Goal: Transaction & Acquisition: Complete application form

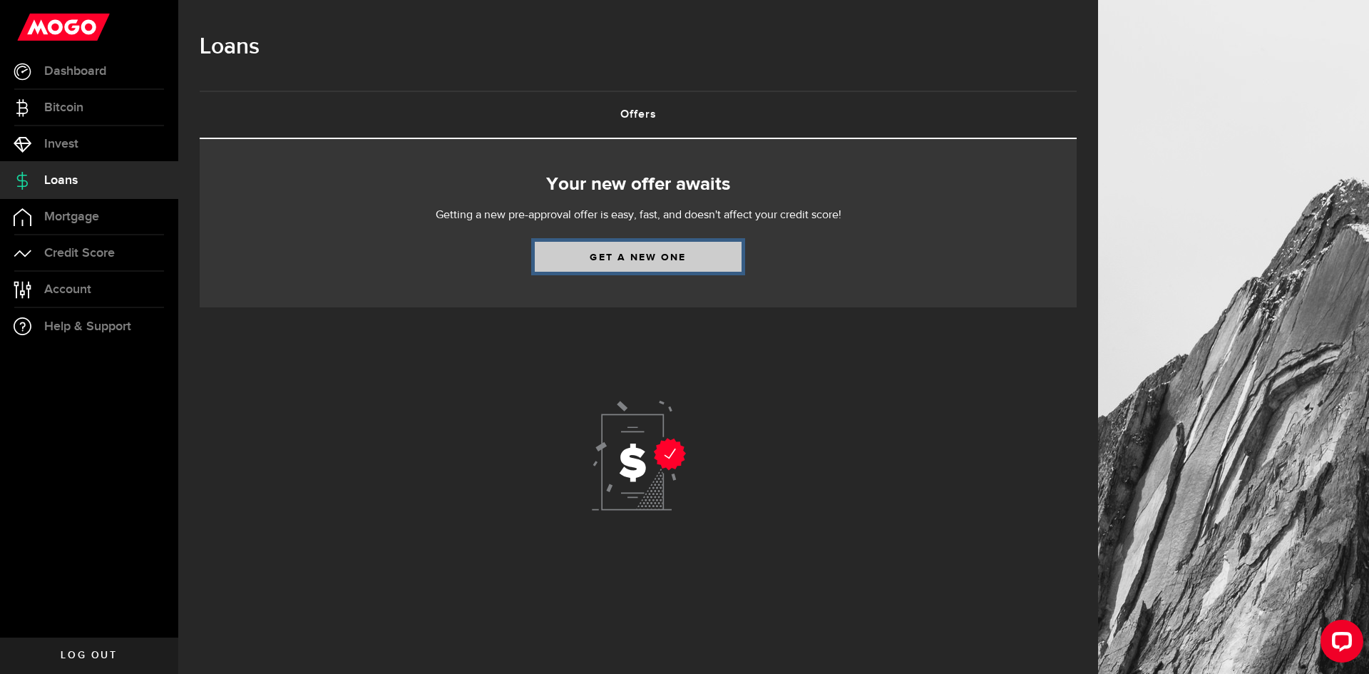
click at [669, 258] on link "Get a new one" at bounding box center [638, 257] width 207 height 30
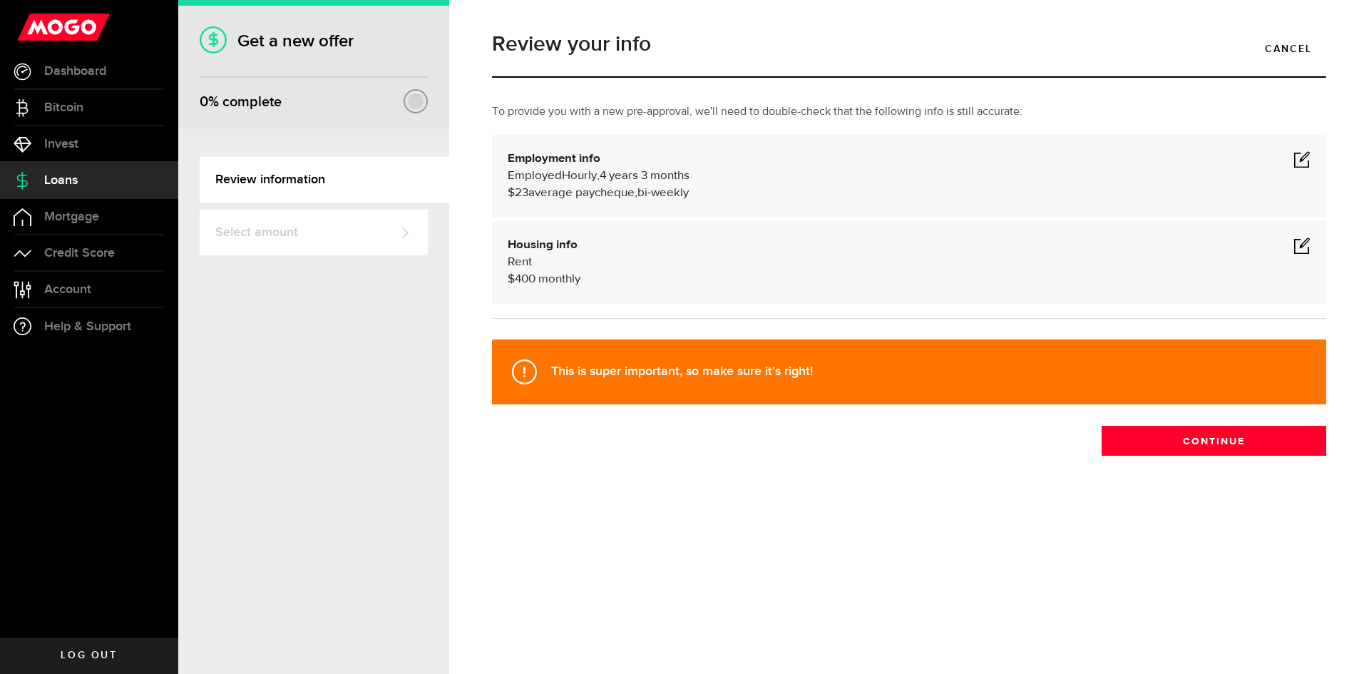
click at [1300, 160] on span at bounding box center [1301, 158] width 17 height 17
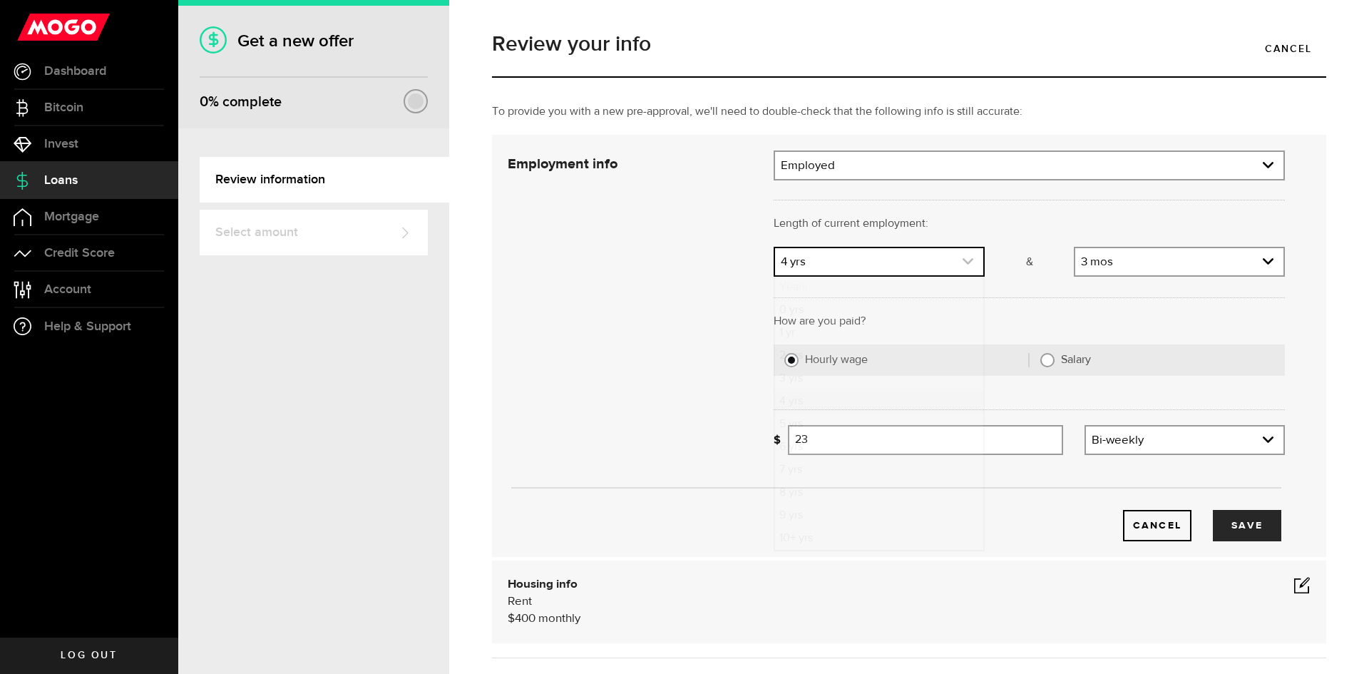
click at [962, 265] on icon "expand select" at bounding box center [968, 261] width 12 height 12
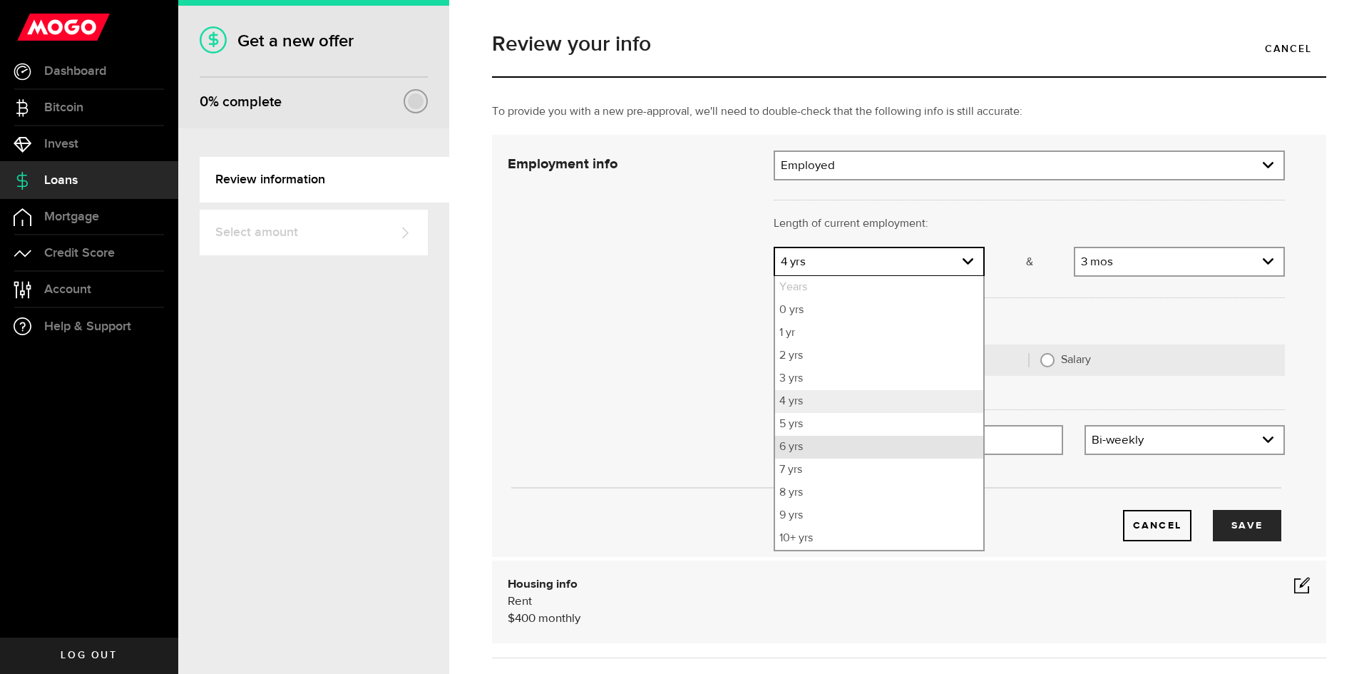
click at [864, 448] on li "6 yrs" at bounding box center [879, 447] width 208 height 23
select select "6"
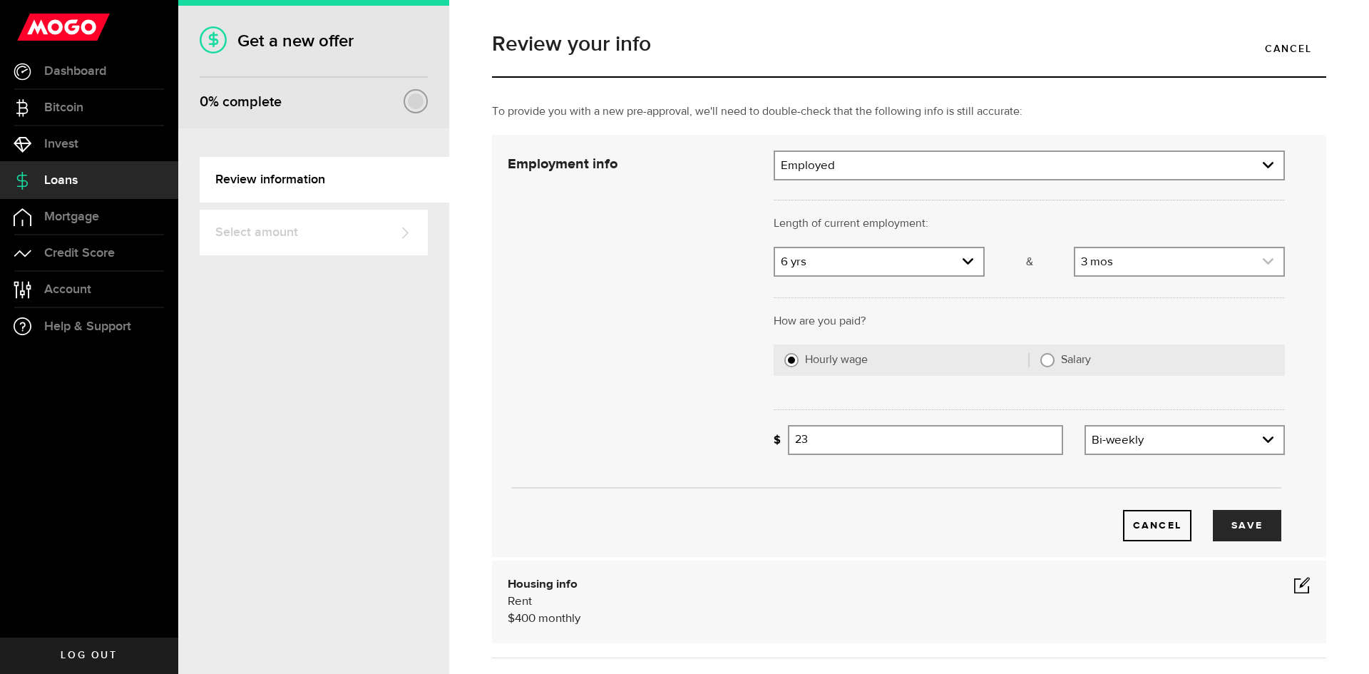
click at [1263, 263] on use "expand select" at bounding box center [1268, 261] width 11 height 6
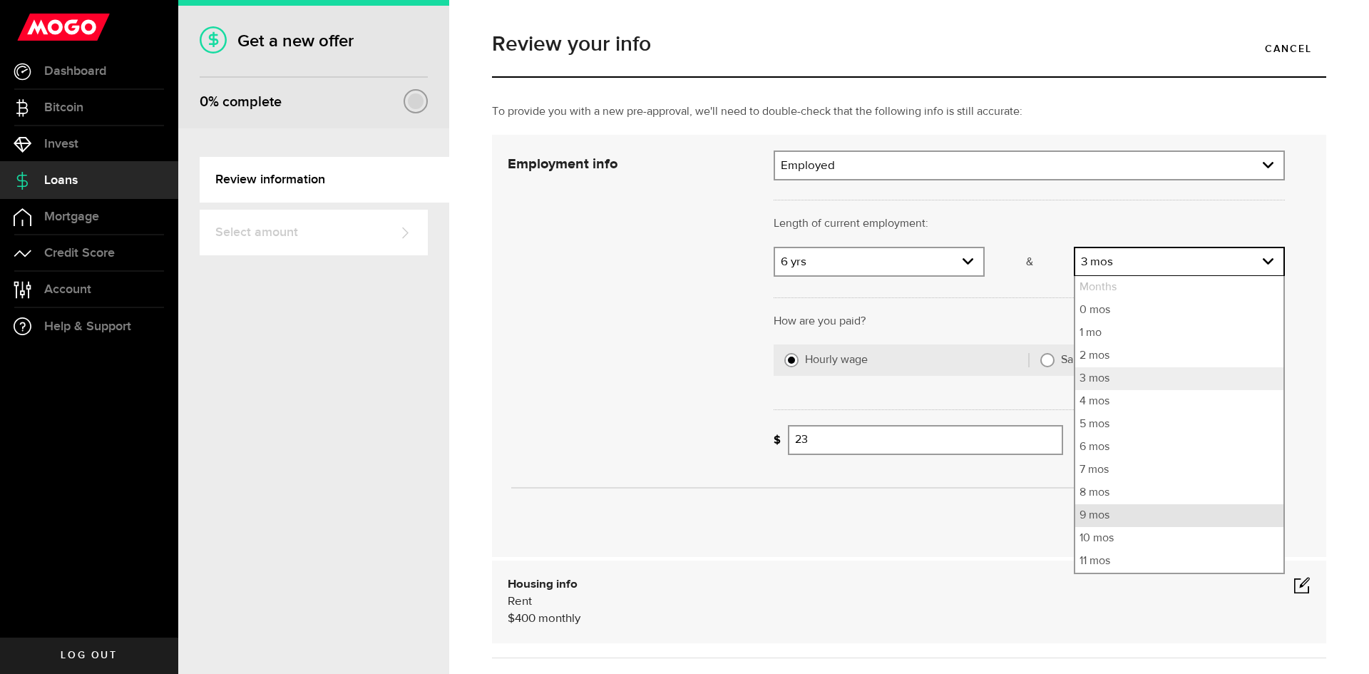
click at [1105, 514] on li "9 mos" at bounding box center [1179, 515] width 208 height 23
select select "9"
click at [1105, 513] on li "9 mos" at bounding box center [1179, 515] width 208 height 23
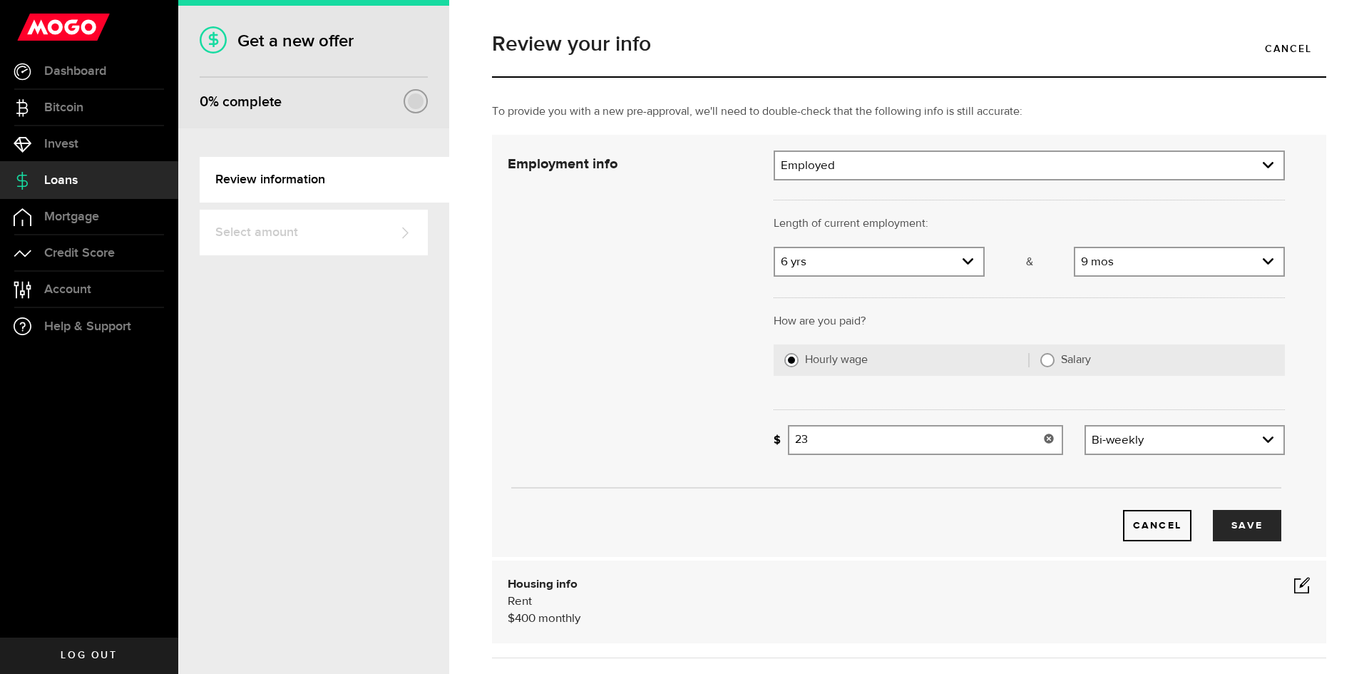
click at [883, 444] on input "23" at bounding box center [925, 440] width 275 height 30
drag, startPoint x: 628, startPoint y: 391, endPoint x: 625, endPoint y: 346, distance: 45.1
click at [625, 346] on div "Cancel Save" at bounding box center [896, 345] width 820 height 391
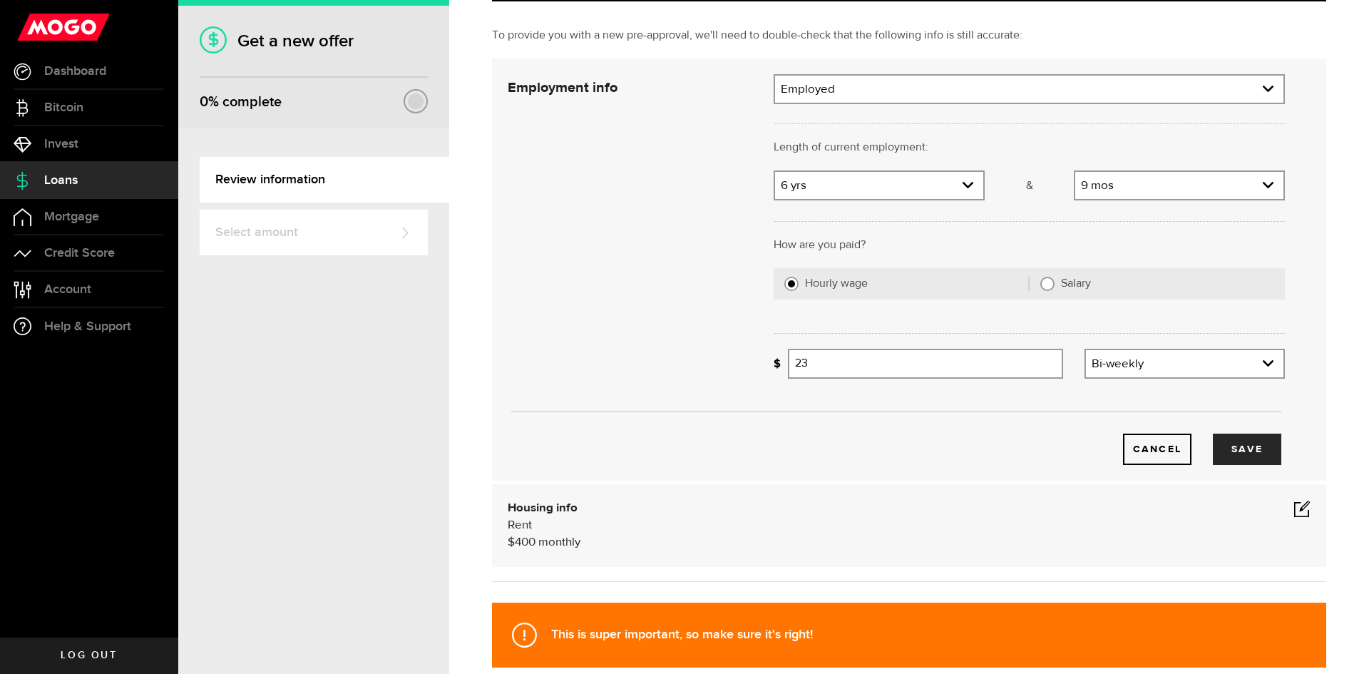
scroll to position [143, 0]
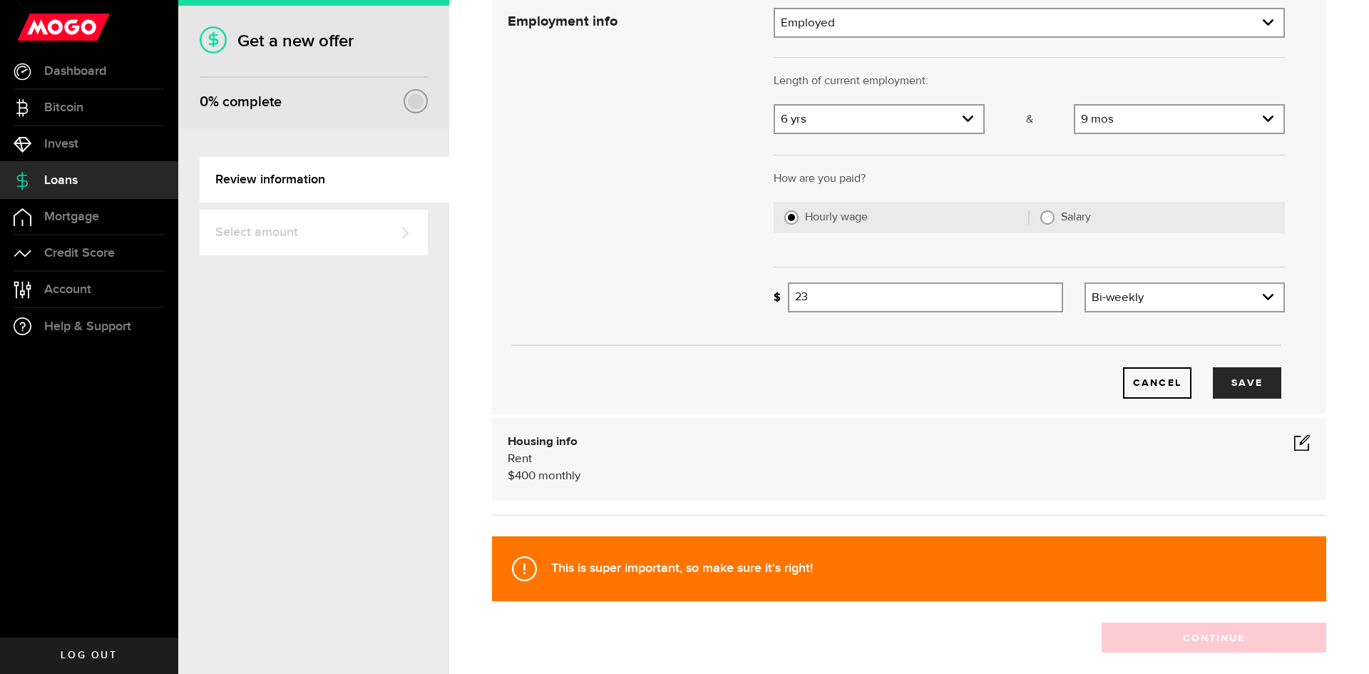
click at [1293, 446] on span at bounding box center [1301, 441] width 17 height 17
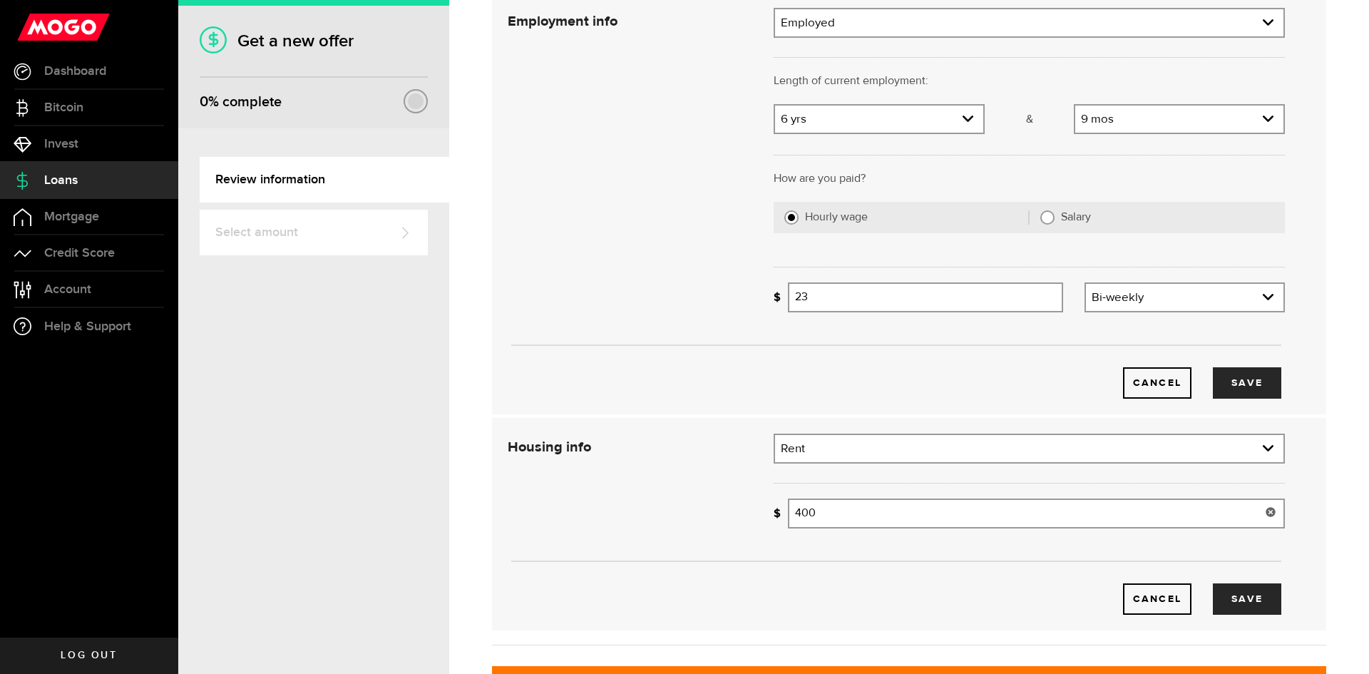
click at [863, 518] on input "400" at bounding box center [1036, 513] width 497 height 30
type input "4"
type input "830"
click at [1246, 387] on button "Save" at bounding box center [1247, 382] width 68 height 31
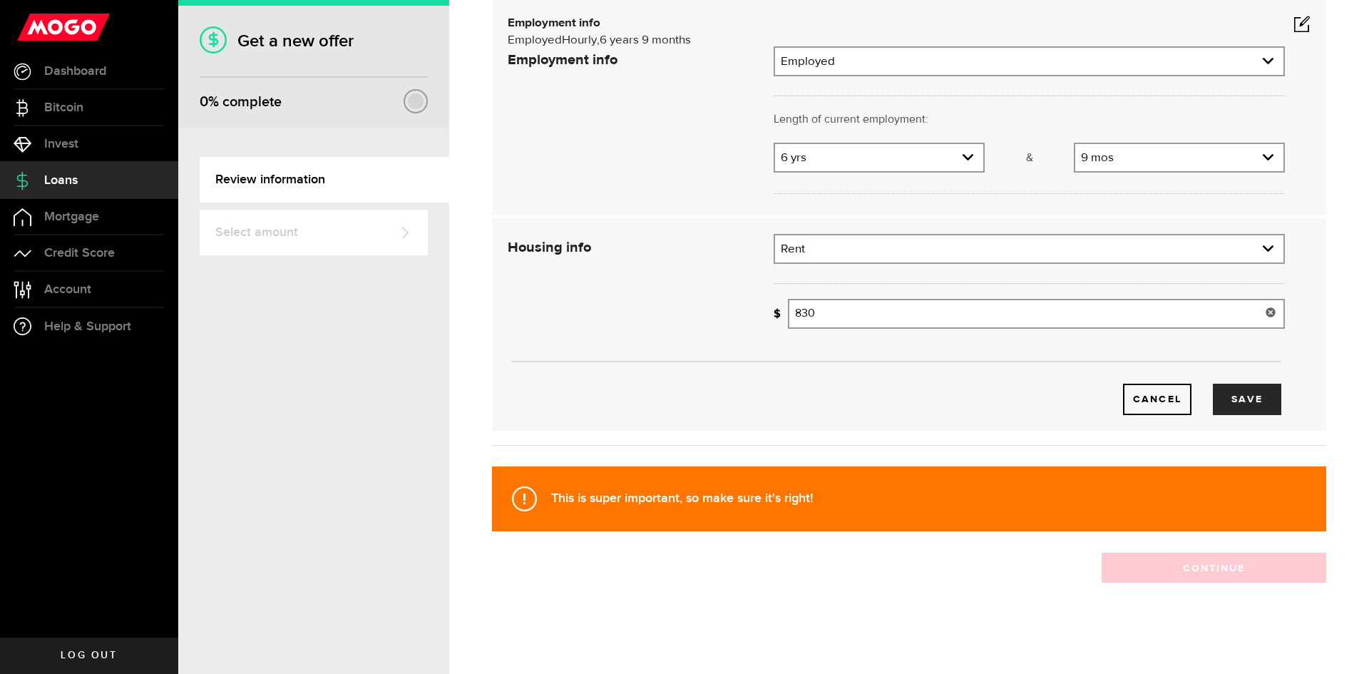
scroll to position [3, 0]
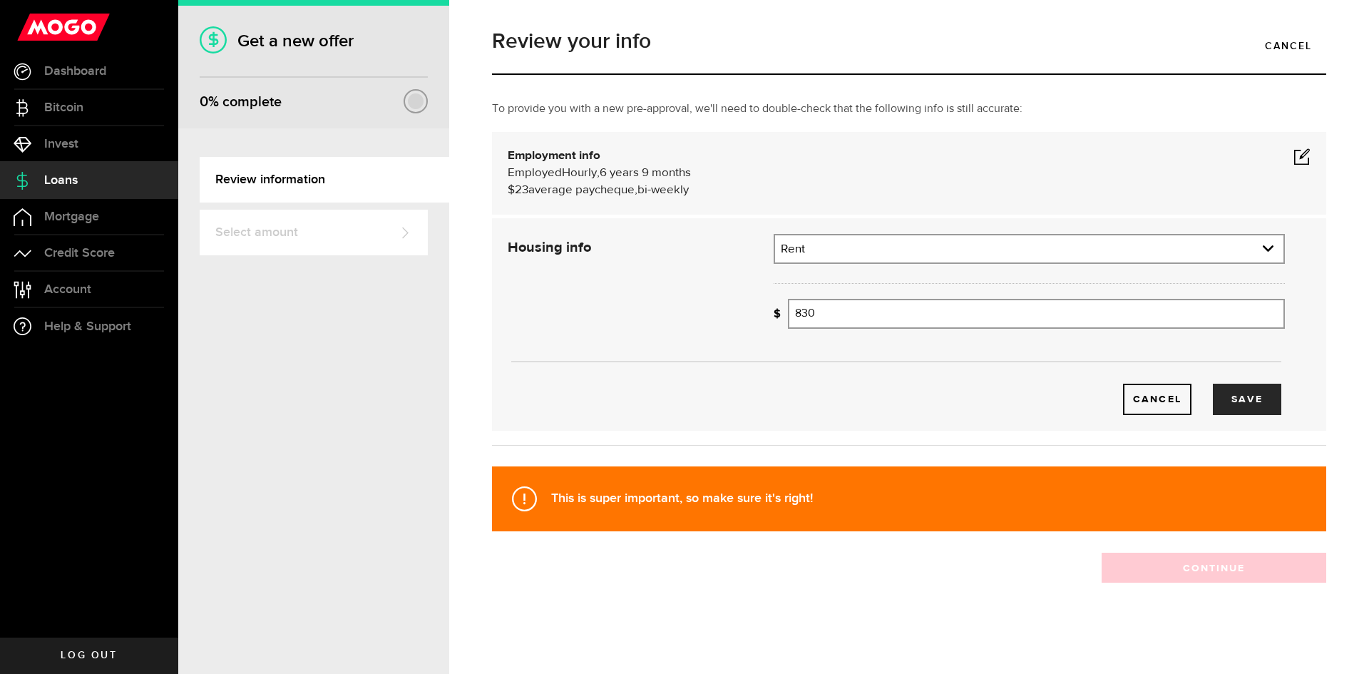
click at [1293, 160] on span at bounding box center [1301, 156] width 17 height 17
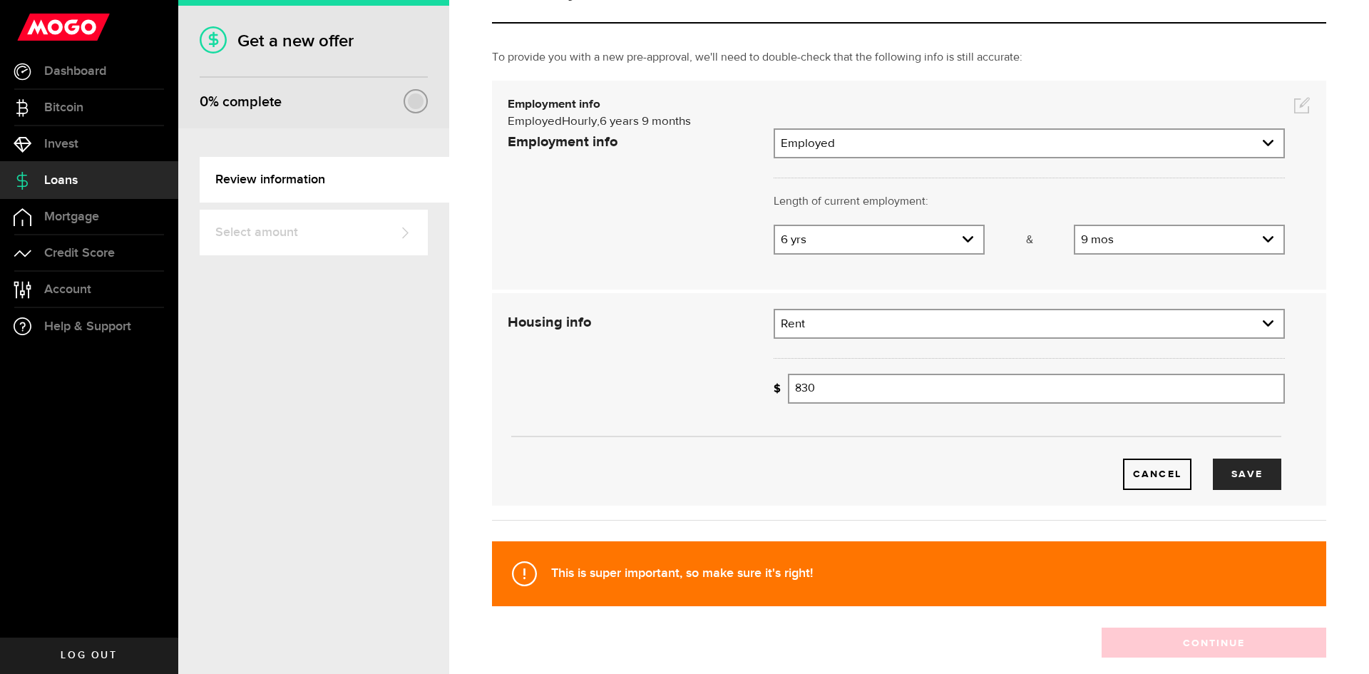
scroll to position [114, 0]
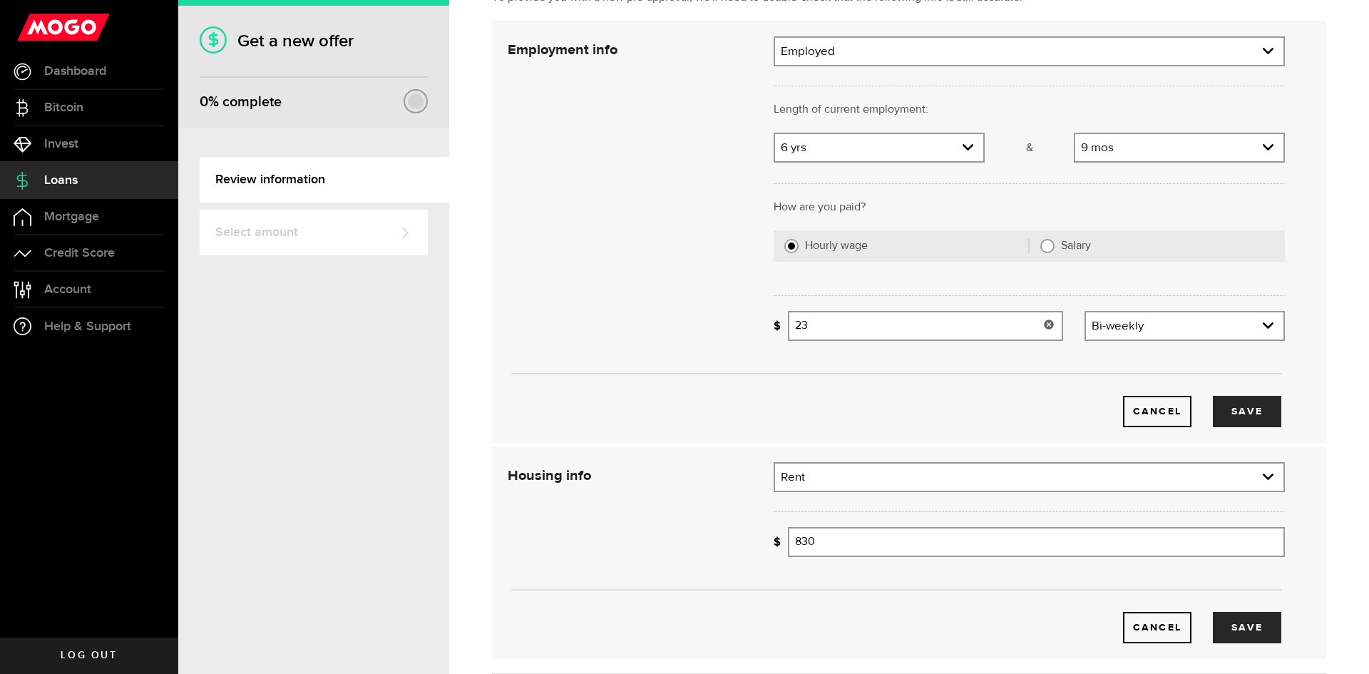
click at [878, 327] on input "23" at bounding box center [925, 326] width 275 height 30
type input "2"
click at [1225, 415] on button "Save" at bounding box center [1247, 411] width 68 height 31
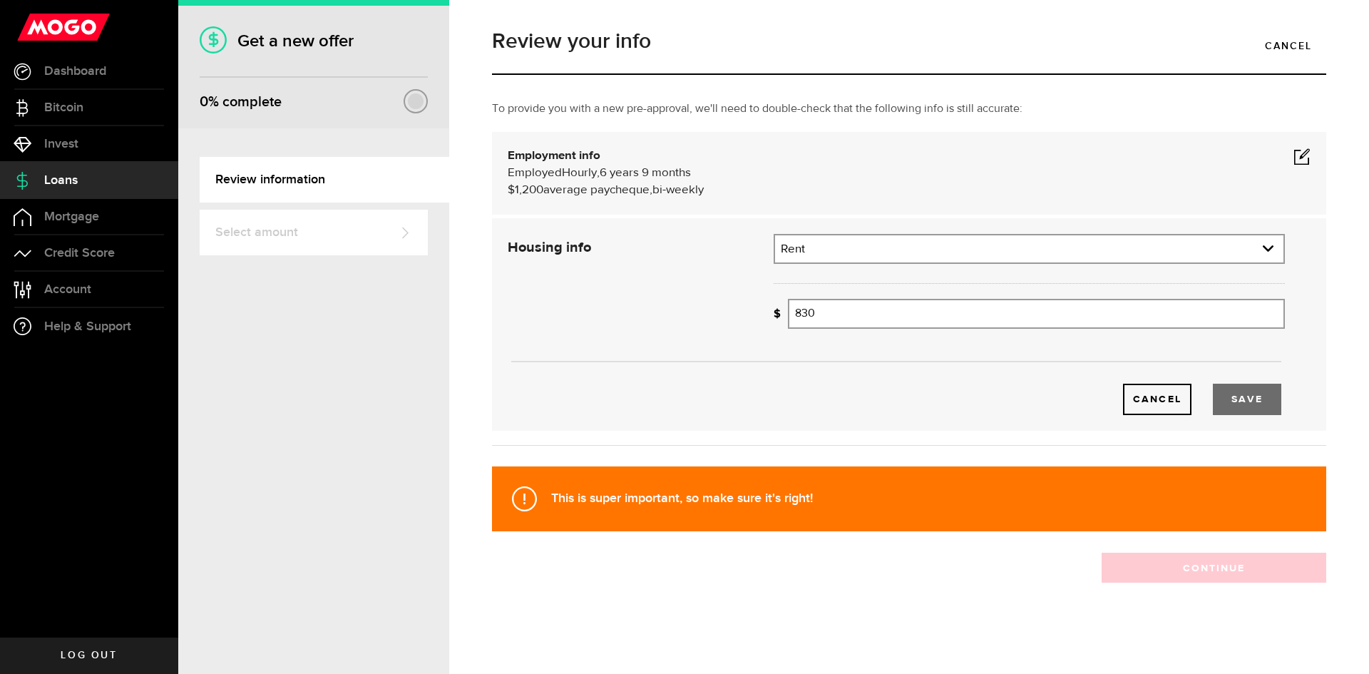
scroll to position [3, 0]
click at [1228, 401] on button "Save" at bounding box center [1247, 399] width 68 height 31
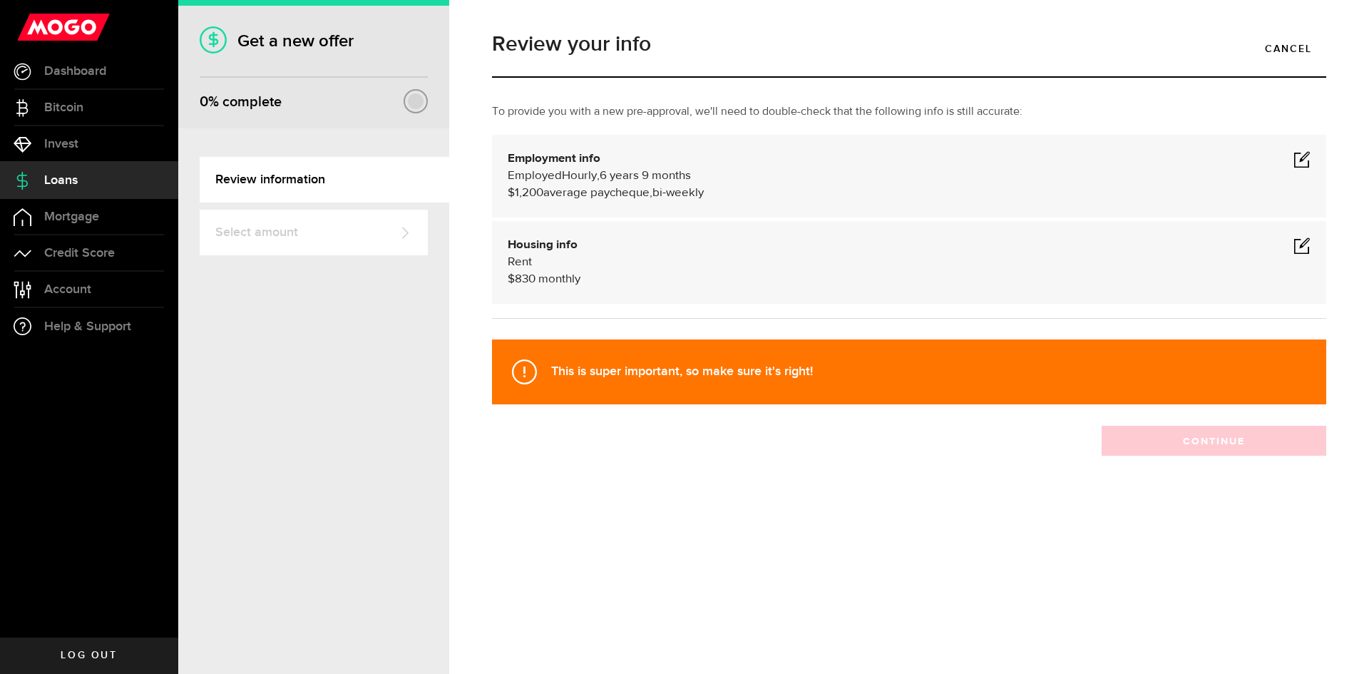
click at [925, 520] on div "Review your info Cancel To provide you with a new pre-approval, we'll need to d…" at bounding box center [909, 273] width 856 height 507
click at [1300, 161] on span at bounding box center [1301, 158] width 17 height 17
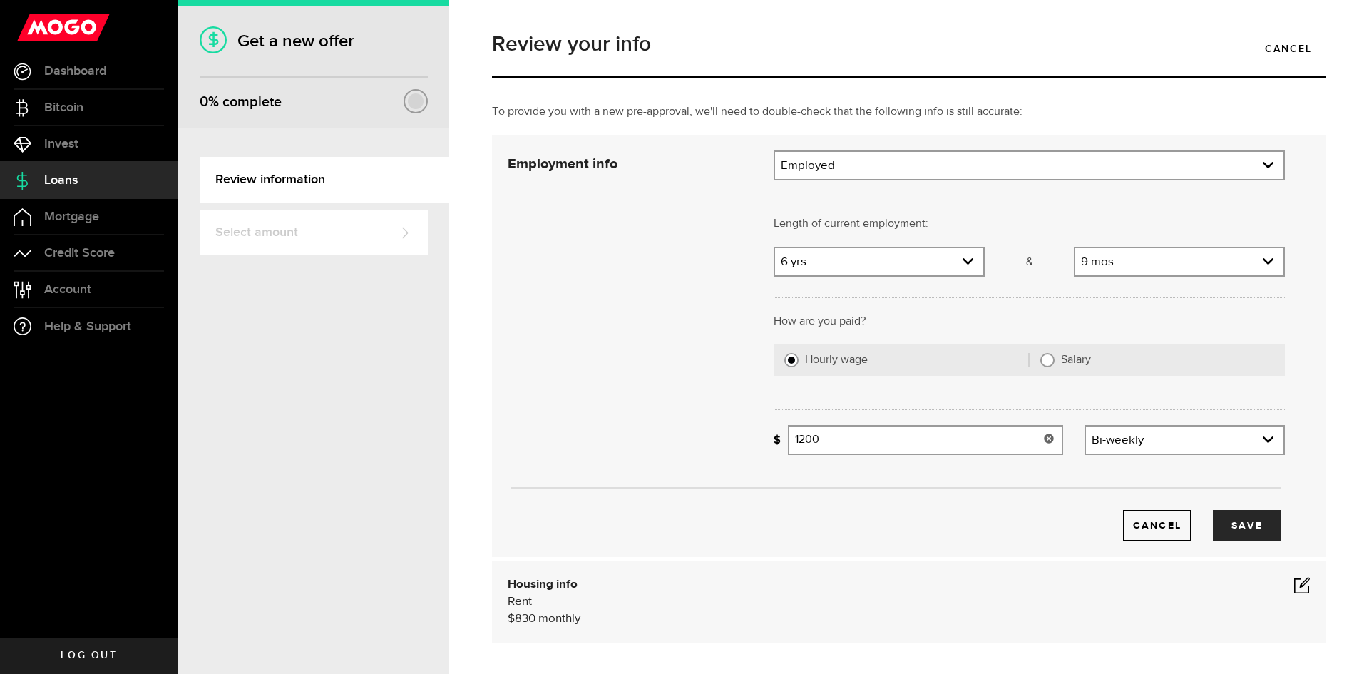
click at [840, 442] on input "1200" at bounding box center [925, 440] width 275 height 30
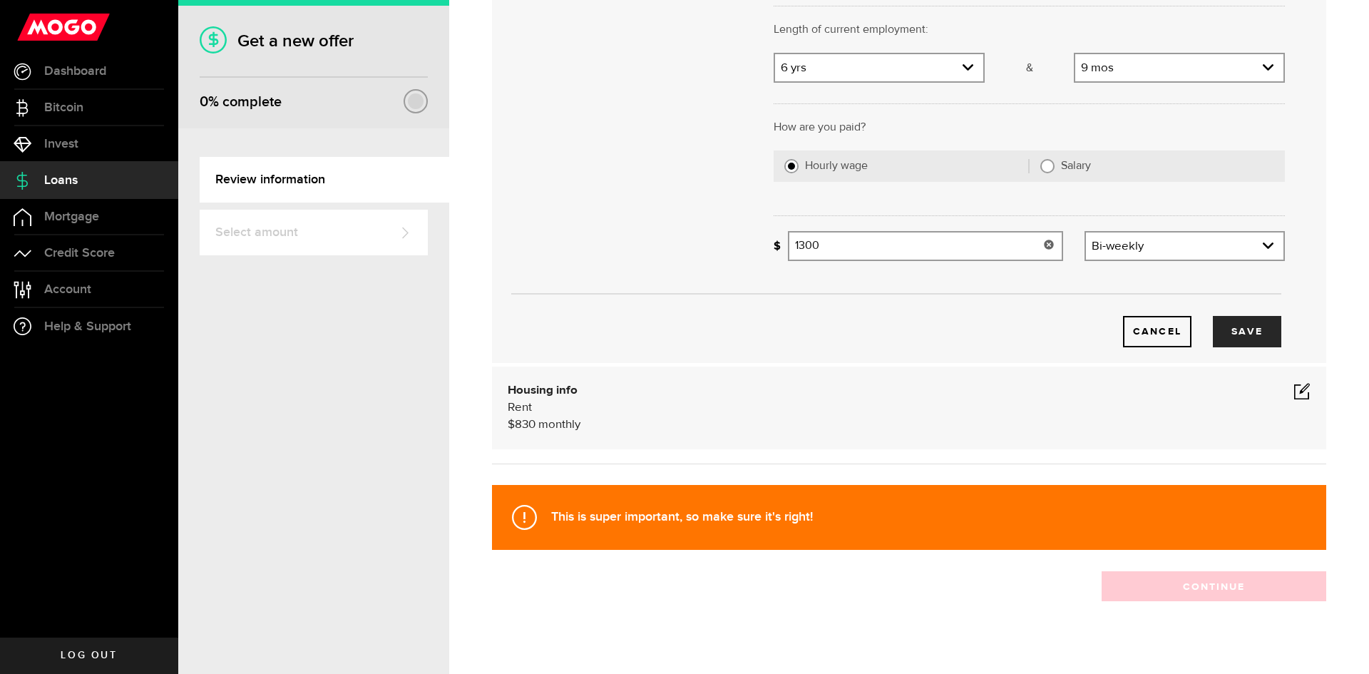
scroll to position [212, 0]
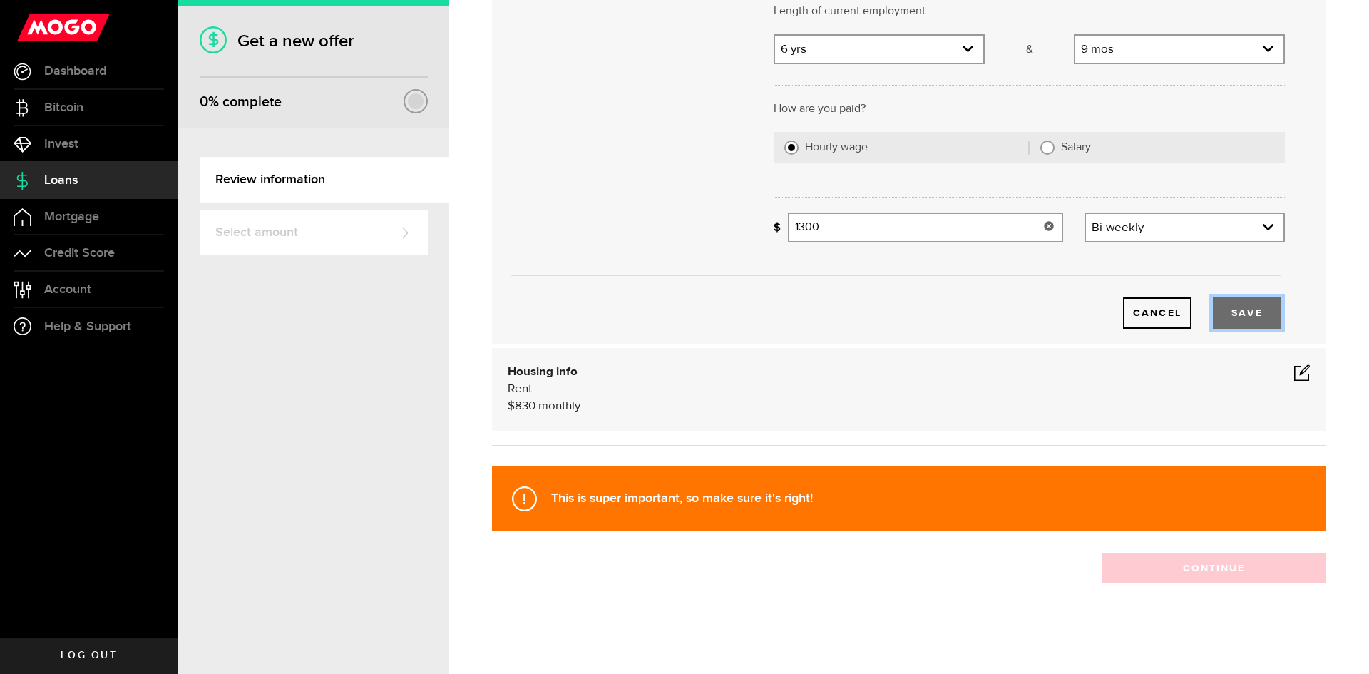
type input "1,300"
click at [1221, 319] on button "Save" at bounding box center [1247, 312] width 68 height 31
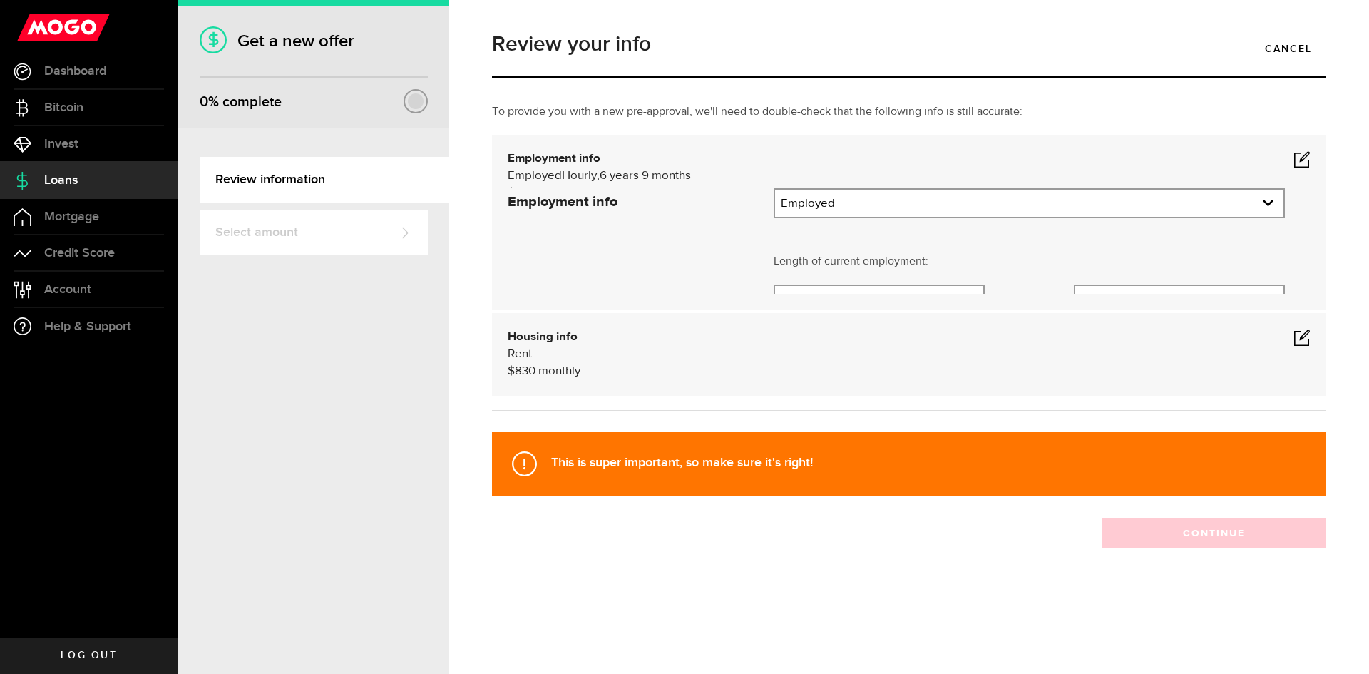
scroll to position [0, 0]
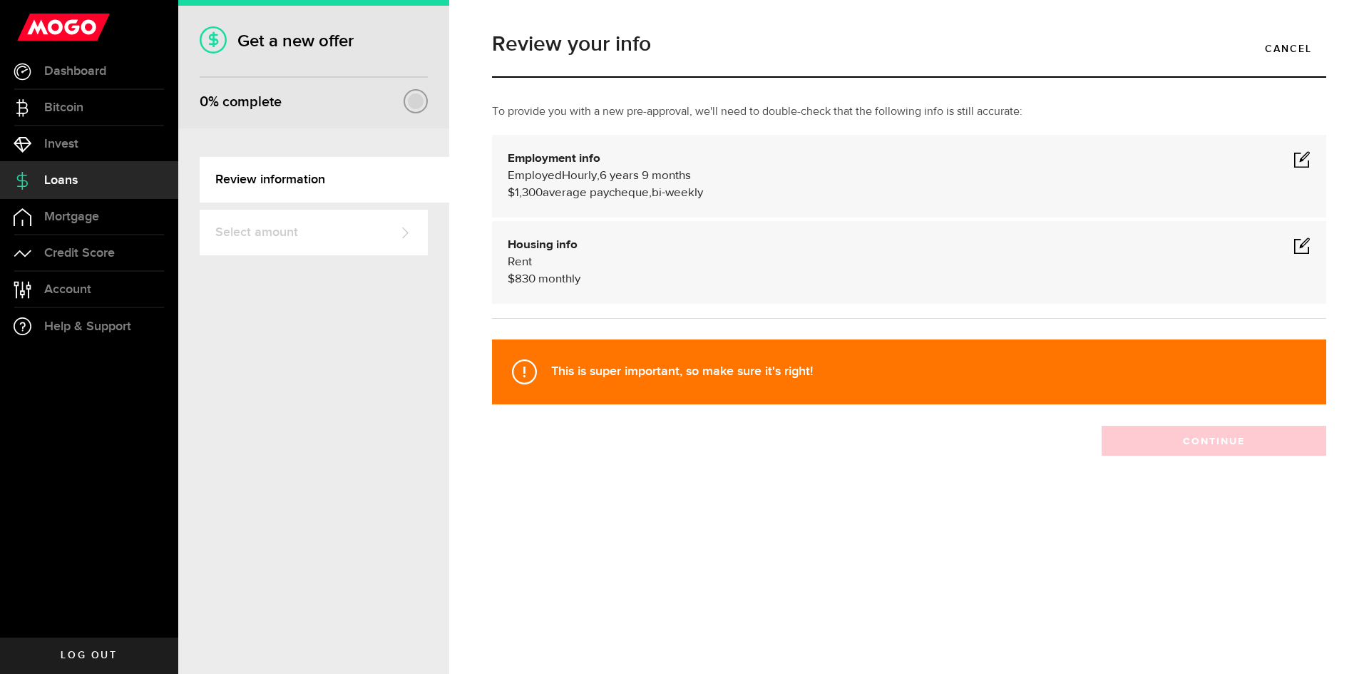
click at [1102, 528] on div "Review your info Cancel To provide you with a new pre-approval, we'll need to d…" at bounding box center [909, 337] width 920 height 674
click at [255, 236] on link "Select amount" at bounding box center [314, 233] width 228 height 46
click at [307, 180] on link "Review information" at bounding box center [325, 180] width 250 height 46
click at [416, 106] on div at bounding box center [416, 101] width 16 height 16
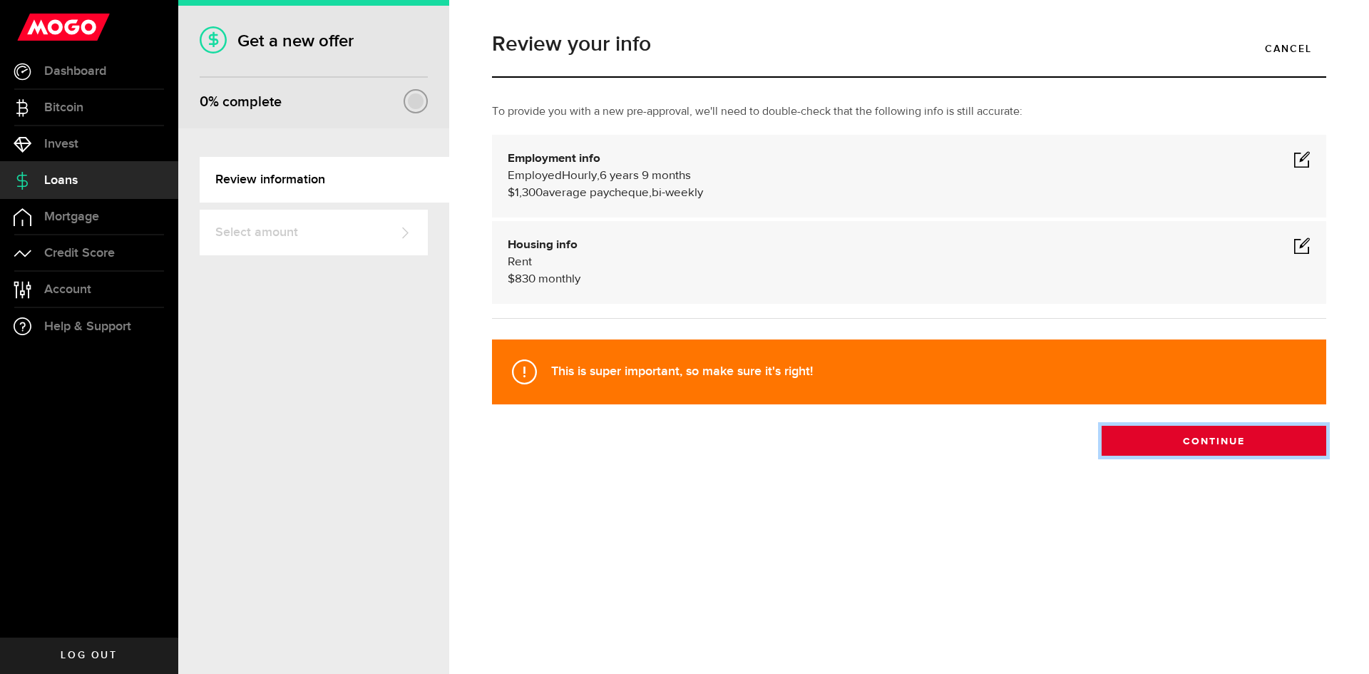
click at [1206, 444] on button "Continue" at bounding box center [1214, 441] width 225 height 30
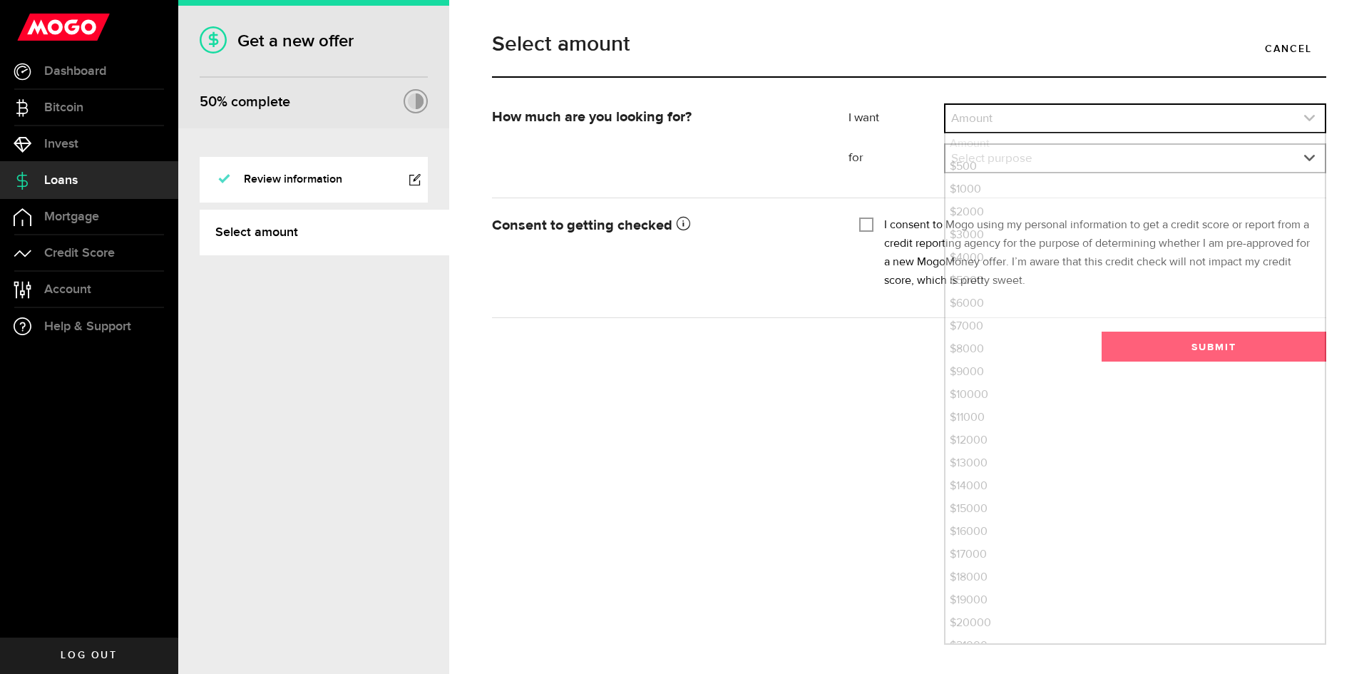
click at [992, 114] on link "expand select" at bounding box center [1134, 118] width 379 height 27
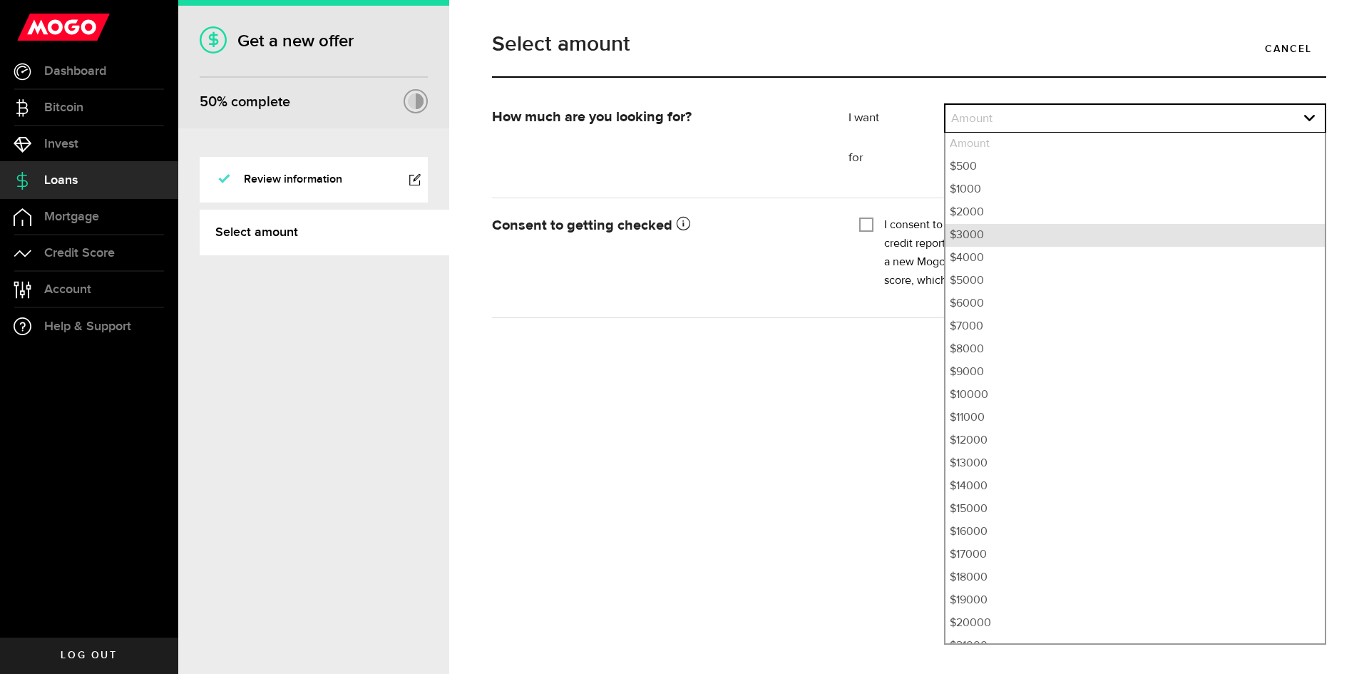
click at [975, 235] on li "$3000" at bounding box center [1134, 235] width 379 height 23
select select "3000"
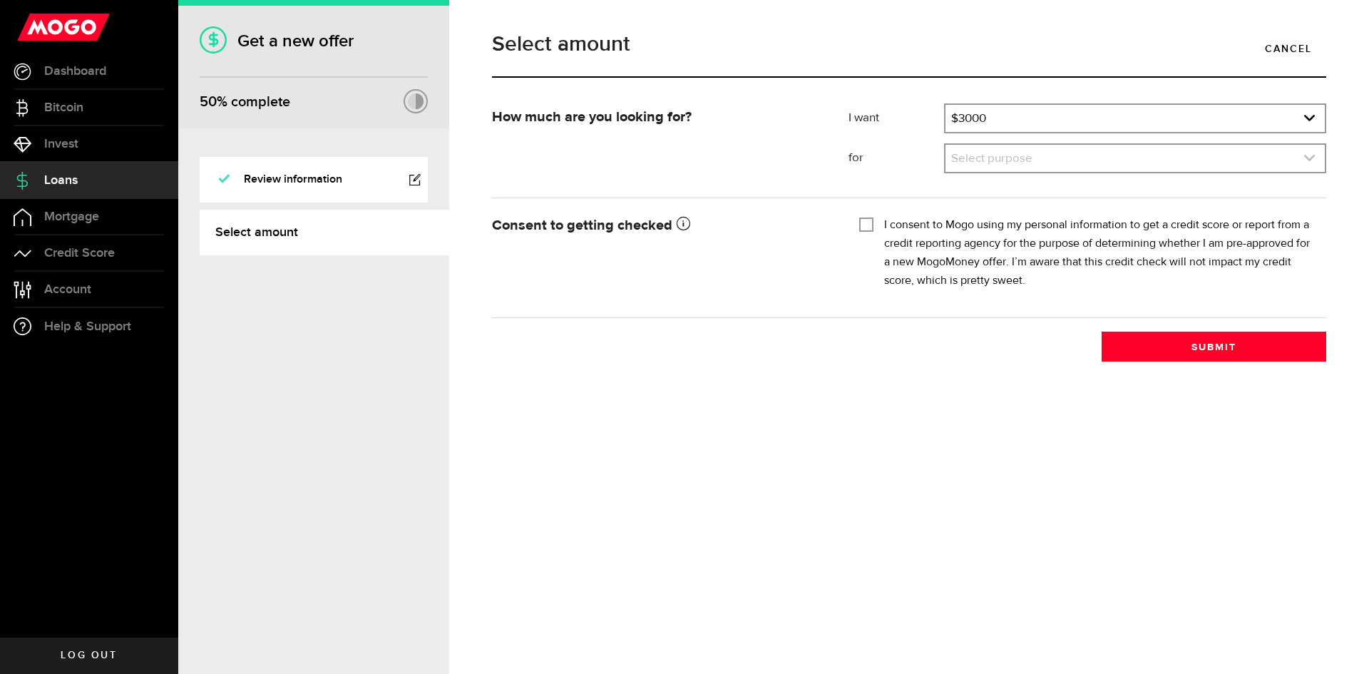
click at [1010, 155] on link "expand select" at bounding box center [1134, 158] width 379 height 27
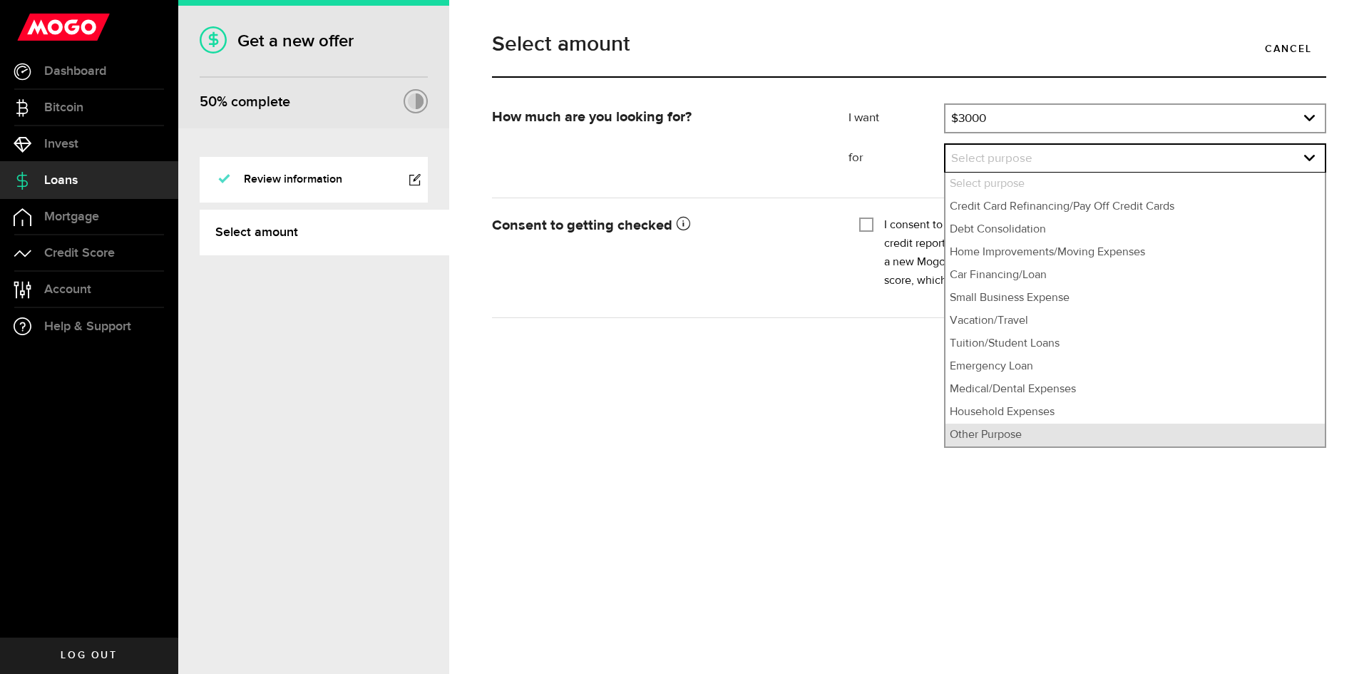
click at [992, 433] on li "Other Purpose" at bounding box center [1134, 434] width 379 height 23
select select "Other Purpose"
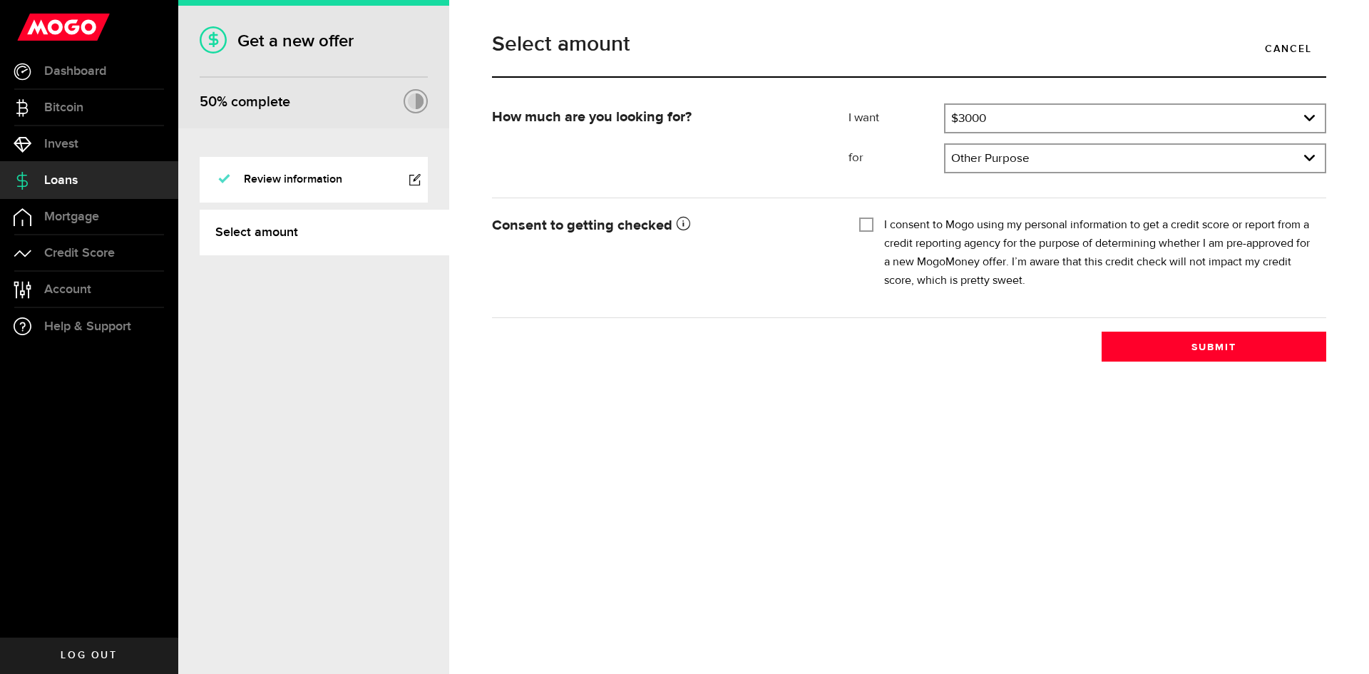
click at [868, 225] on input "I consent to Mogo using my personal information to get a credit score or report…" at bounding box center [866, 223] width 14 height 14
checkbox input "true"
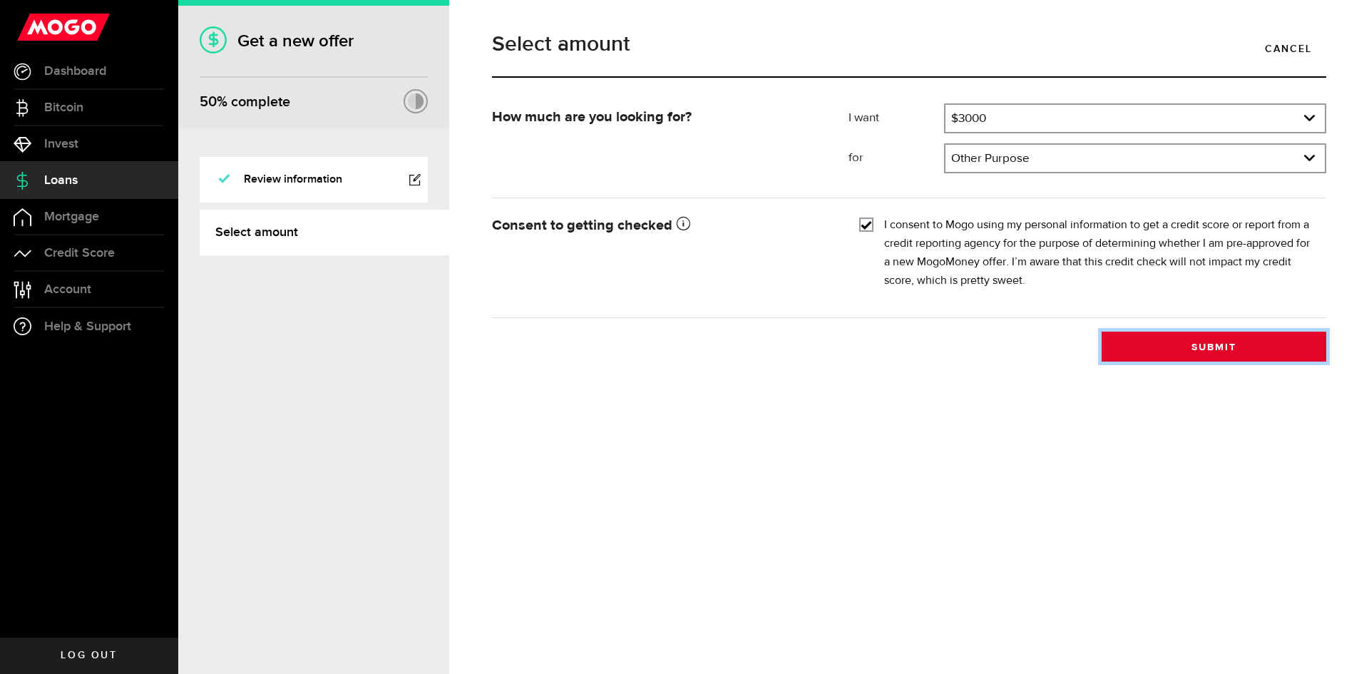
click at [1221, 346] on button "Submit" at bounding box center [1214, 347] width 225 height 30
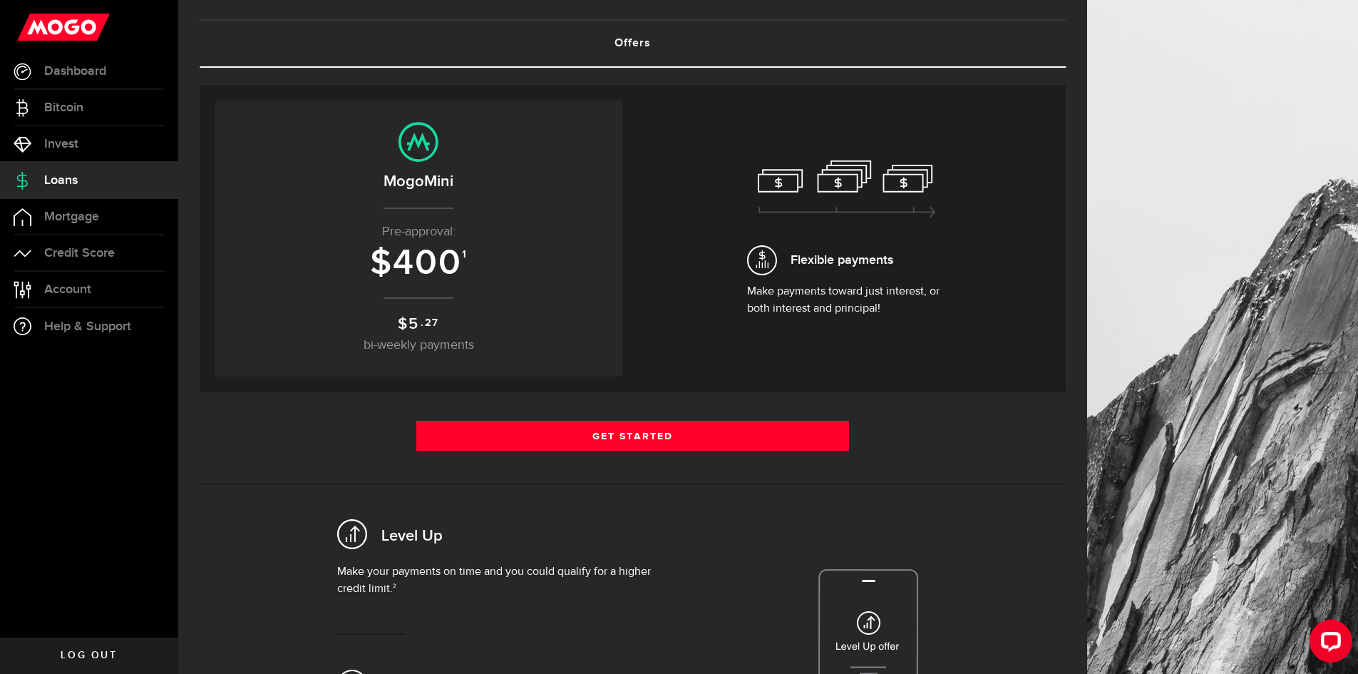
scroll to position [143, 0]
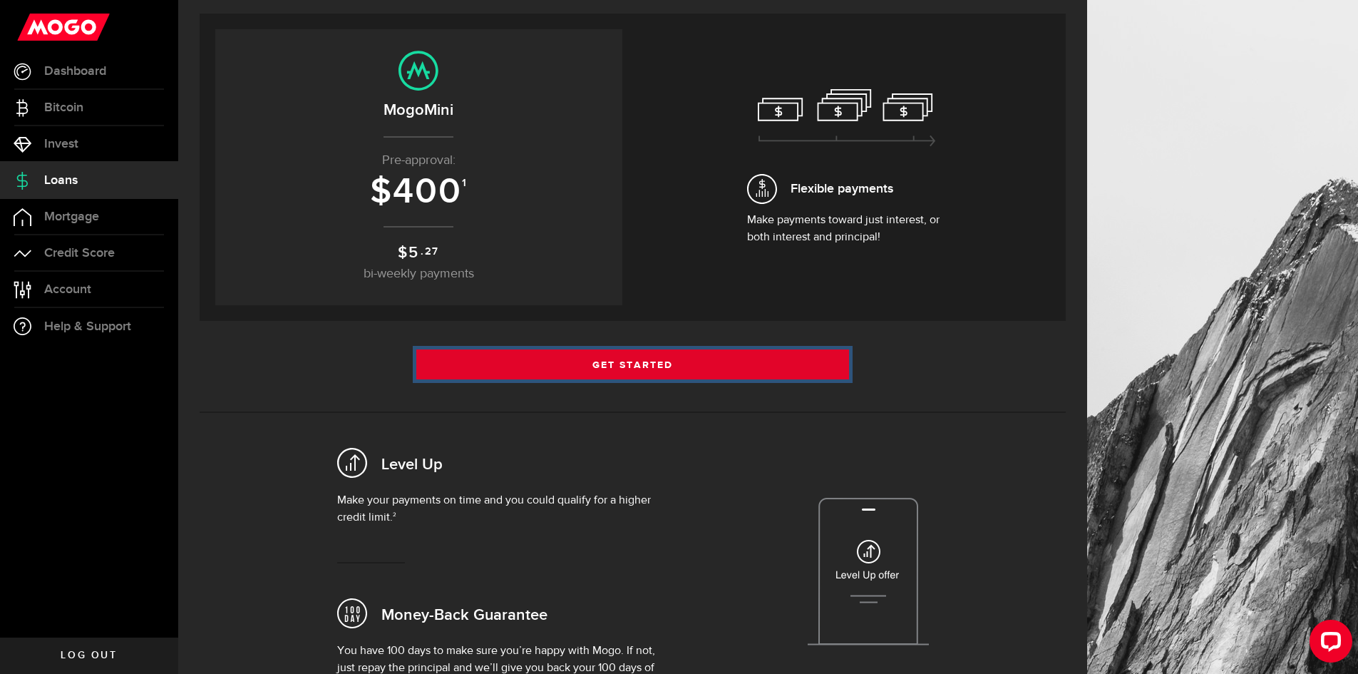
click at [643, 362] on link "Get Started" at bounding box center [632, 364] width 433 height 30
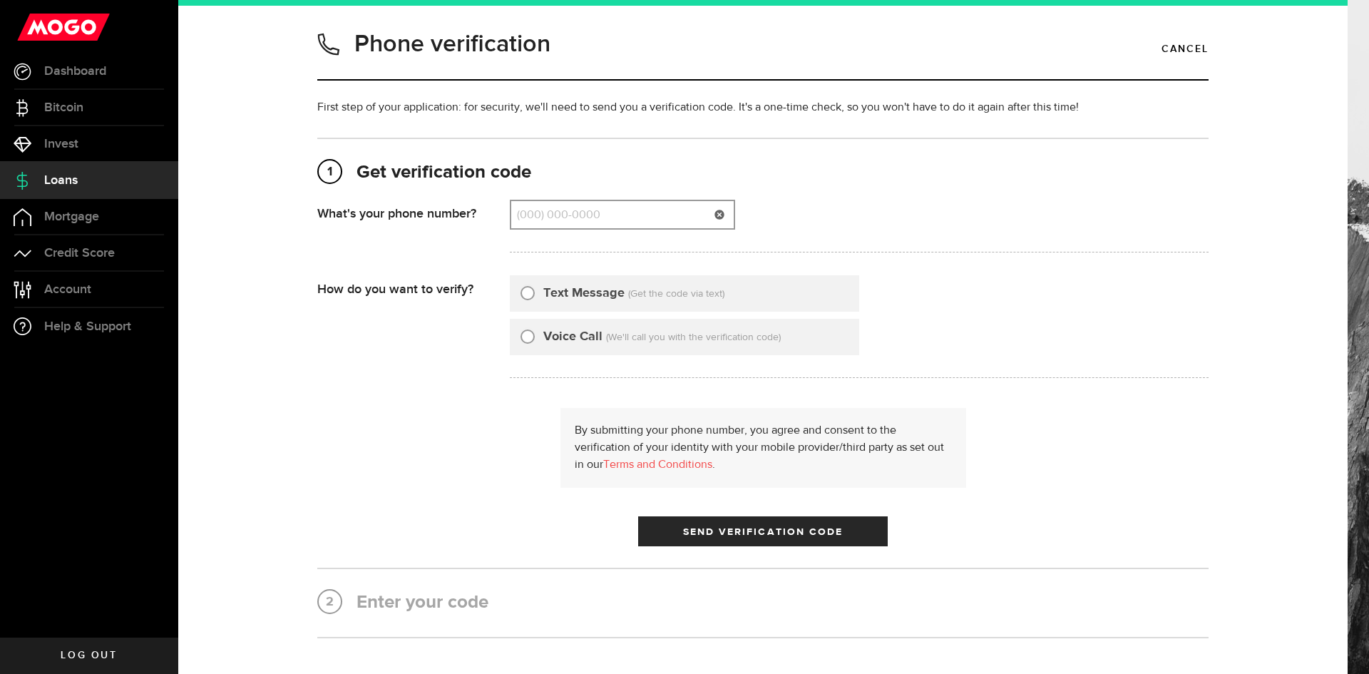
click at [560, 217] on input "(000) 000-0000" at bounding box center [622, 214] width 222 height 27
type input "6478226876"
click at [520, 294] on input "Text Message" at bounding box center [527, 291] width 14 height 14
radio input "true"
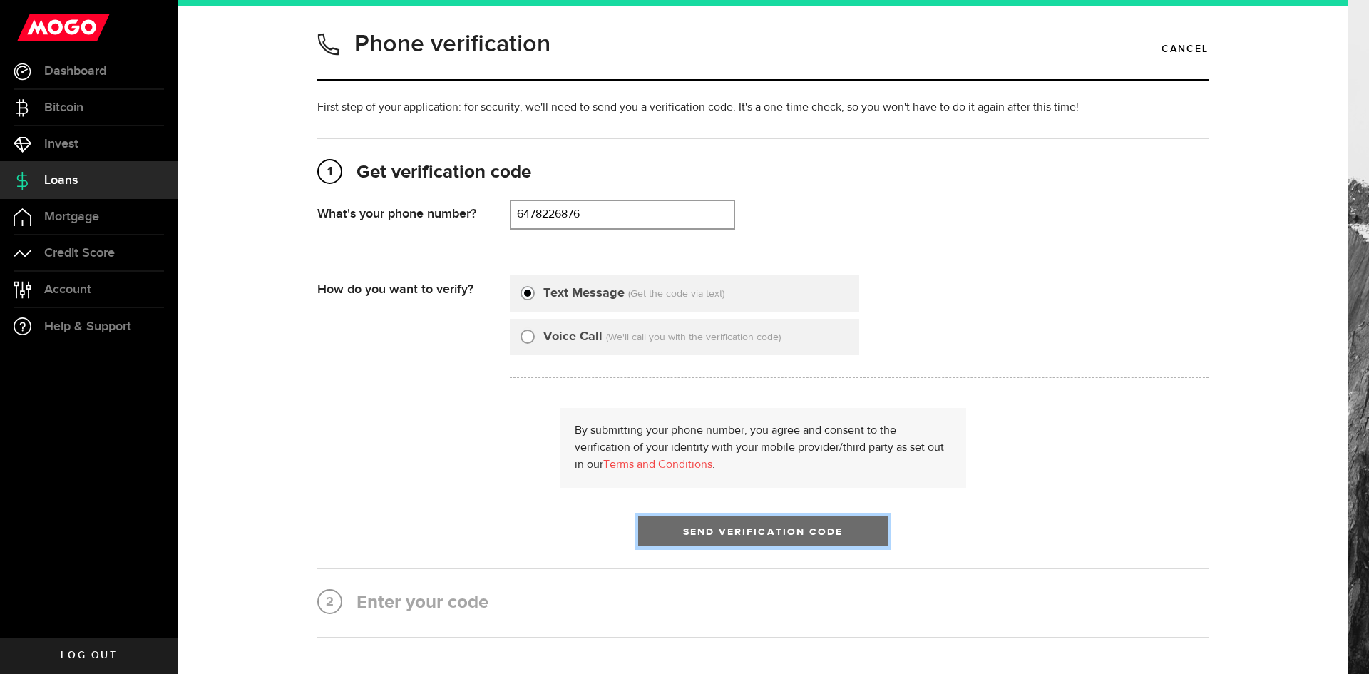
click at [755, 534] on span "submit" at bounding box center [763, 535] width 24 height 24
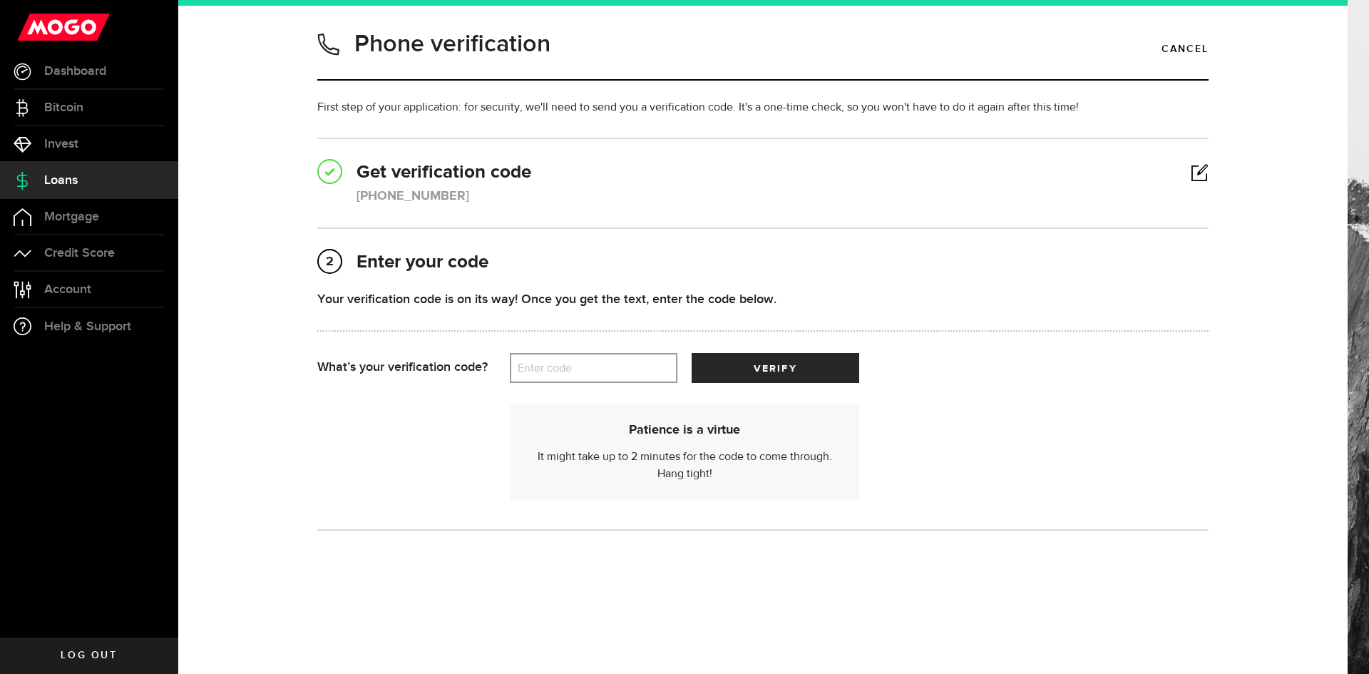
click at [586, 368] on label "Enter code" at bounding box center [594, 368] width 168 height 29
click at [586, 368] on input "Enter code" at bounding box center [594, 368] width 168 height 30
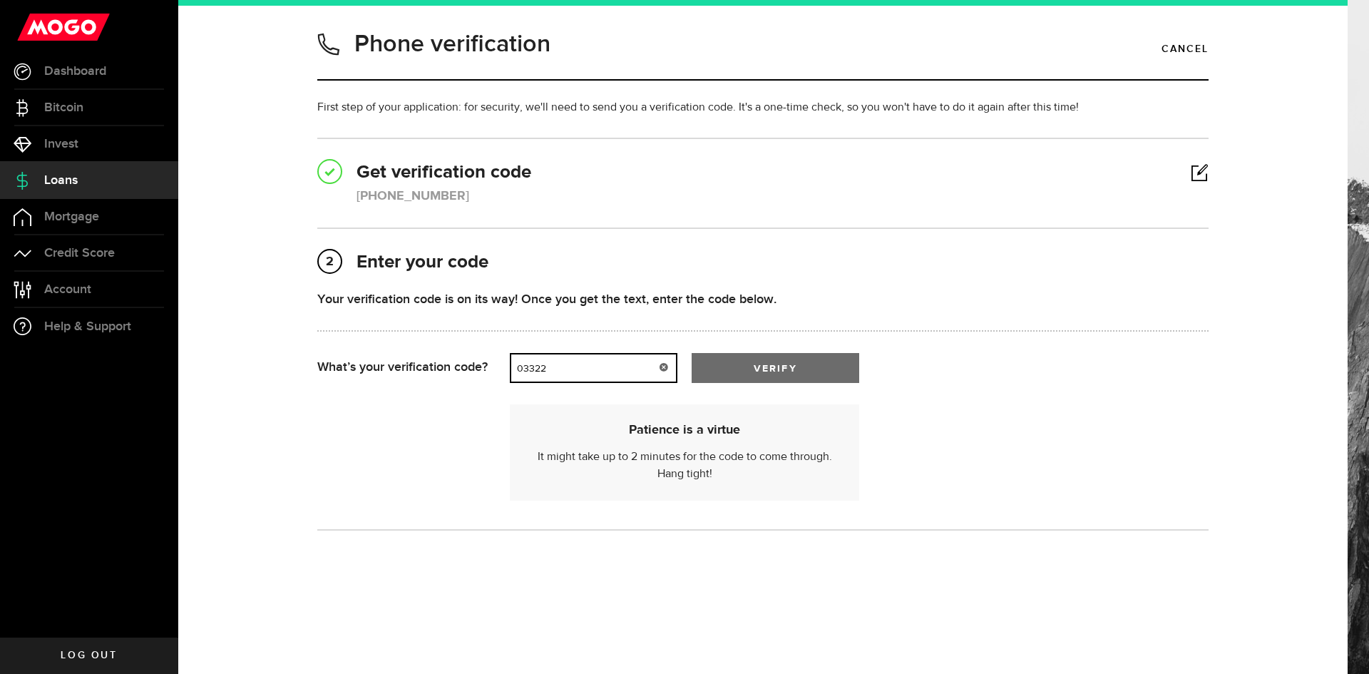
type input "03322"
click at [758, 370] on span "verify" at bounding box center [775, 369] width 43 height 10
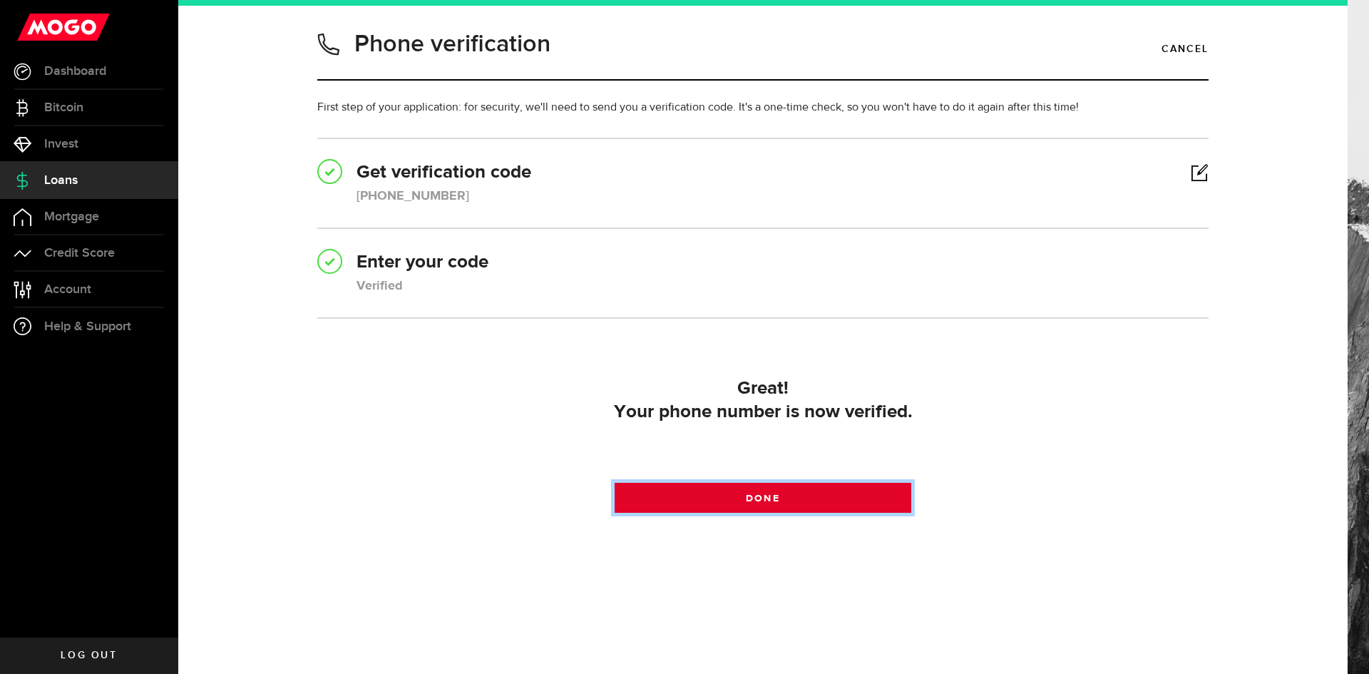
click at [754, 502] on span at bounding box center [763, 501] width 20 height 20
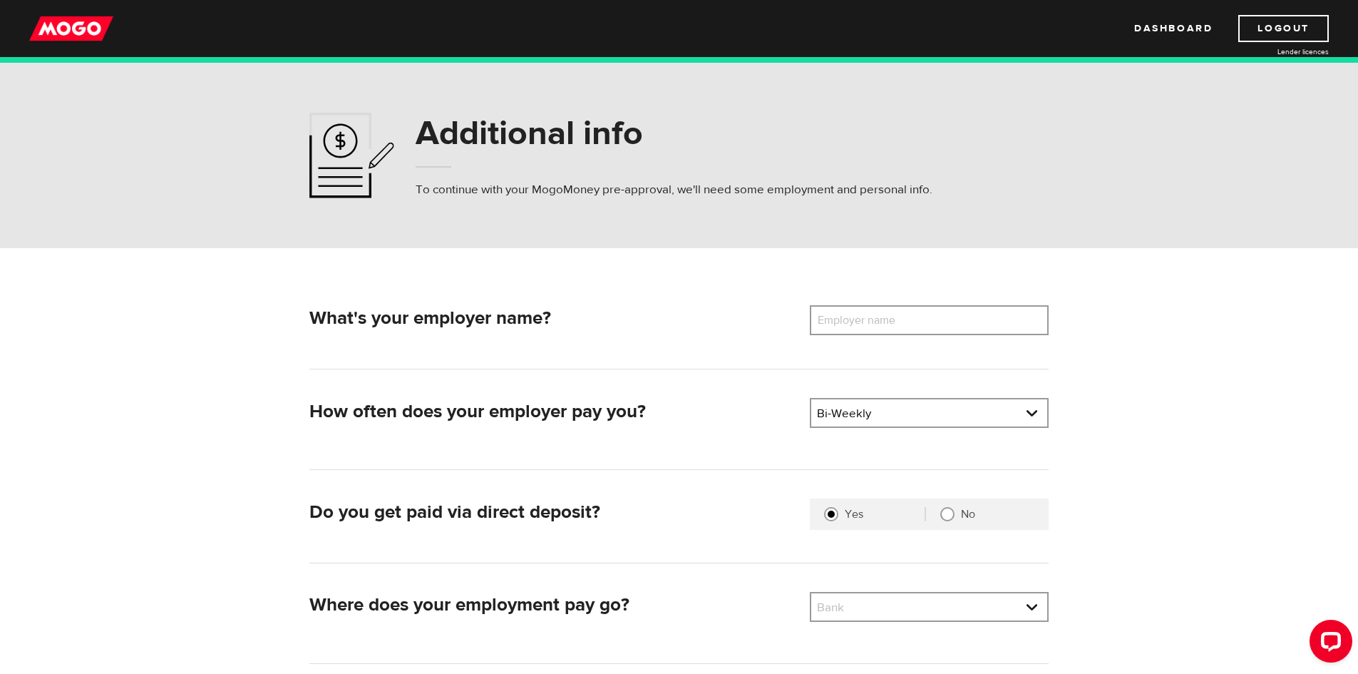
click at [883, 316] on label "Employer name" at bounding box center [867, 320] width 115 height 30
click at [883, 316] on input "Employer name" at bounding box center [929, 320] width 239 height 30
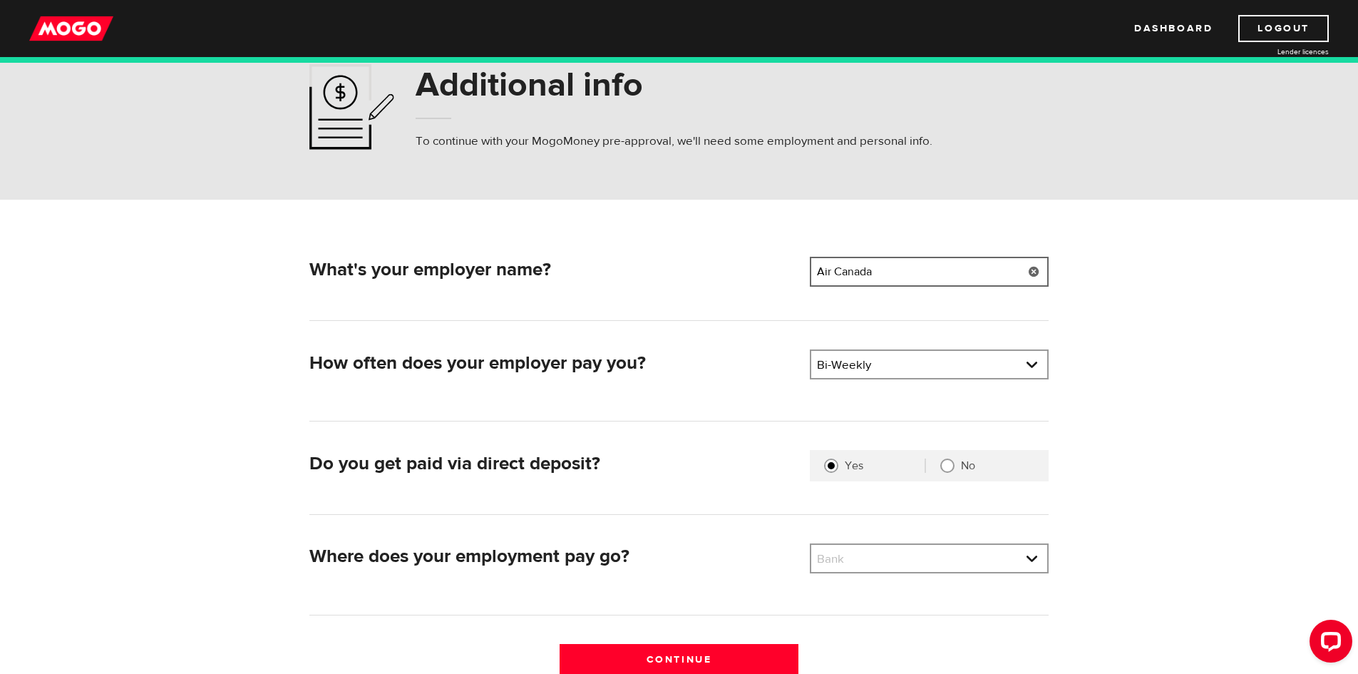
scroll to position [214, 0]
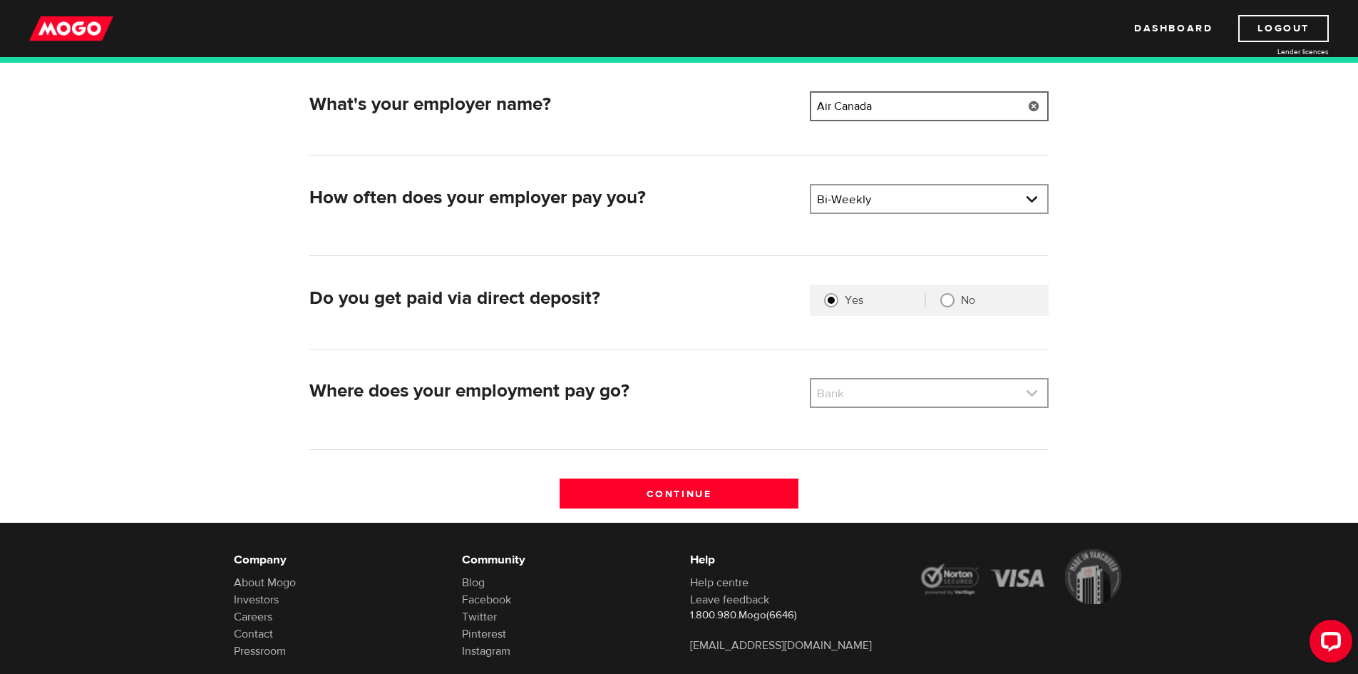
type input "Air Canada"
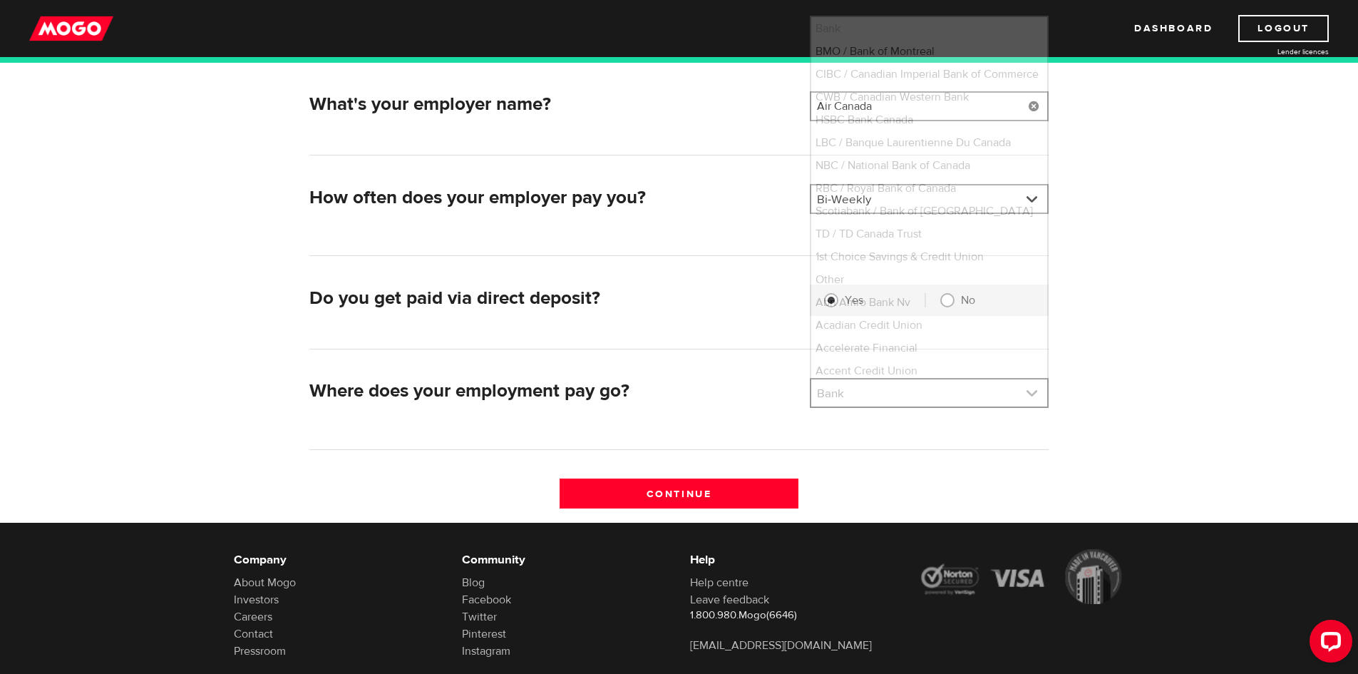
click at [939, 396] on link at bounding box center [929, 392] width 236 height 27
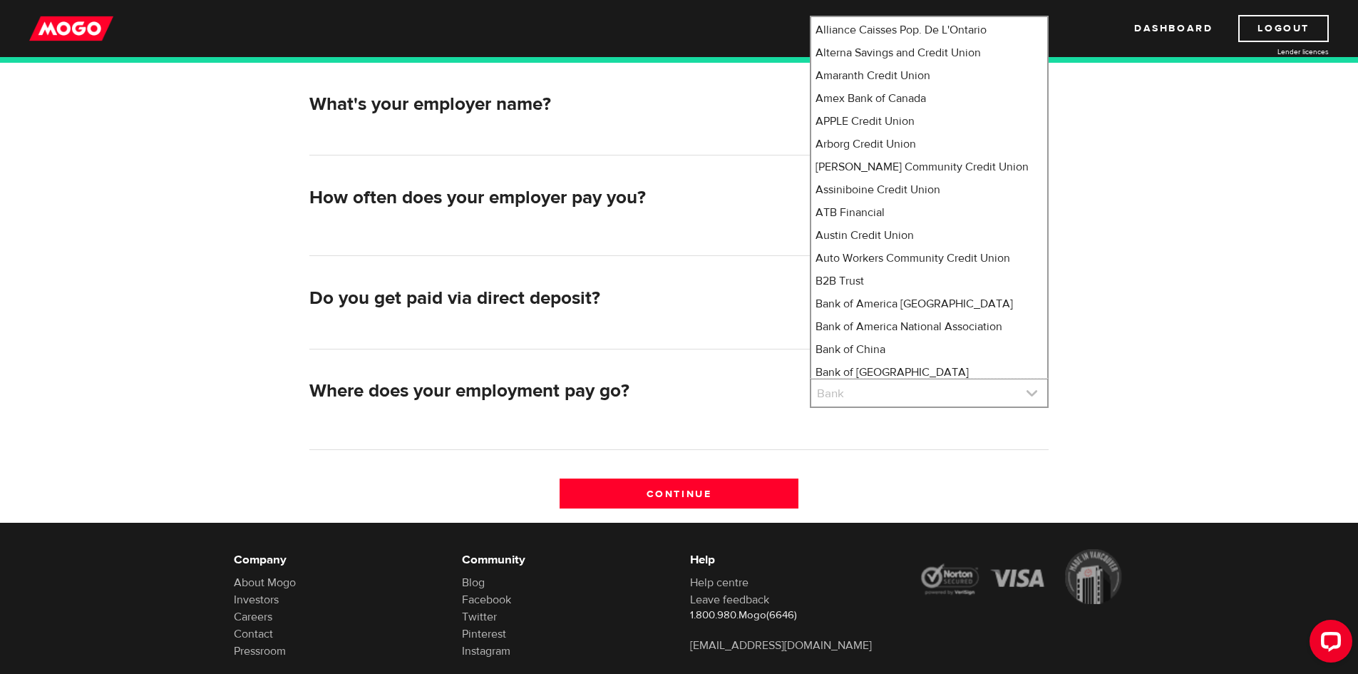
scroll to position [820, 0]
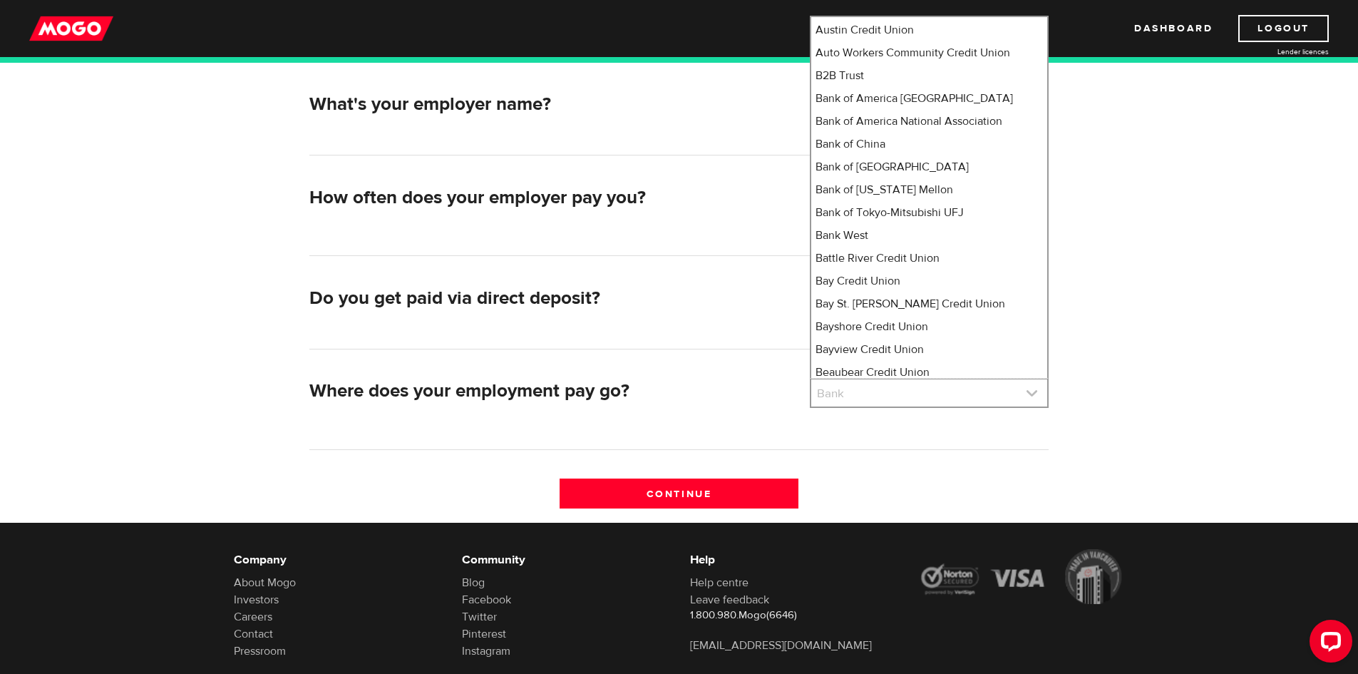
click at [920, 394] on link at bounding box center [929, 392] width 236 height 27
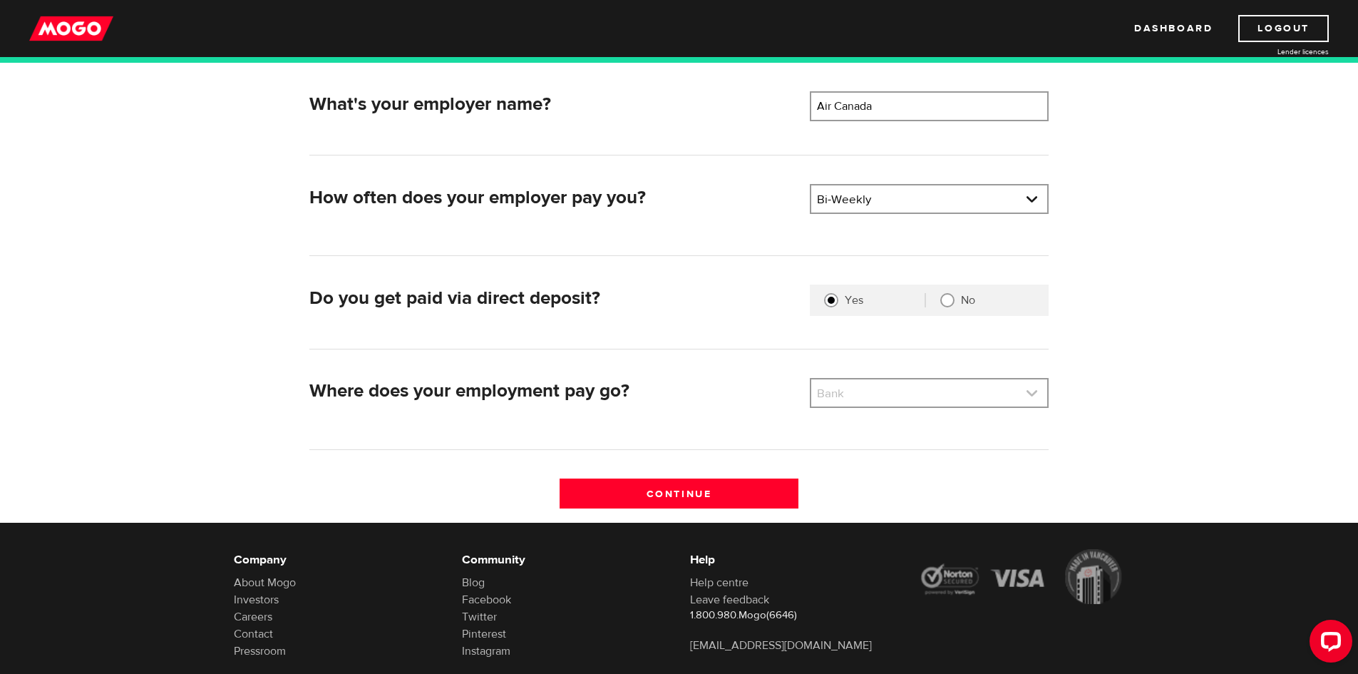
click at [919, 396] on link at bounding box center [929, 392] width 236 height 27
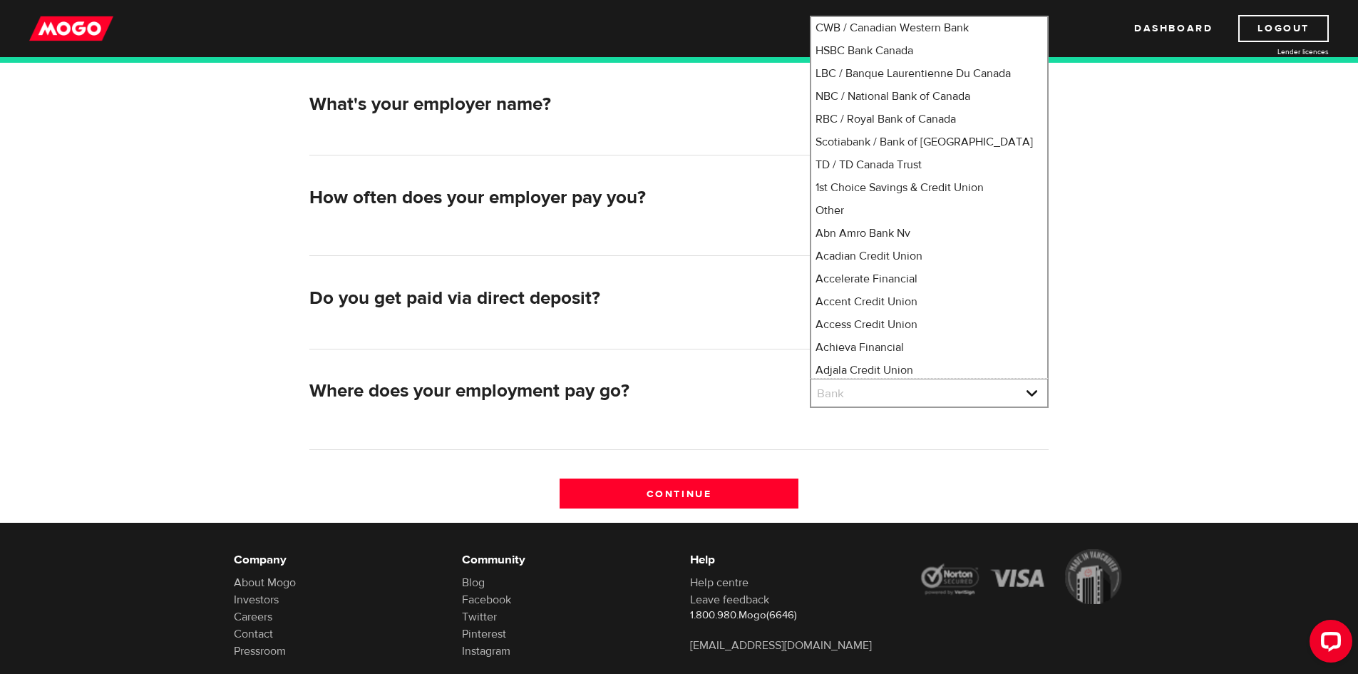
scroll to position [0, 0]
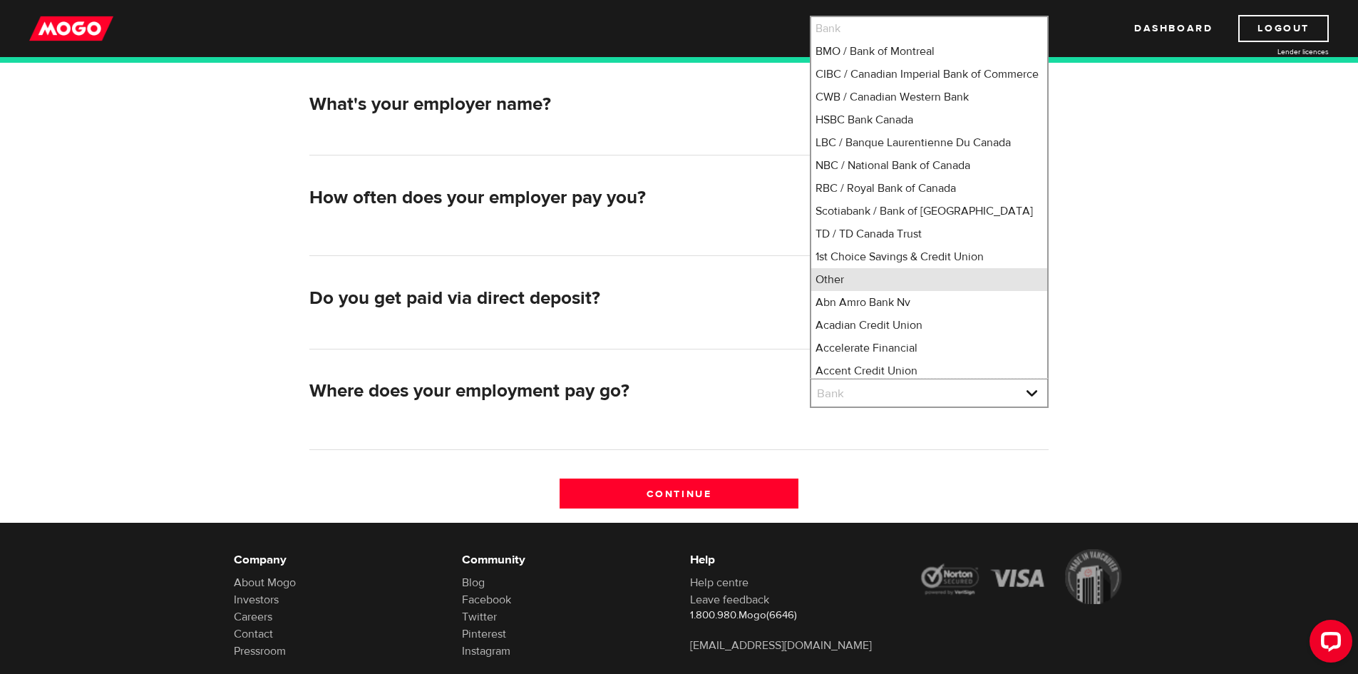
click at [830, 291] on li "Other" at bounding box center [929, 279] width 236 height 23
select select "0"
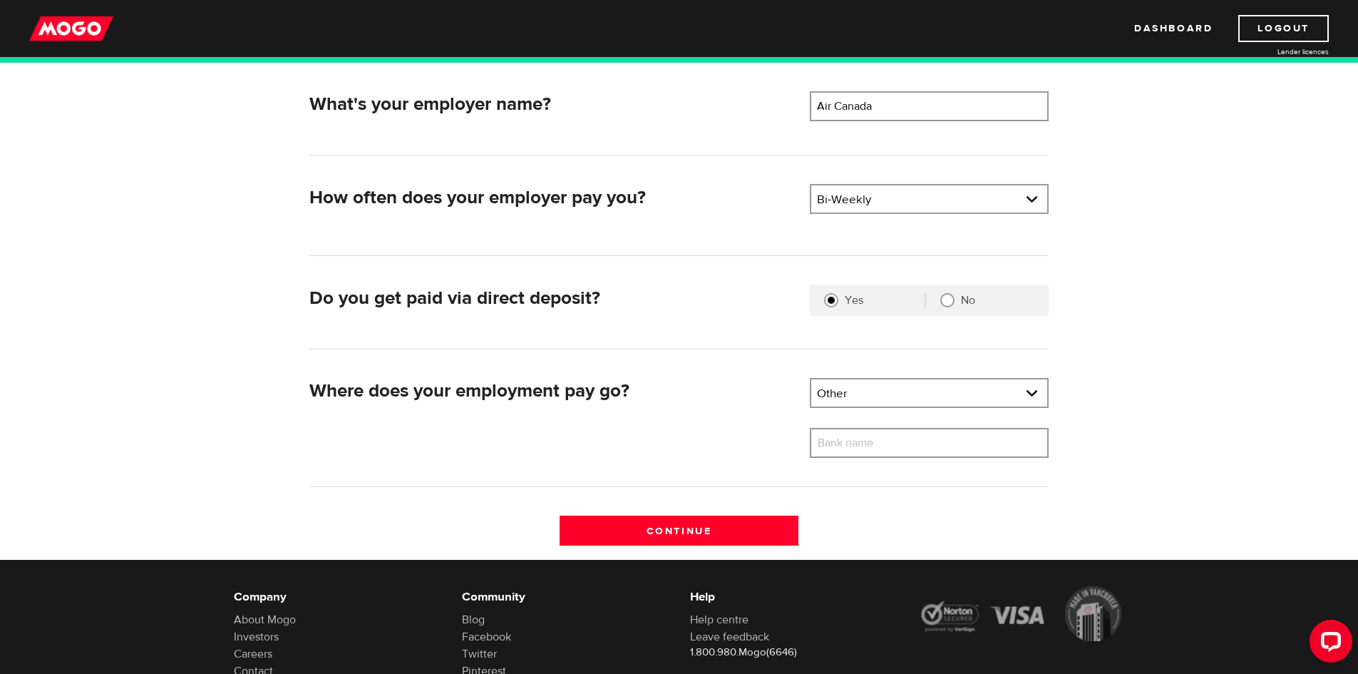
click at [900, 443] on label "Bank name" at bounding box center [856, 443] width 93 height 30
click at [900, 443] on input "Bank name" at bounding box center [929, 443] width 239 height 30
type input "Simplii Financial"
click at [707, 528] on input "Continue" at bounding box center [679, 530] width 239 height 30
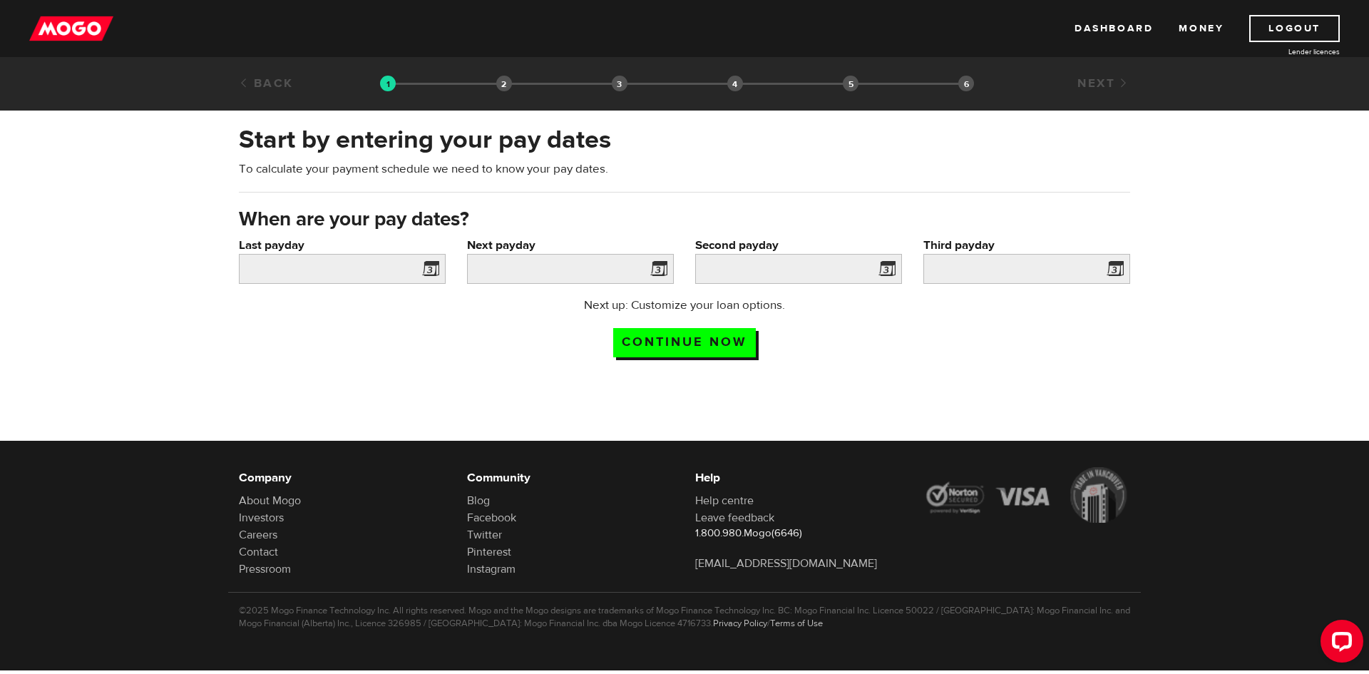
click at [427, 269] on span at bounding box center [427, 271] width 21 height 23
click at [353, 267] on input "Last payday" at bounding box center [342, 269] width 207 height 30
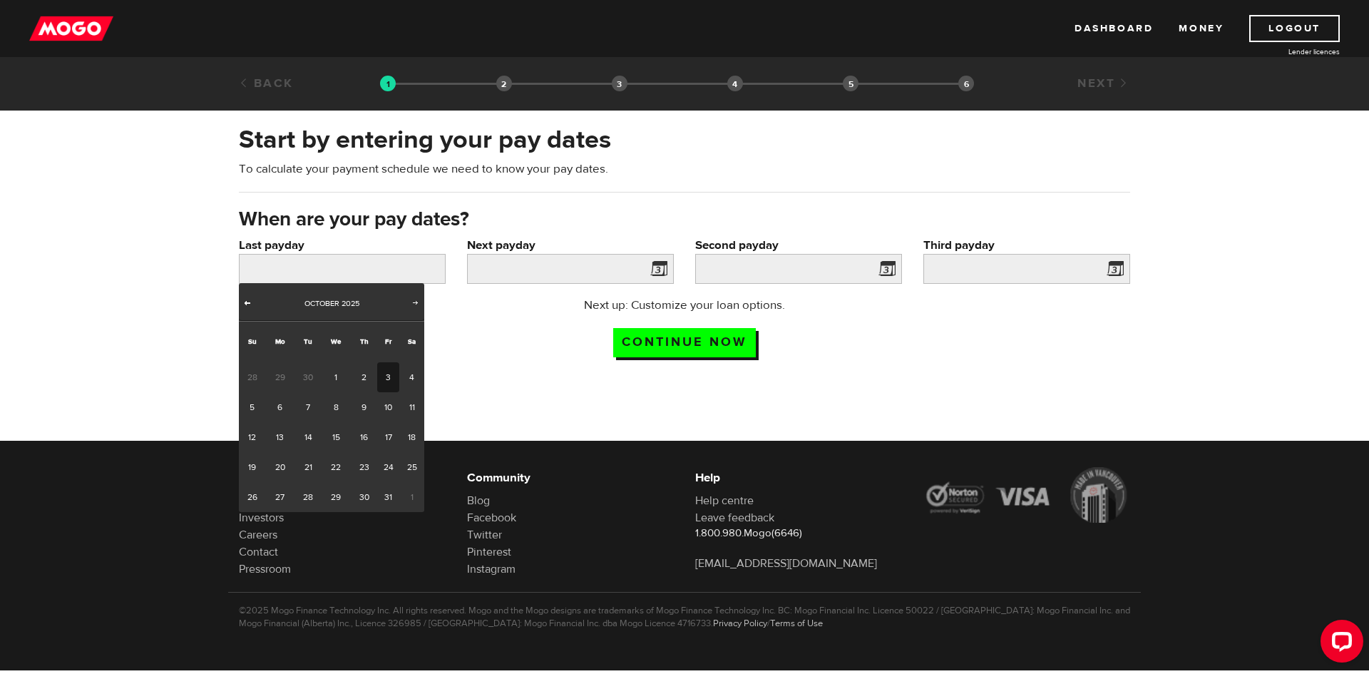
click at [246, 303] on span "Prev" at bounding box center [247, 302] width 11 height 11
click at [335, 463] on link "24" at bounding box center [336, 467] width 29 height 30
type input "2025/09/24"
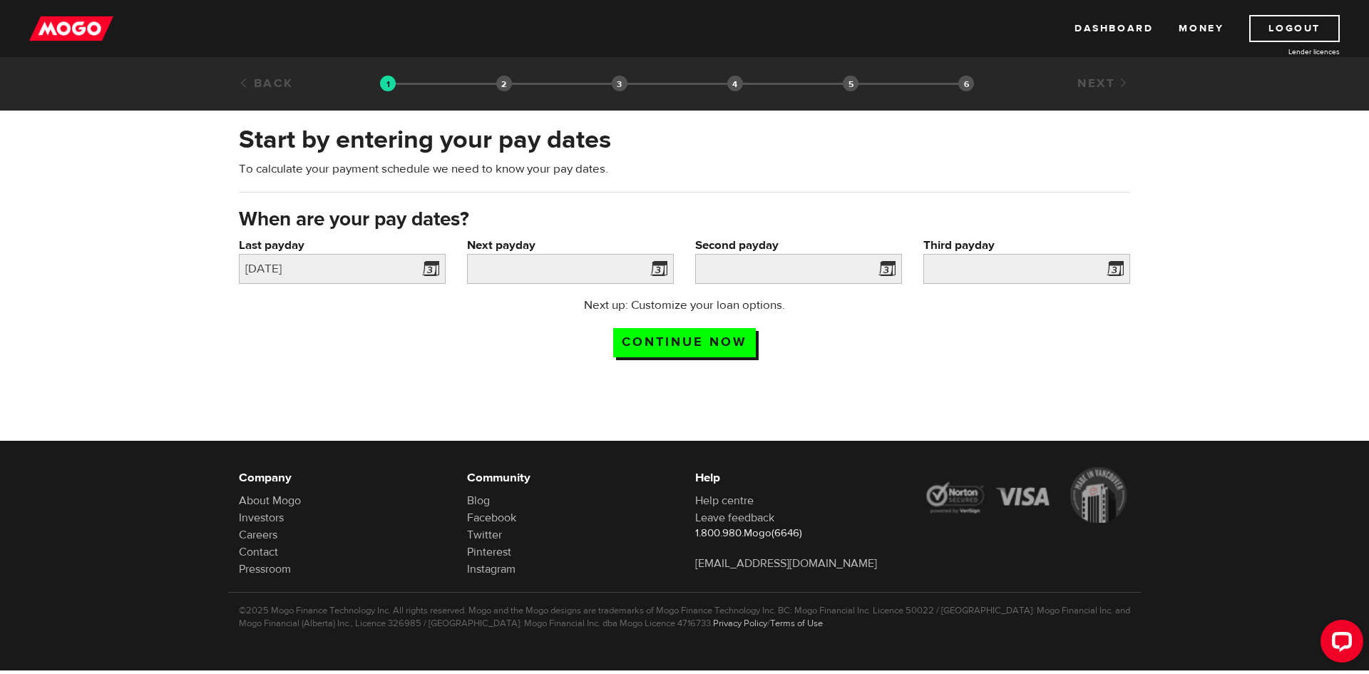
click at [659, 265] on span at bounding box center [655, 271] width 21 height 23
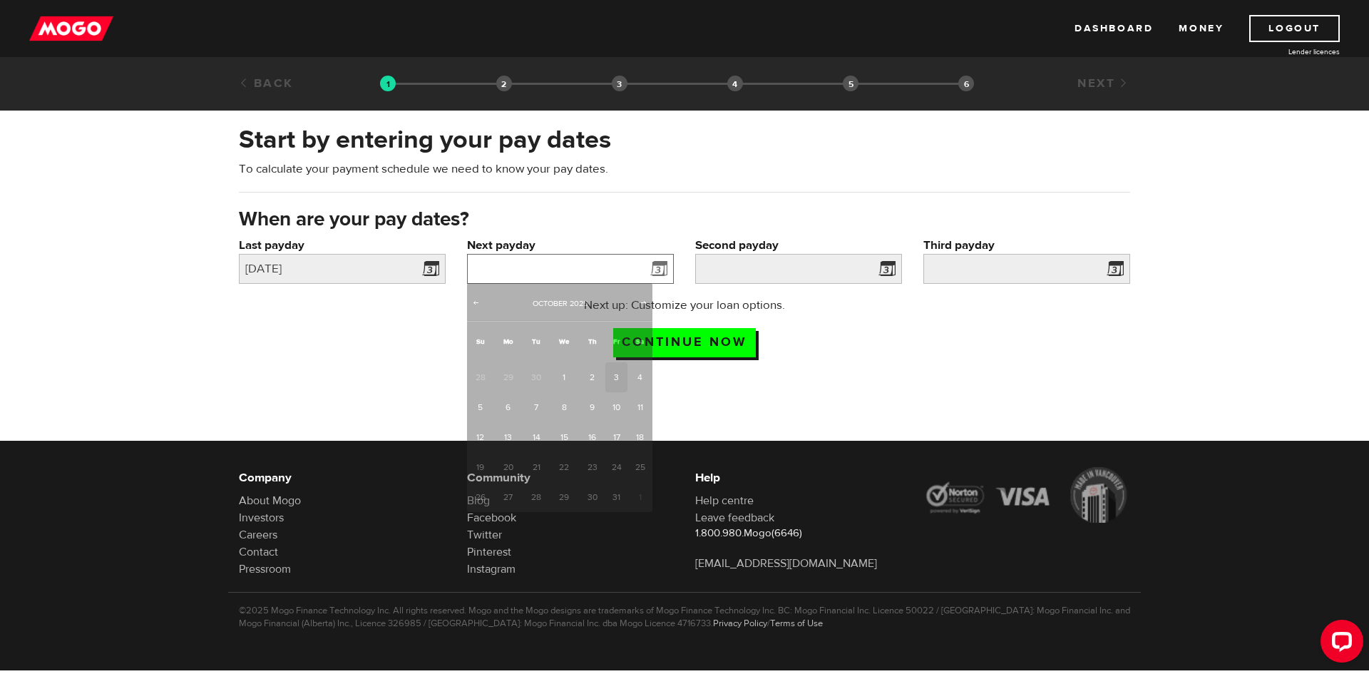
click at [577, 269] on input "Next payday" at bounding box center [570, 269] width 207 height 30
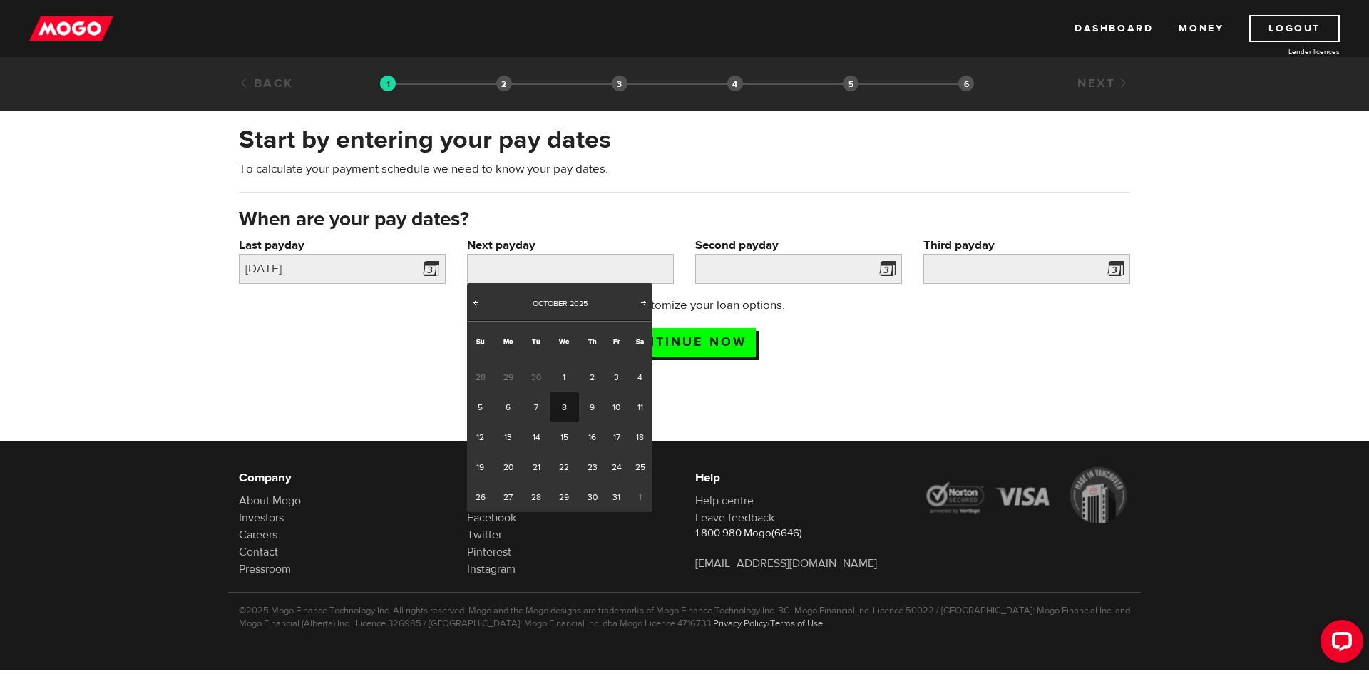
click at [565, 405] on link "8" at bounding box center [564, 407] width 29 height 30
type input "2025/10/08"
type input "2025/10/22"
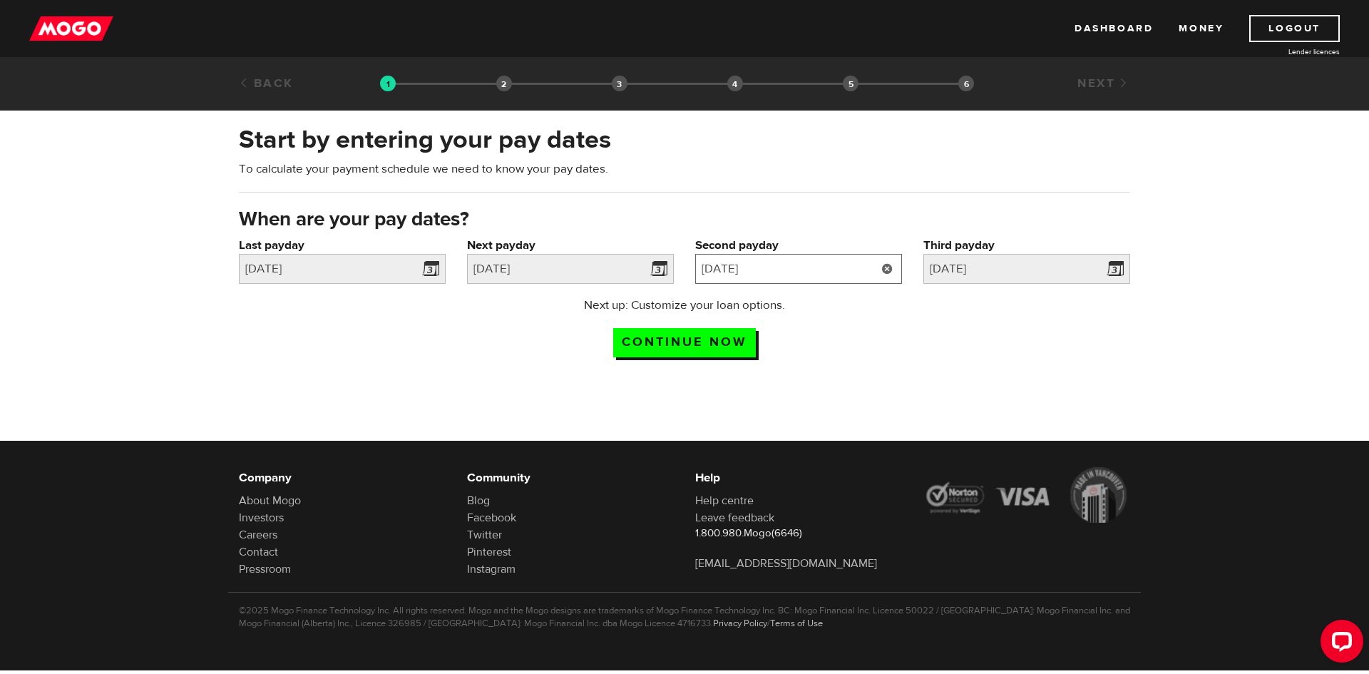
click at [803, 264] on input "2025/10/22" at bounding box center [798, 269] width 207 height 30
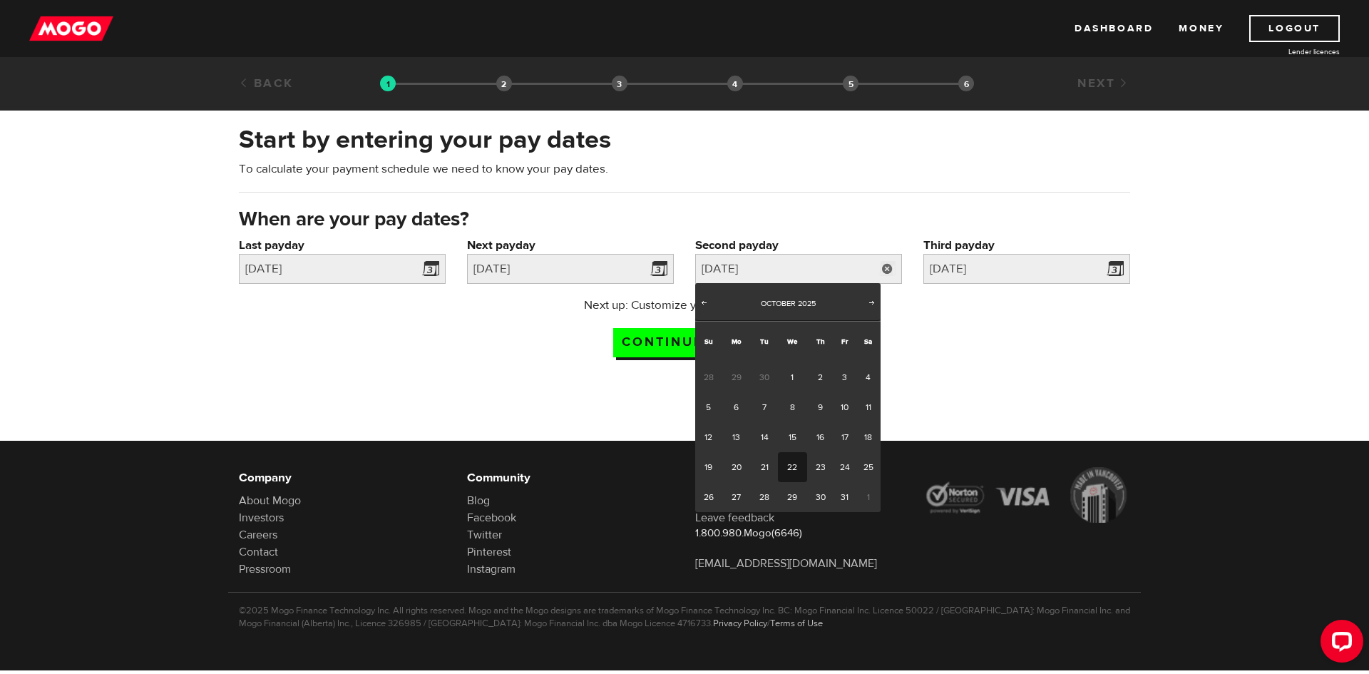
click at [792, 468] on link "22" at bounding box center [792, 467] width 29 height 30
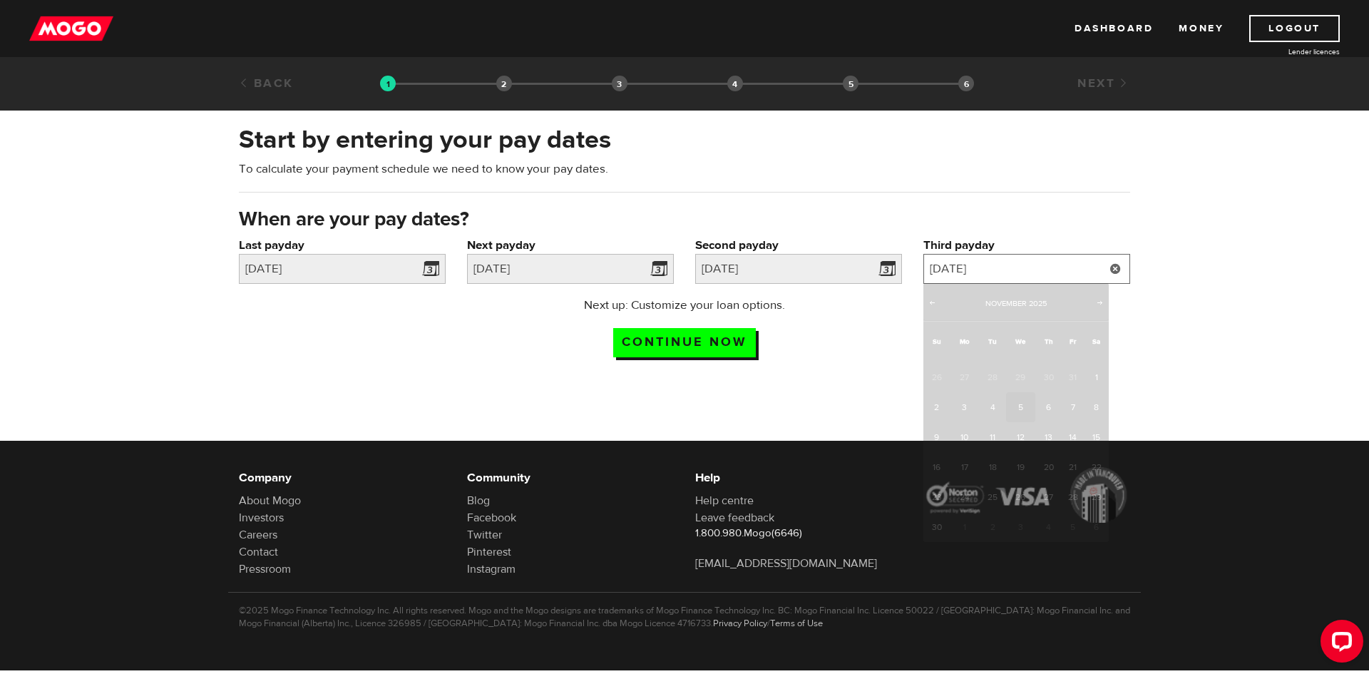
click at [1022, 267] on input "2025/11/5" at bounding box center [1026, 269] width 207 height 30
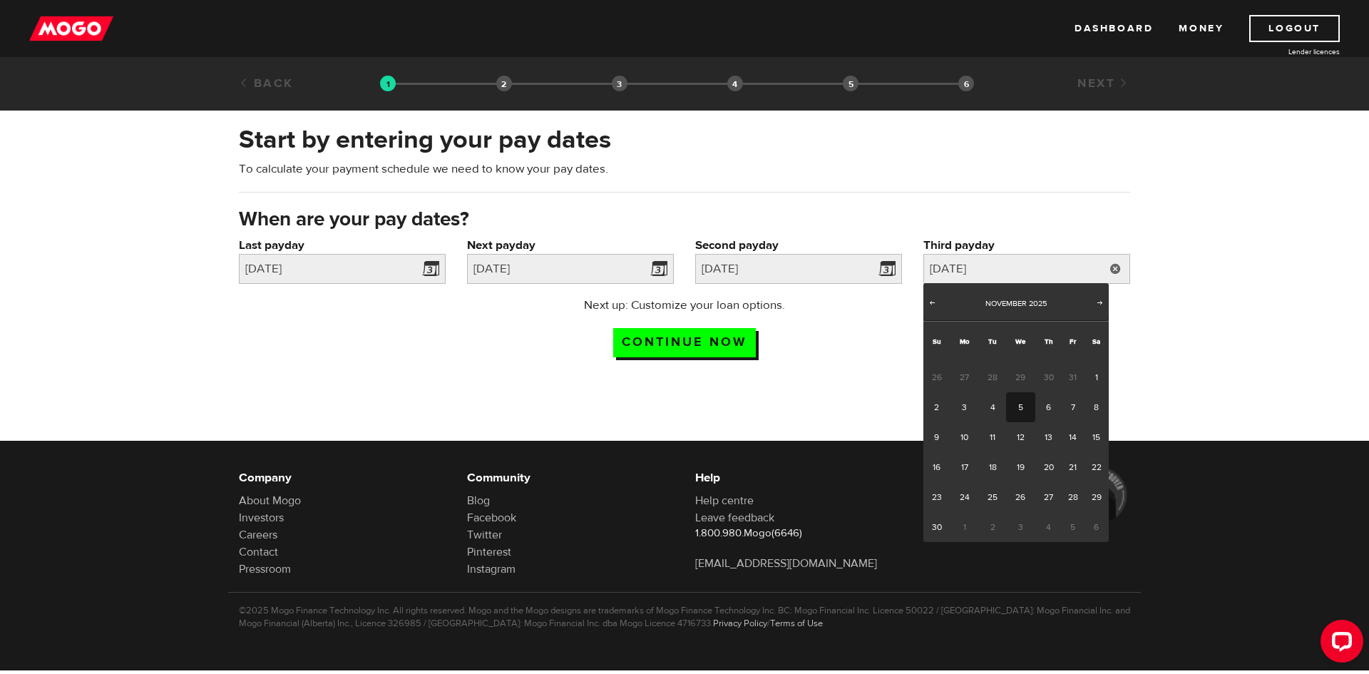
click at [1015, 407] on link "5" at bounding box center [1020, 407] width 29 height 30
type input "2025/11/05"
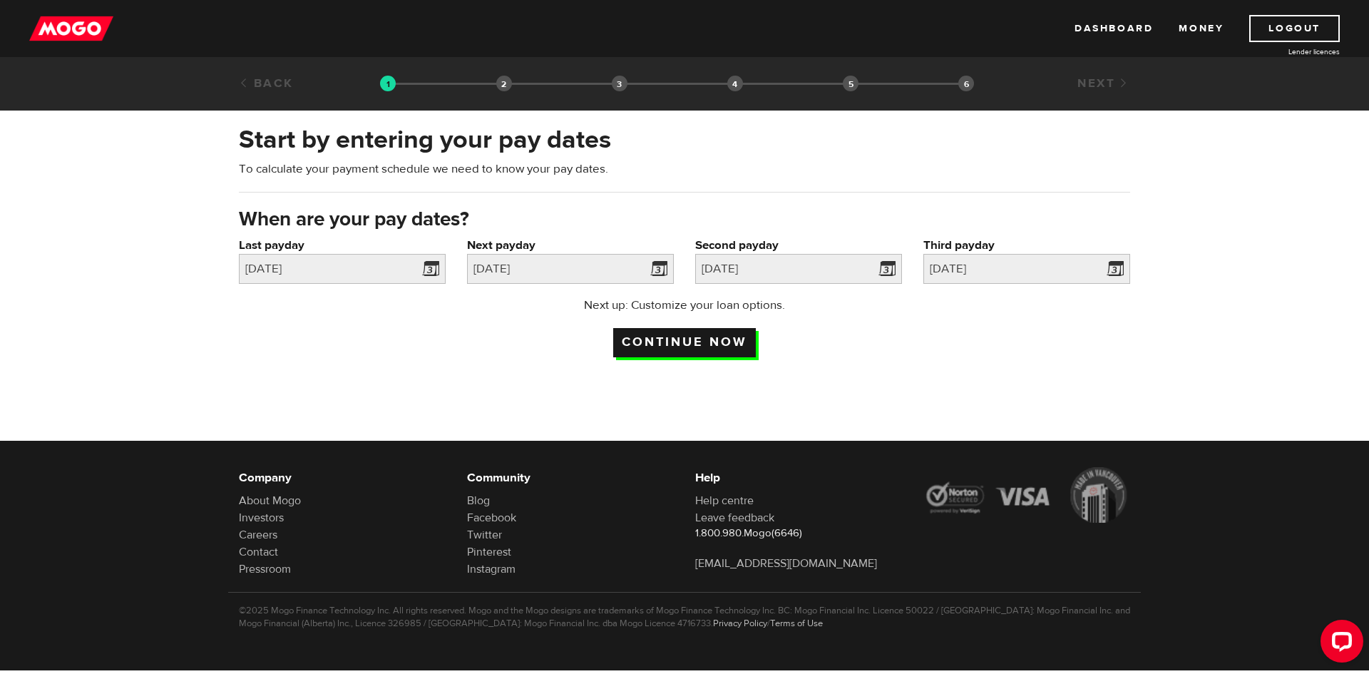
click at [688, 340] on input "Continue now" at bounding box center [684, 342] width 143 height 29
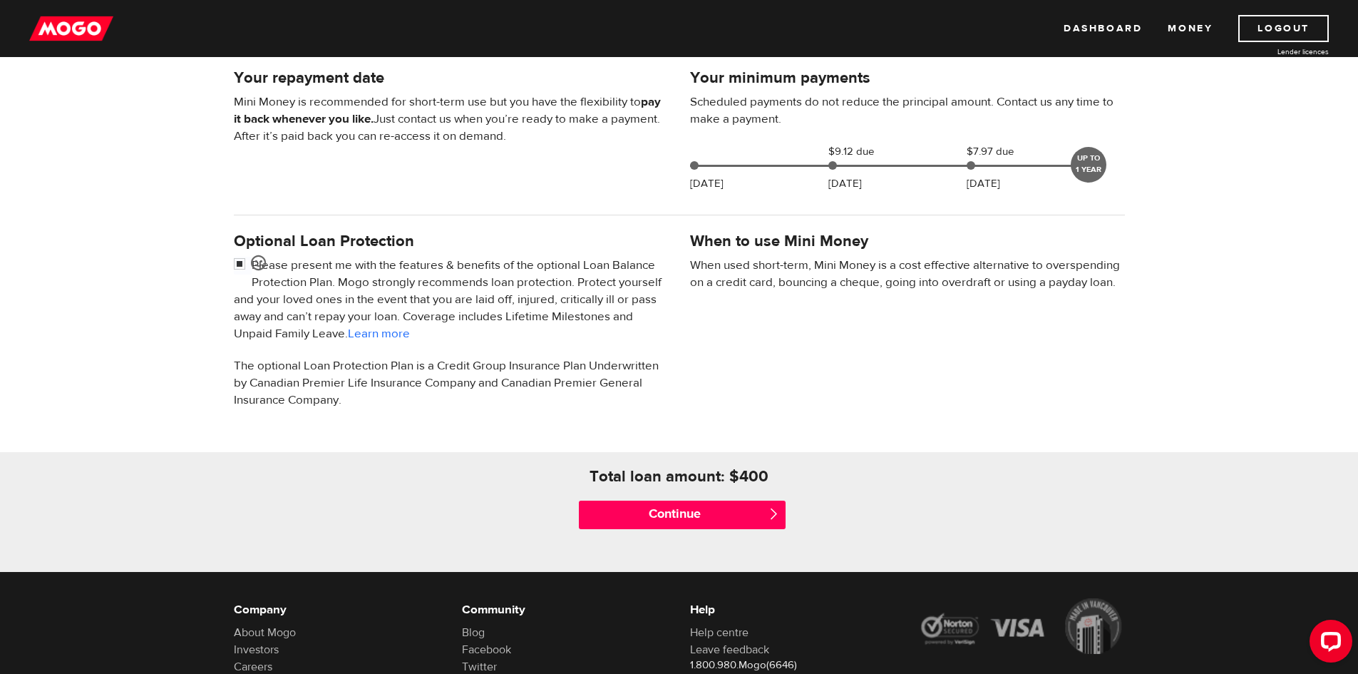
scroll to position [356, 0]
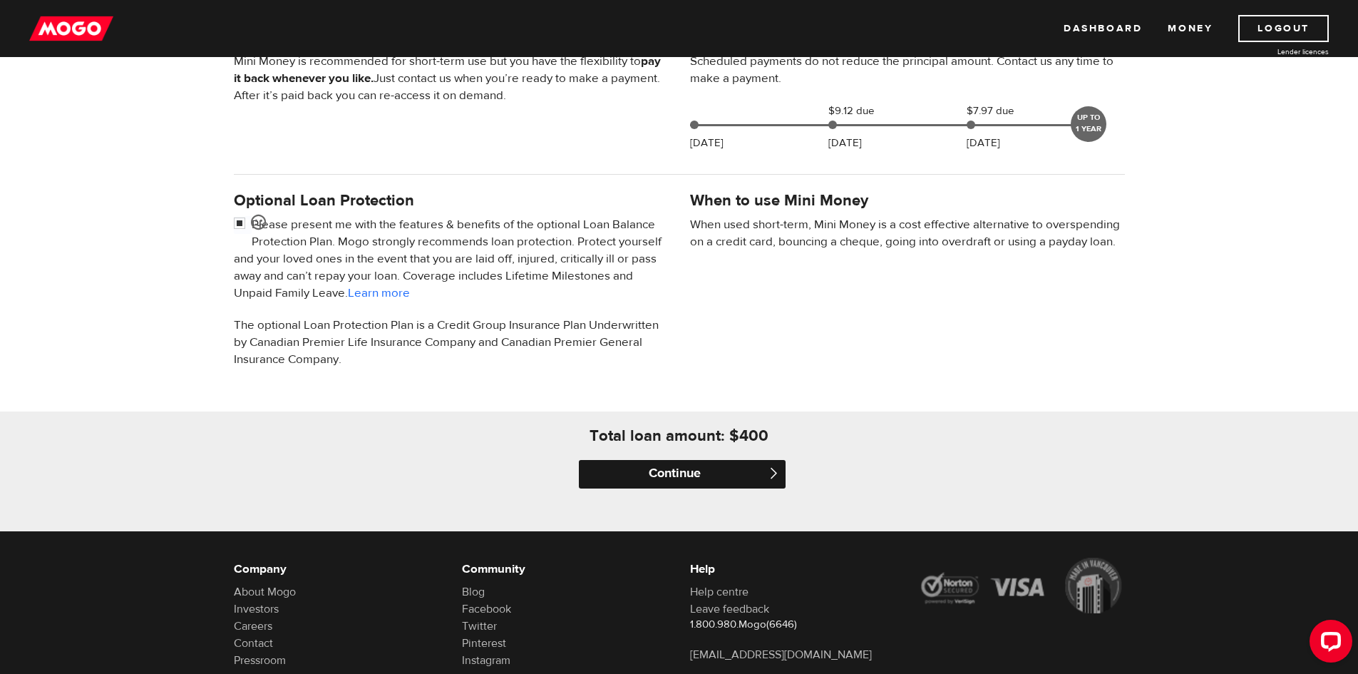
click at [677, 476] on input "Continue" at bounding box center [682, 474] width 207 height 29
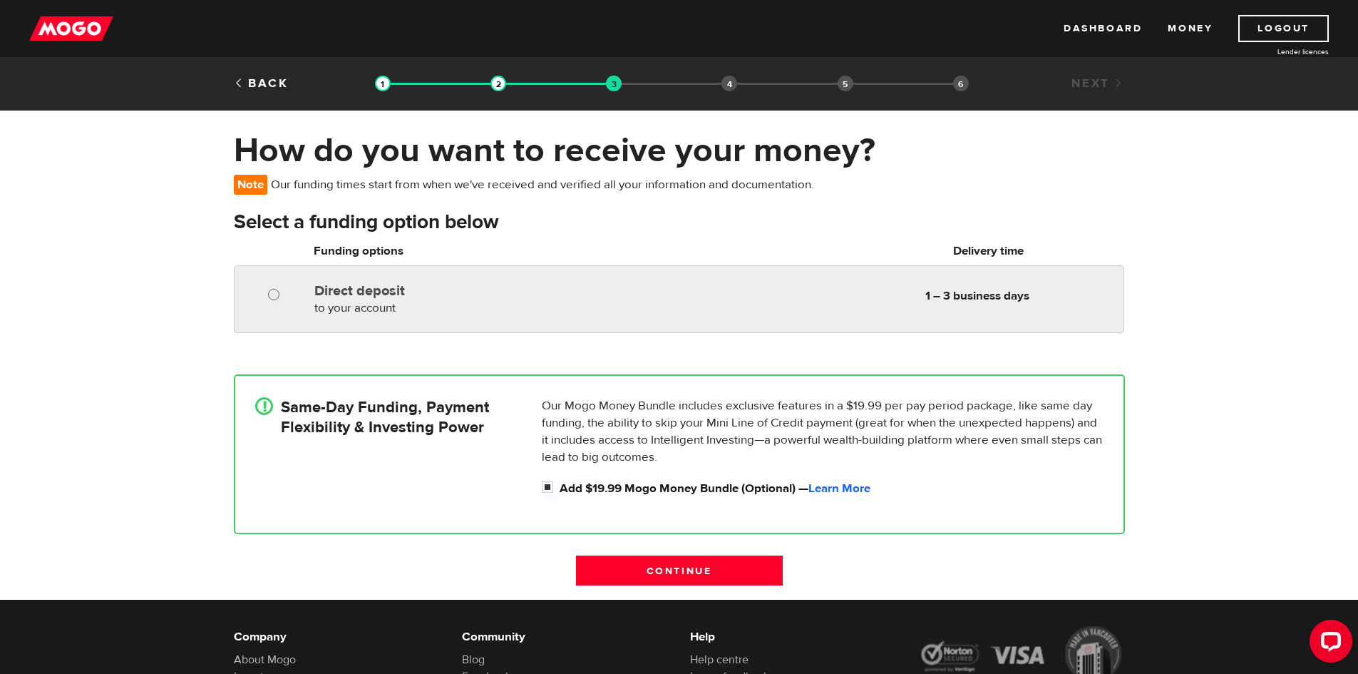
radio input "true"
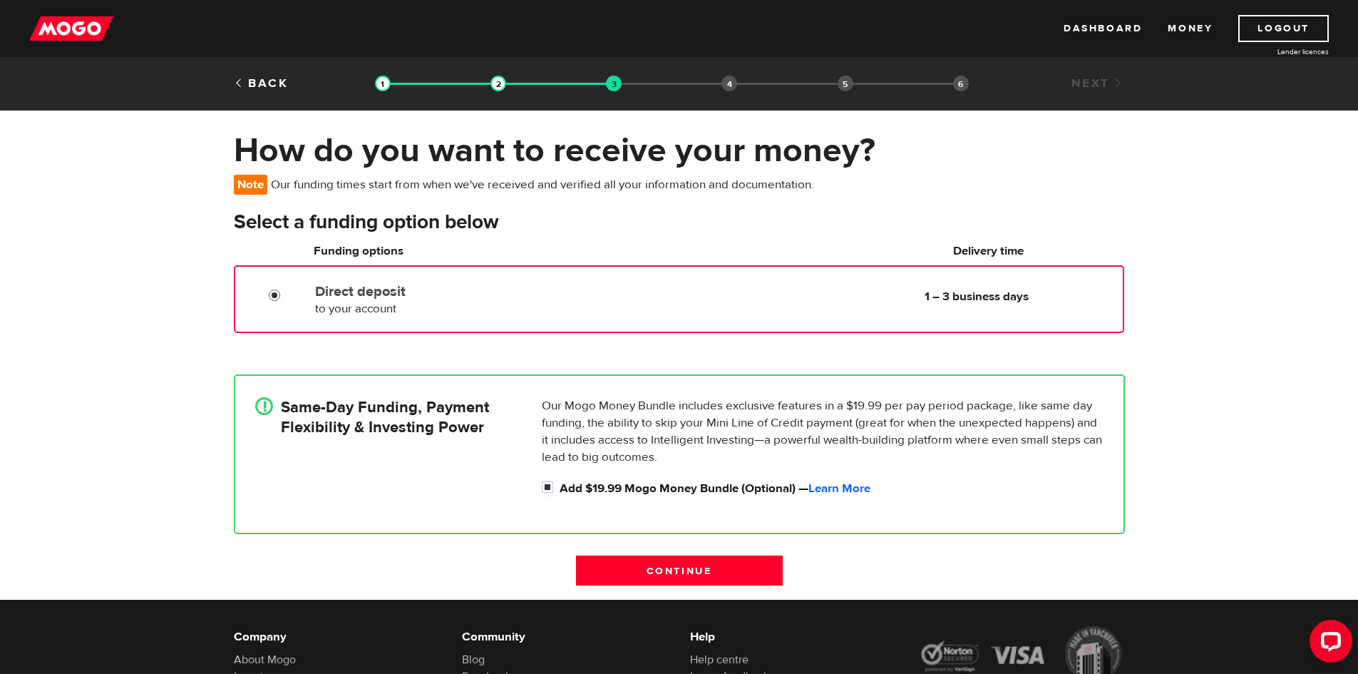
click at [275, 296] on input "Direct deposit" at bounding box center [278, 297] width 18 height 18
click at [548, 486] on input "Add $19.99 Mogo Money Bundle (Optional) — Learn More" at bounding box center [551, 489] width 18 height 18
checkbox input "false"
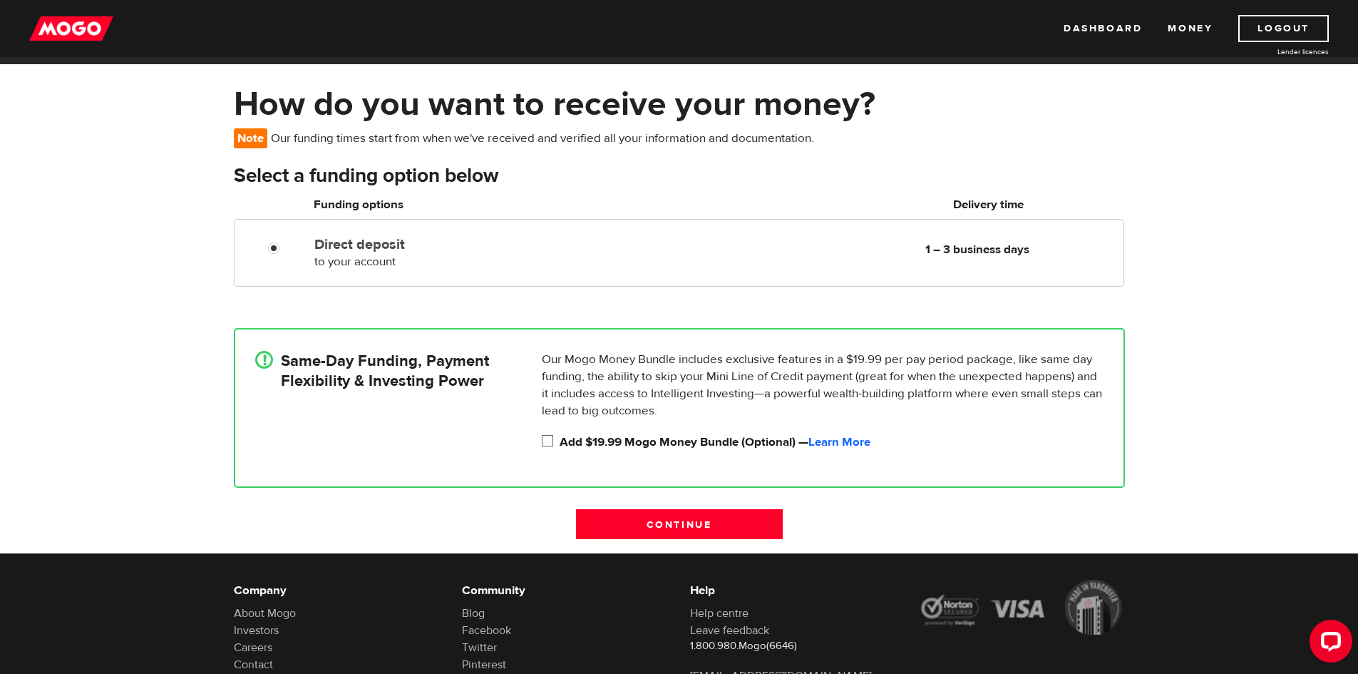
scroll to position [143, 0]
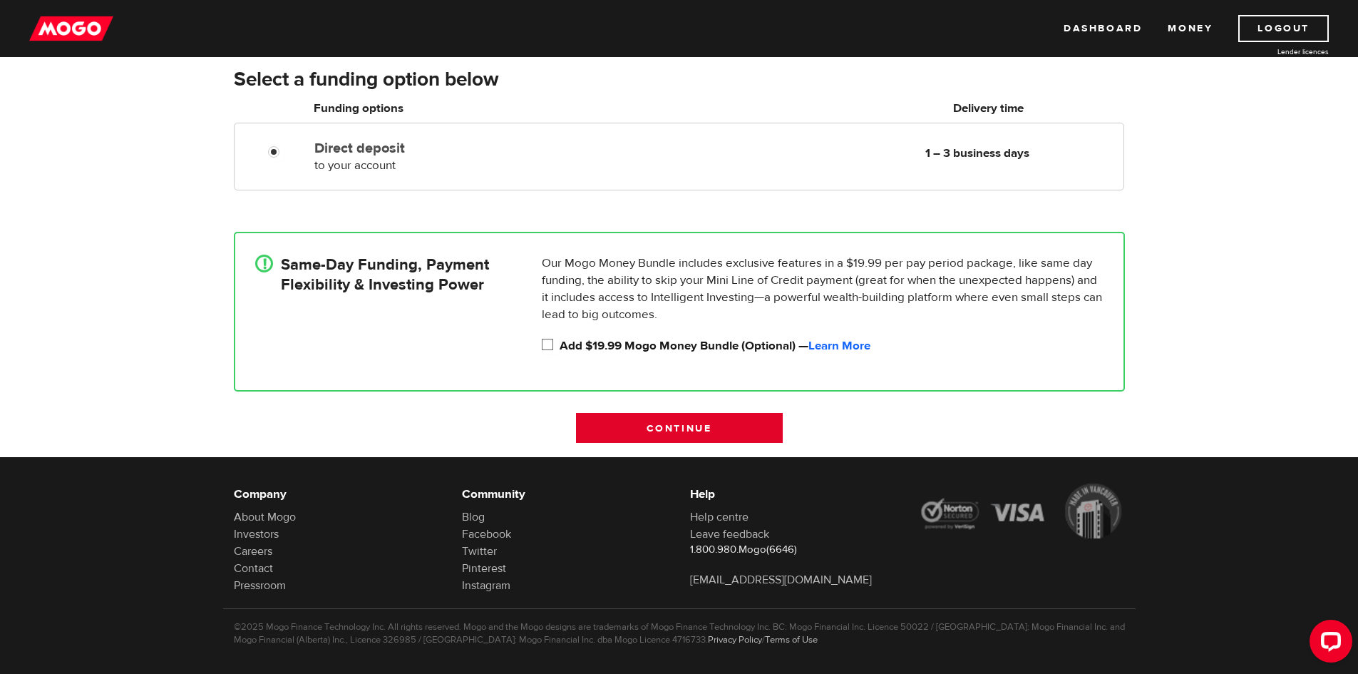
click at [682, 430] on input "Continue" at bounding box center [679, 428] width 207 height 30
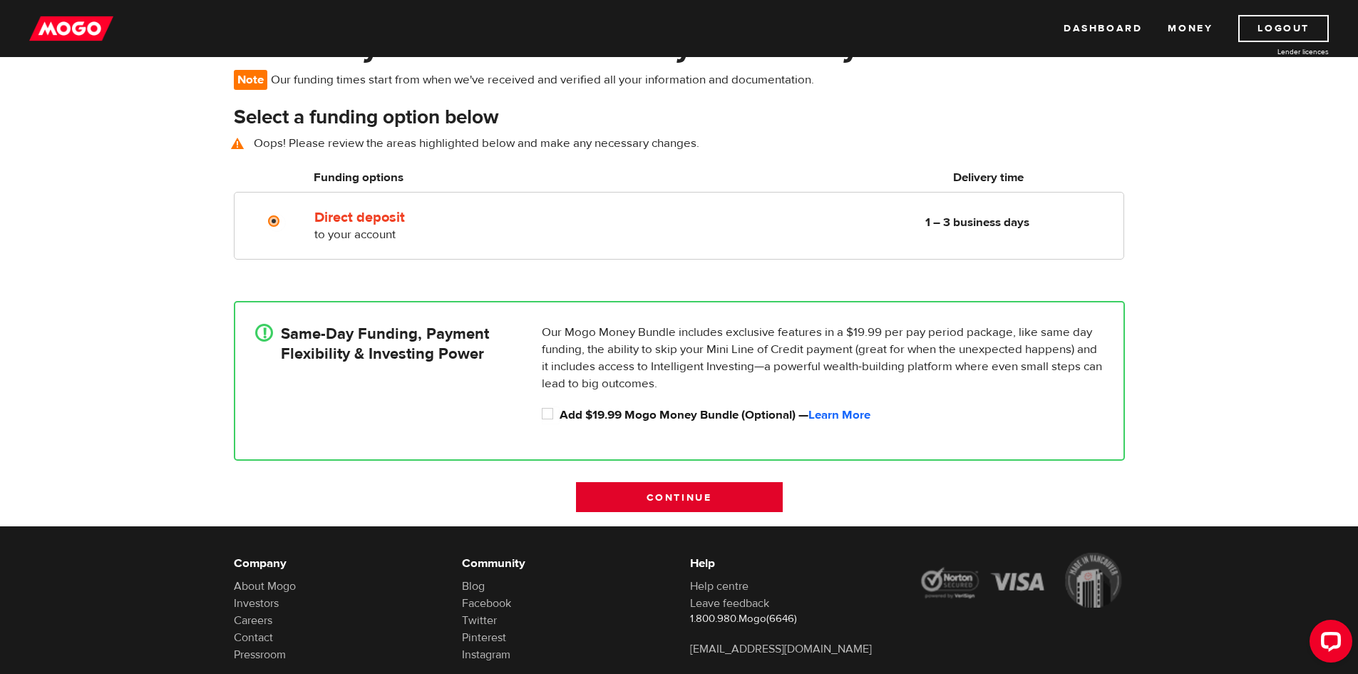
scroll to position [103, 0]
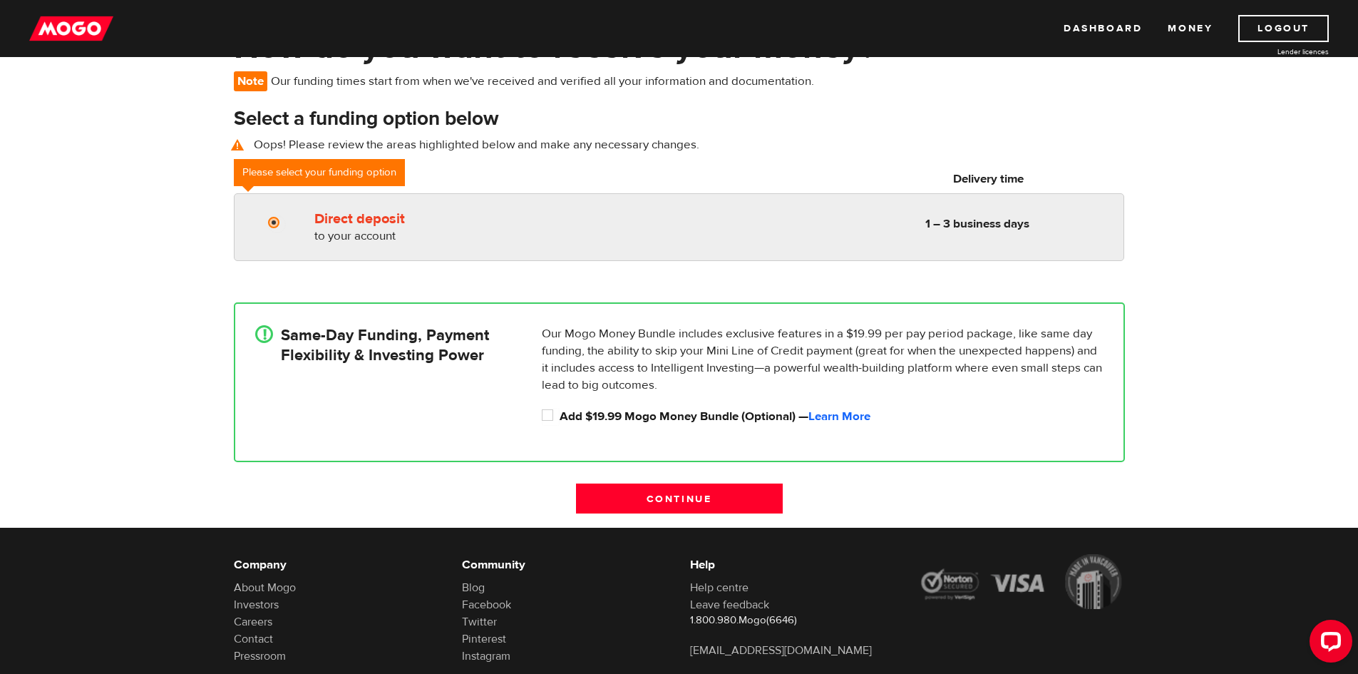
radio input "true"
click at [332, 225] on label "Direct deposit" at bounding box center [478, 218] width 328 height 17
click at [286, 225] on input "Direct deposit" at bounding box center [277, 224] width 18 height 18
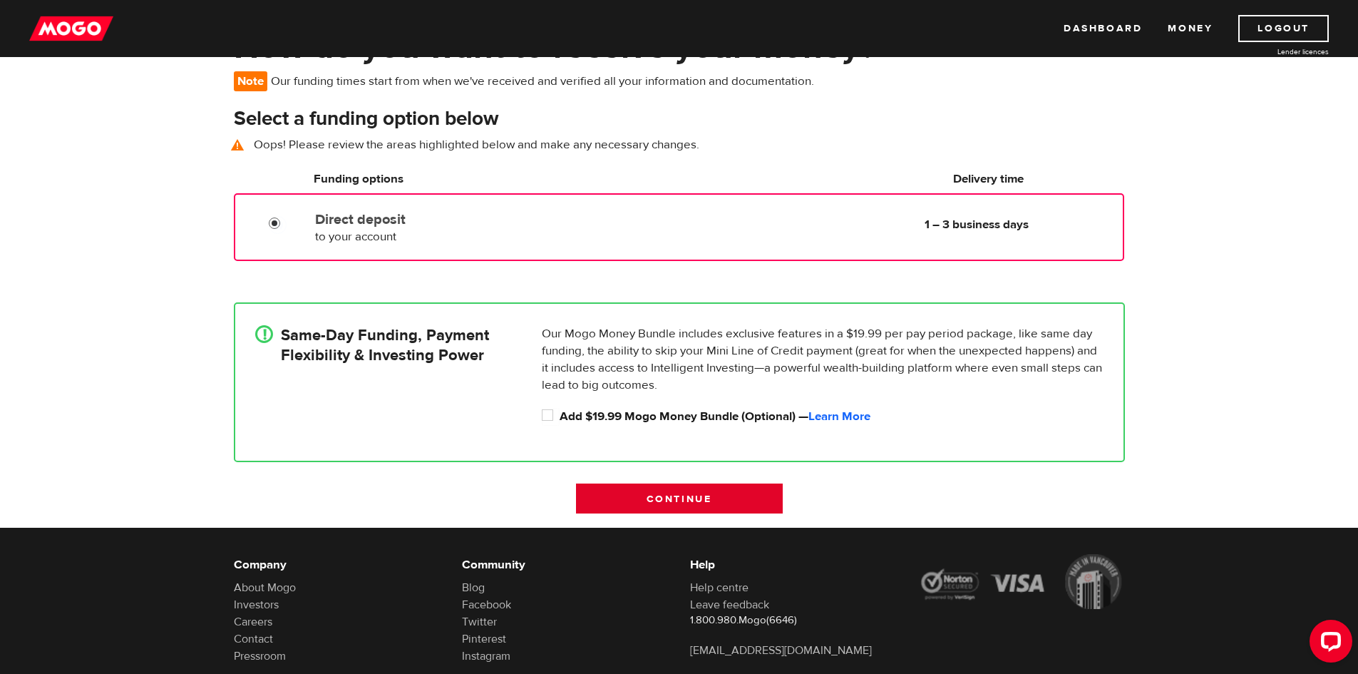
click at [669, 495] on input "Continue" at bounding box center [679, 498] width 207 height 30
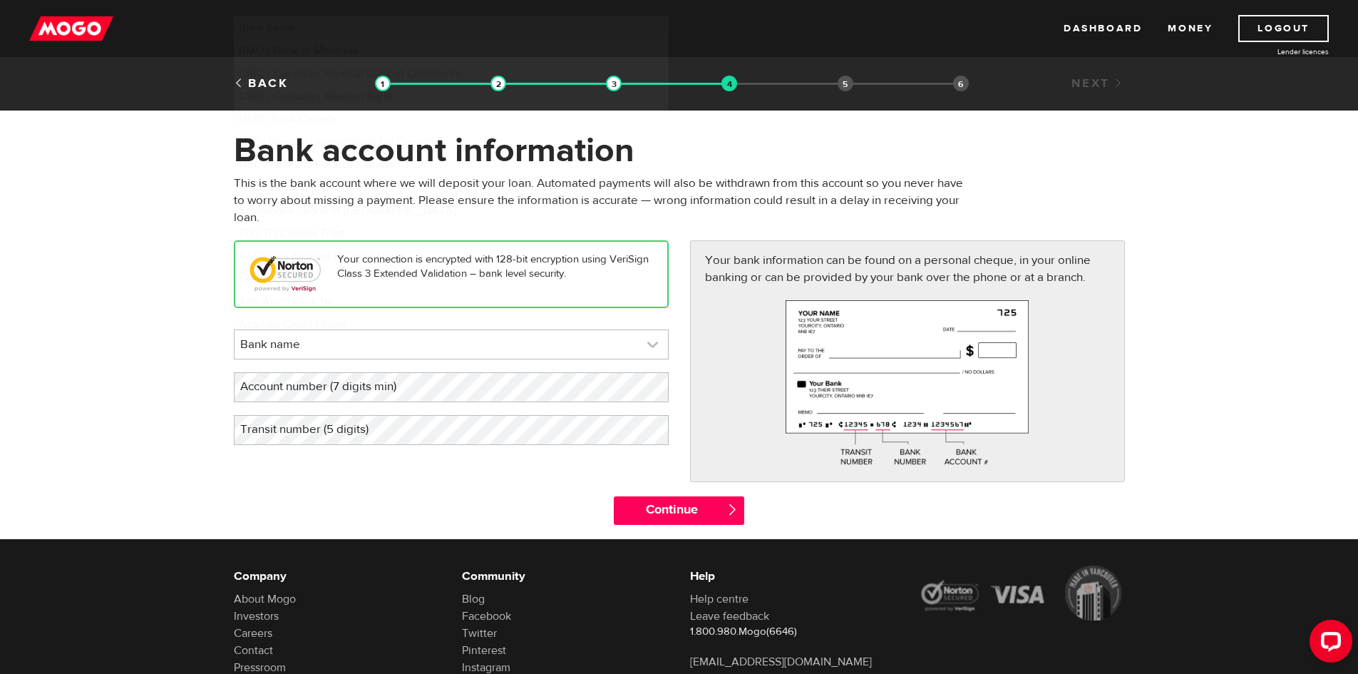
click at [577, 347] on link at bounding box center [451, 344] width 433 height 29
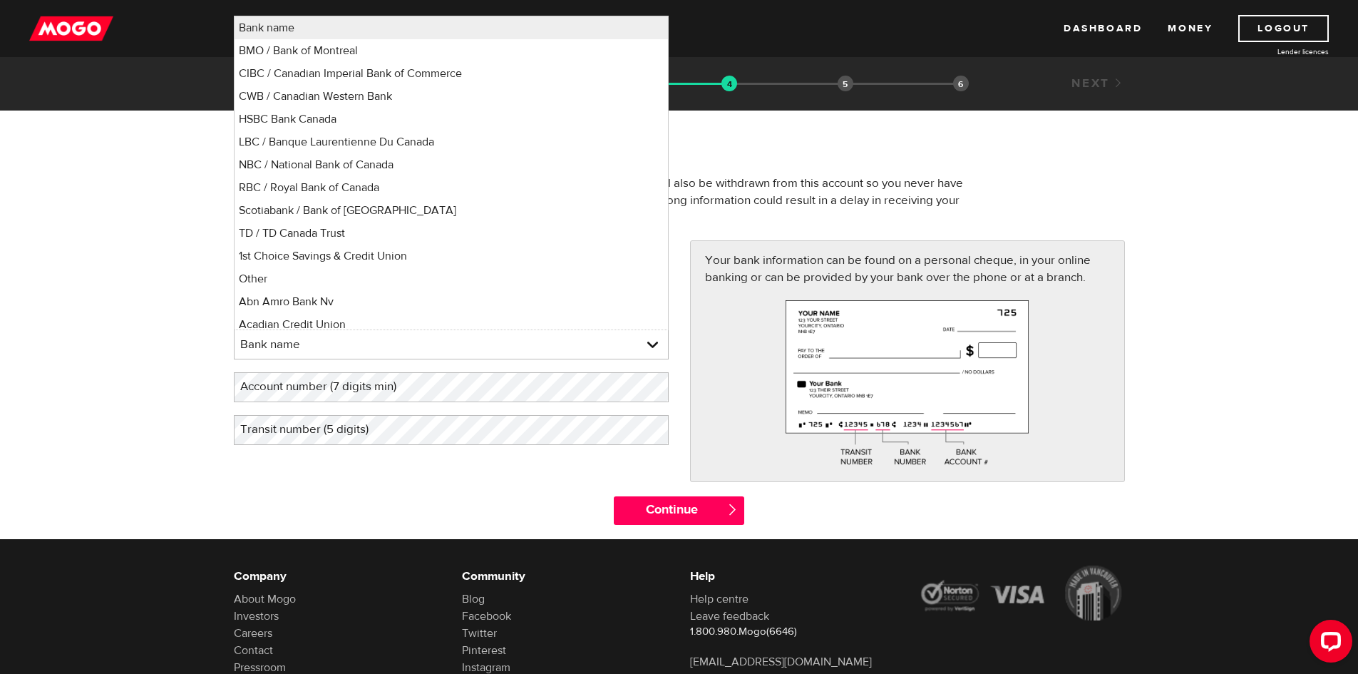
scroll to position [189, 0]
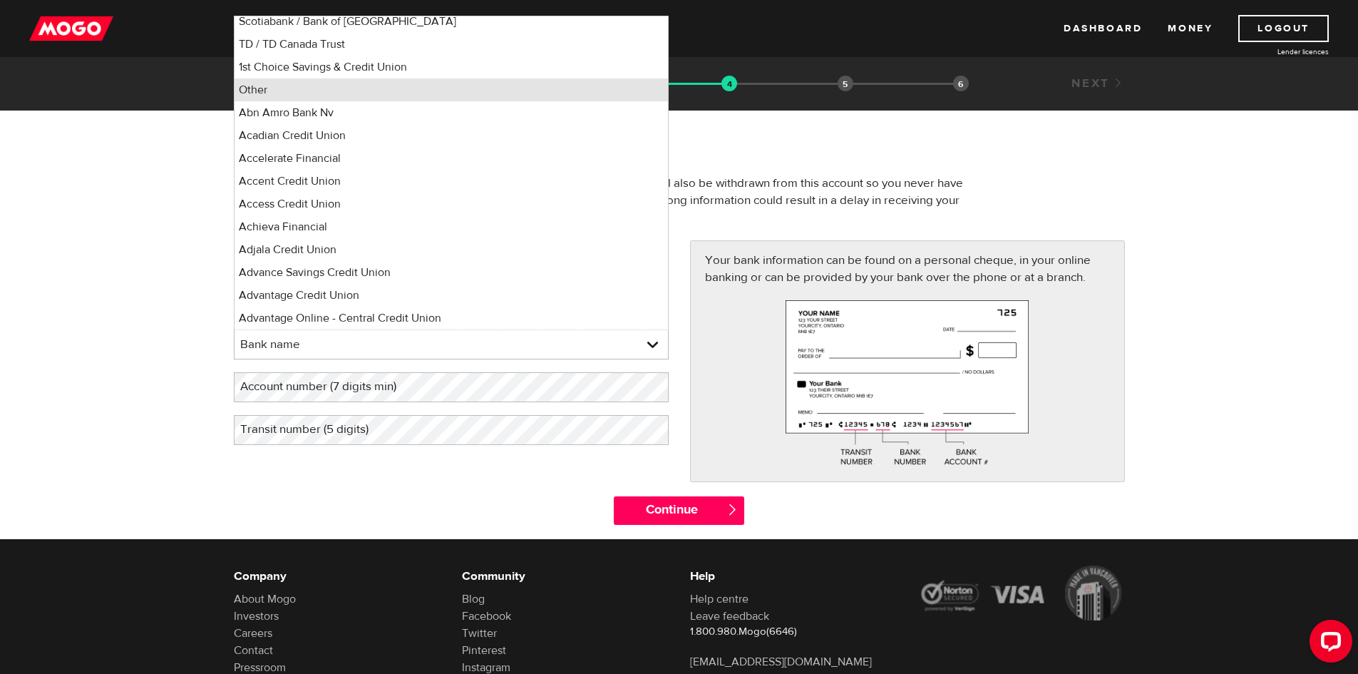
click at [368, 88] on li "Other" at bounding box center [451, 89] width 433 height 23
select select "0"
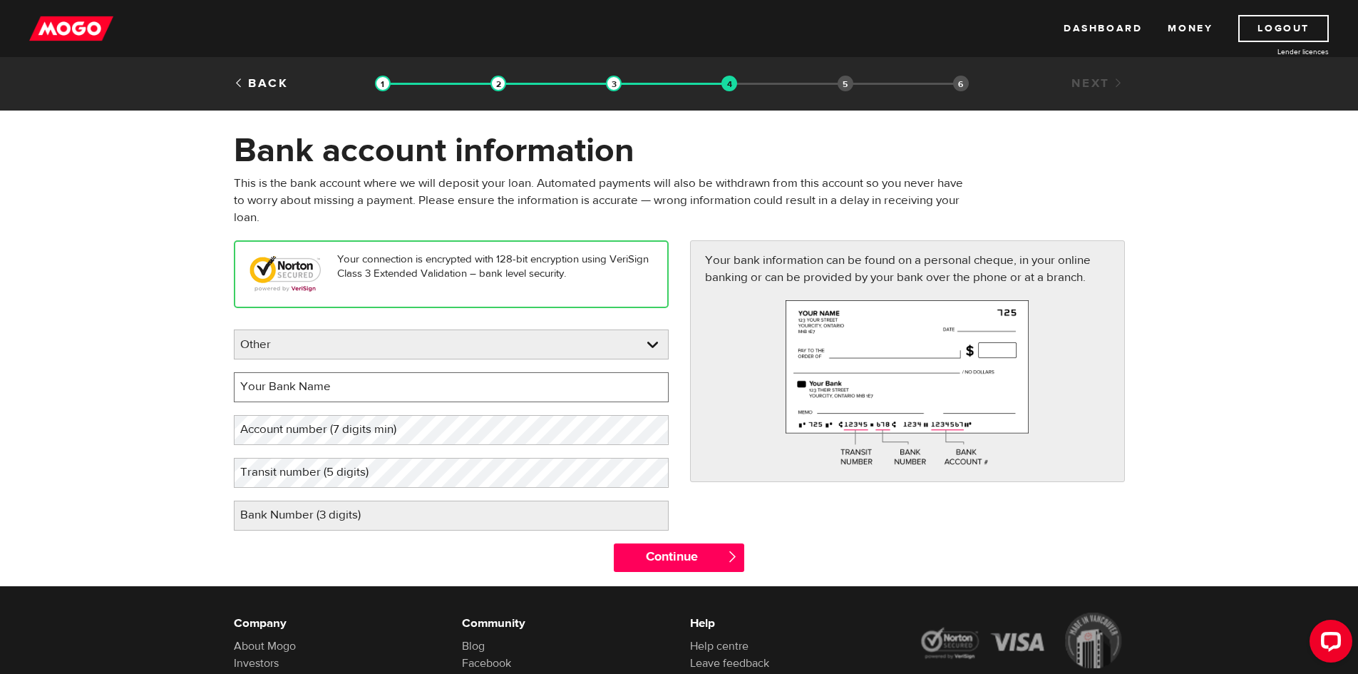
click at [394, 391] on input "Your Bank Name" at bounding box center [451, 387] width 435 height 30
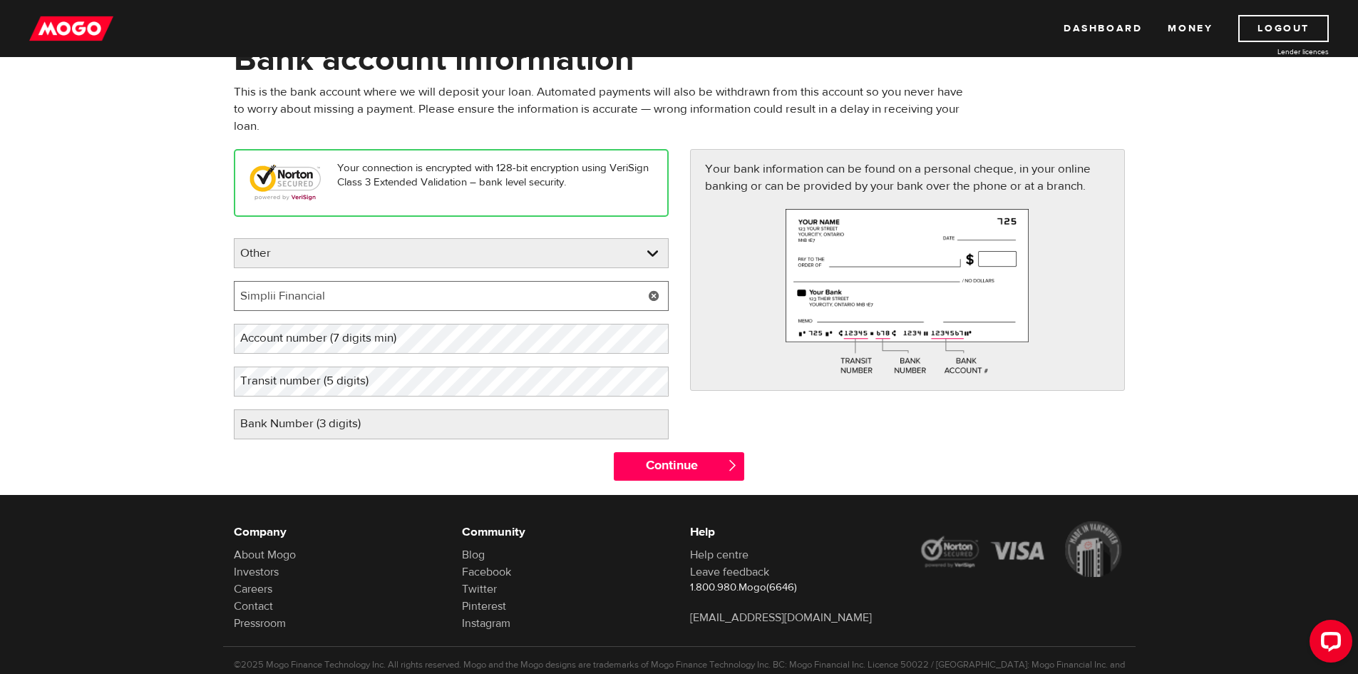
scroll to position [143, 0]
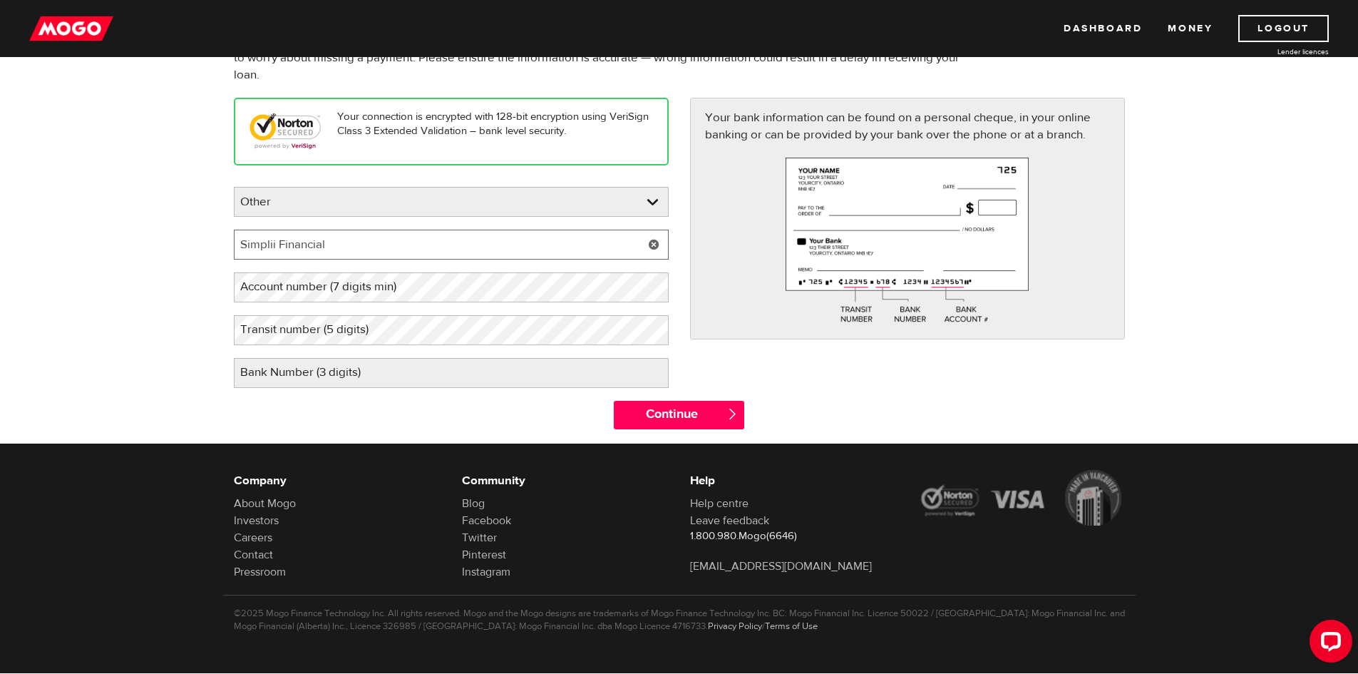
type input "Simplii Financial"
click at [370, 376] on label "Bank Number (3 digits)" at bounding box center [312, 372] width 156 height 29
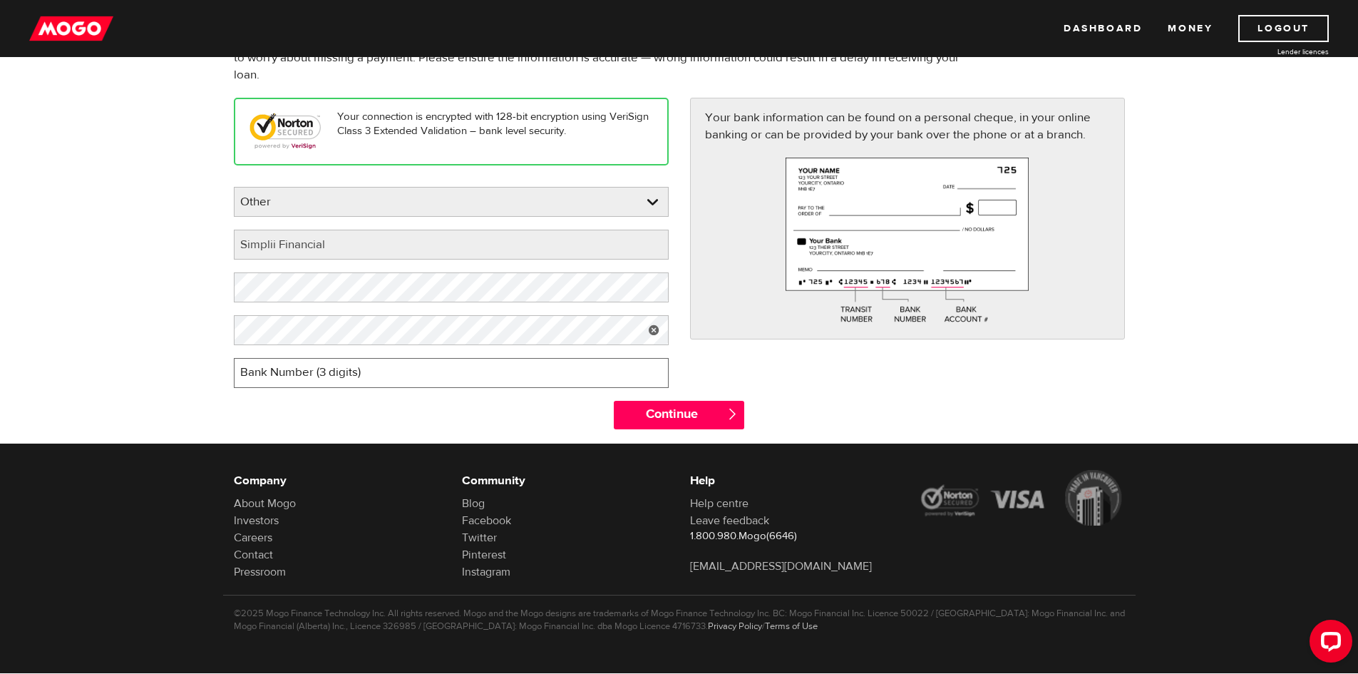
click at [370, 376] on input "Bank Number (3 digits)" at bounding box center [451, 373] width 435 height 30
type input "010"
click at [657, 418] on input "Continue" at bounding box center [679, 415] width 130 height 29
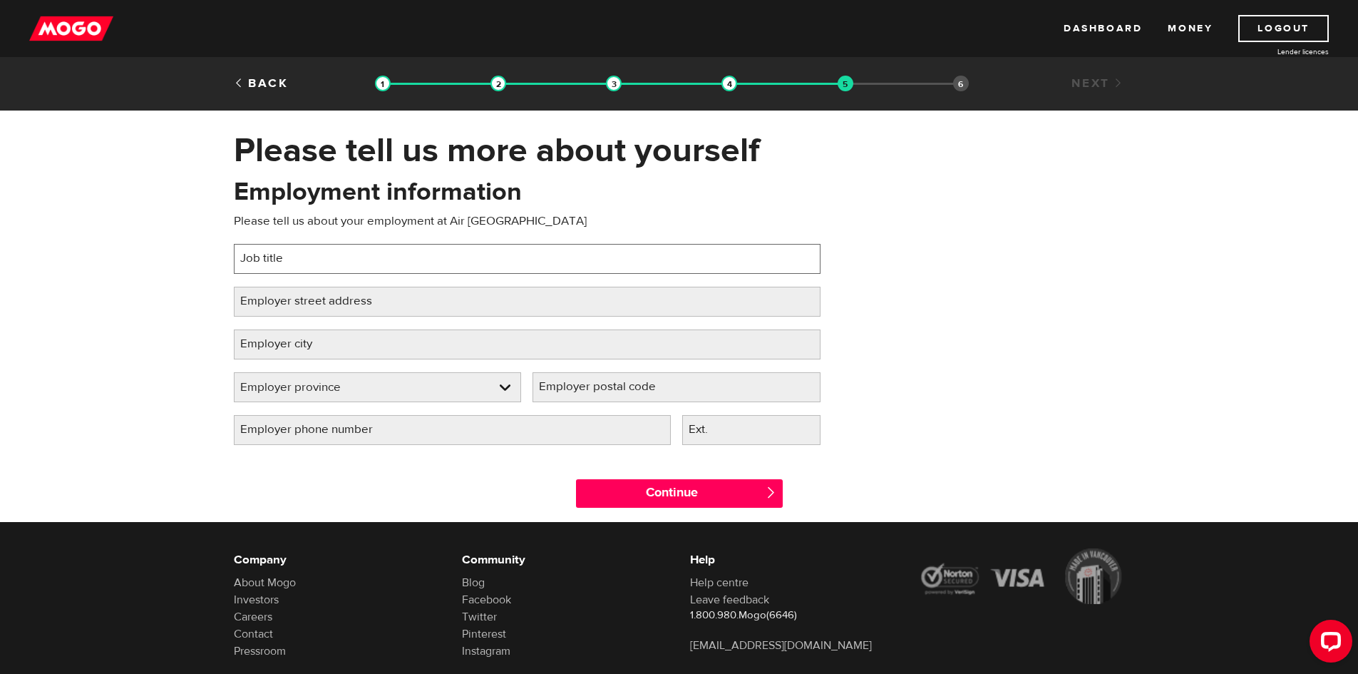
click at [409, 264] on input "Job title" at bounding box center [527, 259] width 587 height 30
type input "Aircraft Tow Operator"
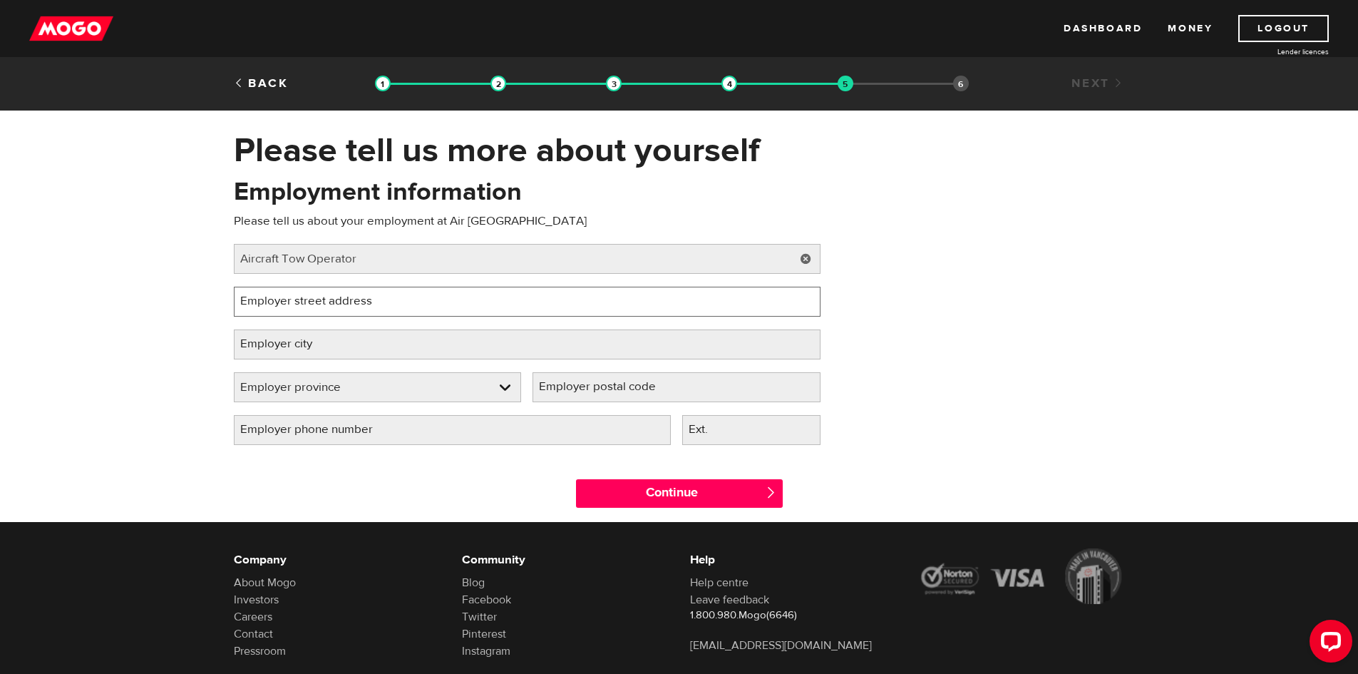
click at [436, 307] on input "Employer street address" at bounding box center [527, 302] width 587 height 30
type input "[STREET_ADDRESS]"
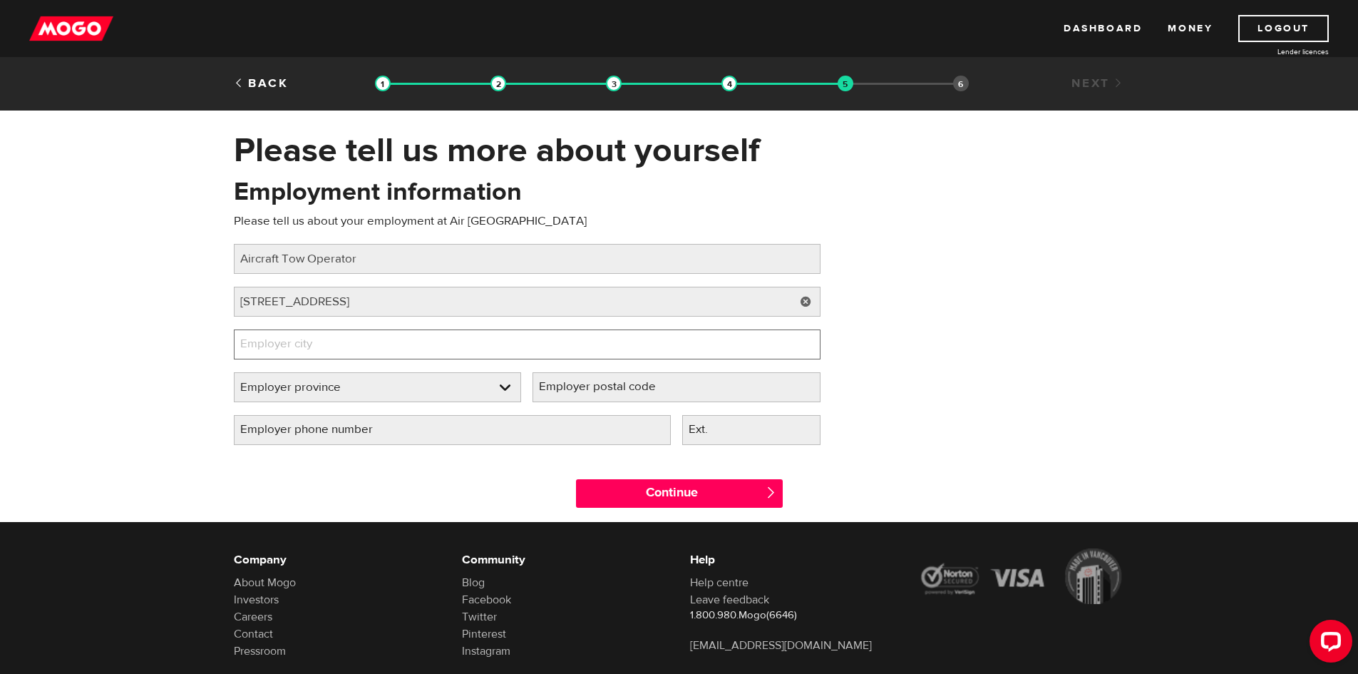
click at [418, 349] on input "Employer city" at bounding box center [527, 344] width 587 height 30
type input "[GEOGRAPHIC_DATA]"
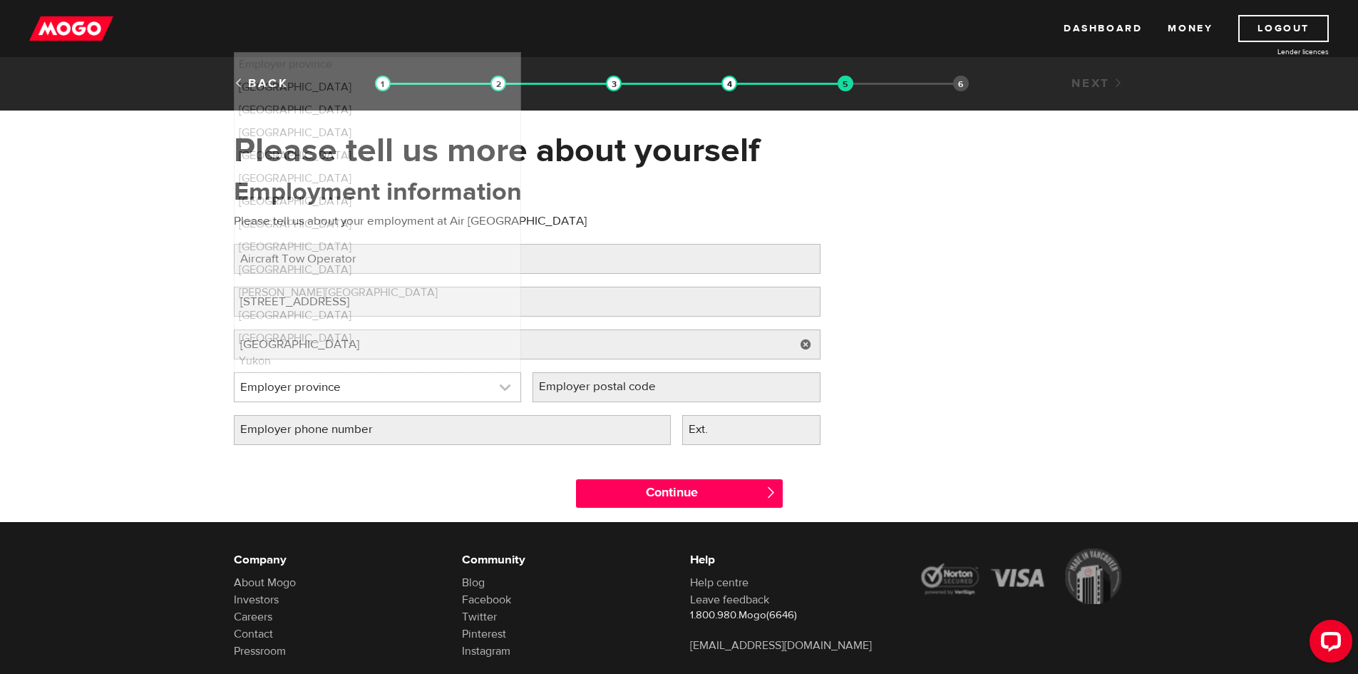
click at [388, 385] on link at bounding box center [378, 387] width 287 height 29
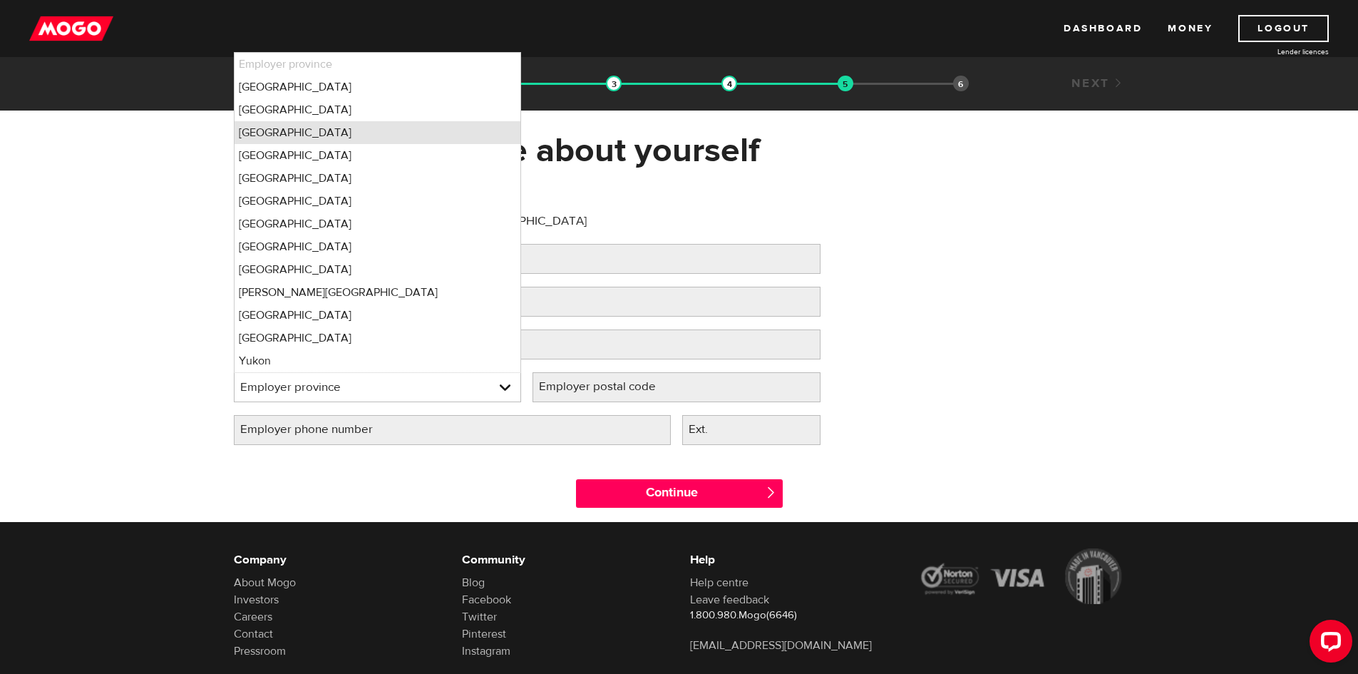
click at [332, 134] on li "[GEOGRAPHIC_DATA]" at bounding box center [378, 132] width 287 height 23
select select "ON"
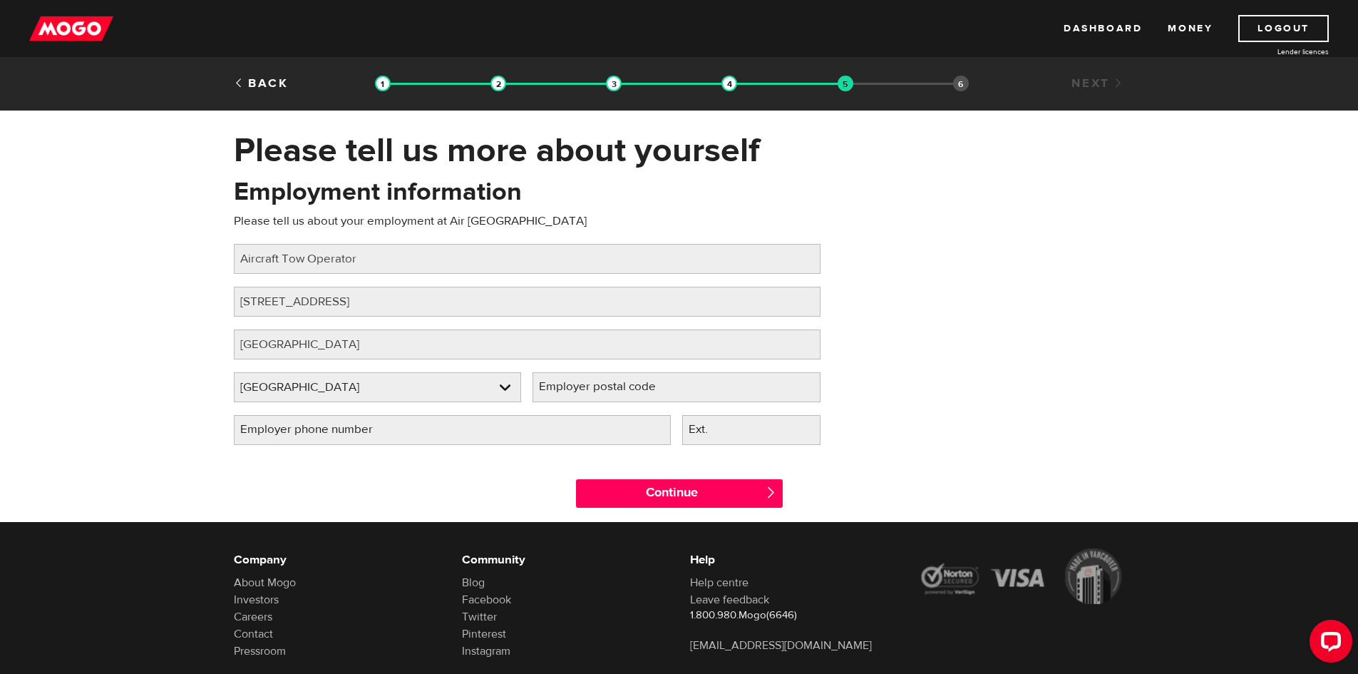
click at [620, 387] on label "Employer postal code" at bounding box center [609, 386] width 153 height 29
click at [620, 387] on input "Employer postal code" at bounding box center [677, 387] width 288 height 30
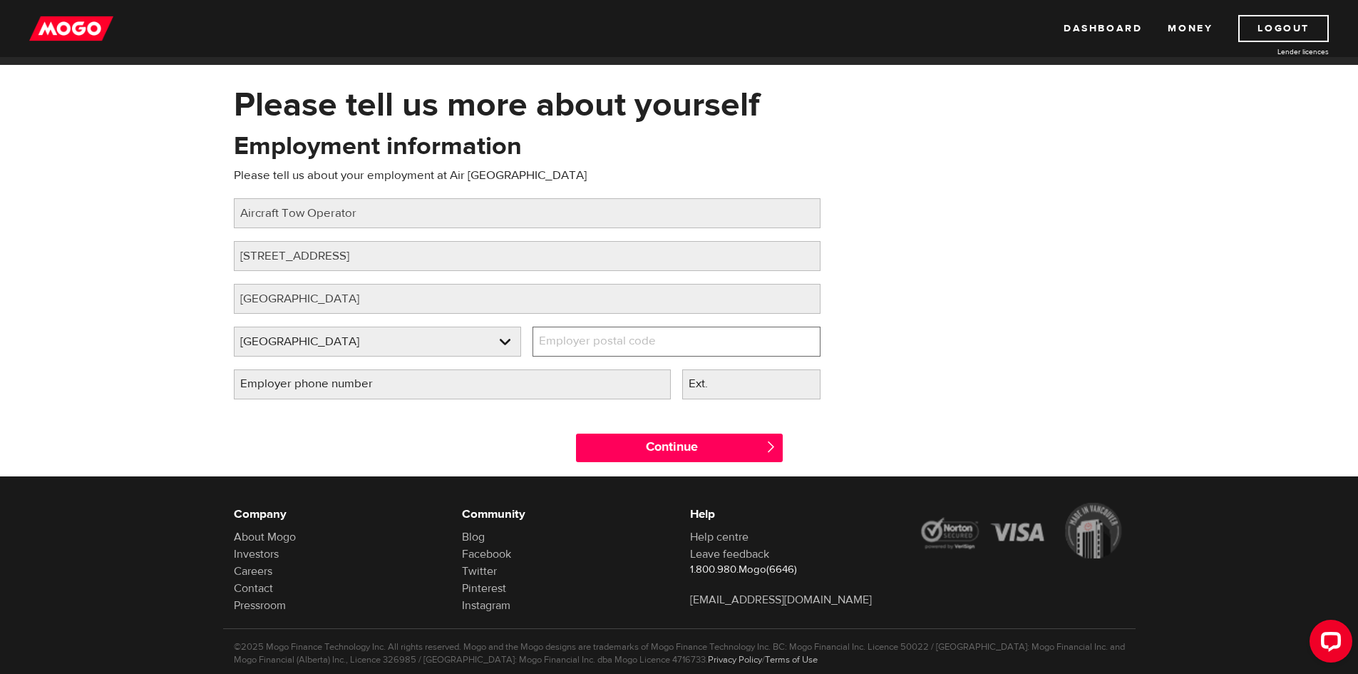
scroll to position [71, 0]
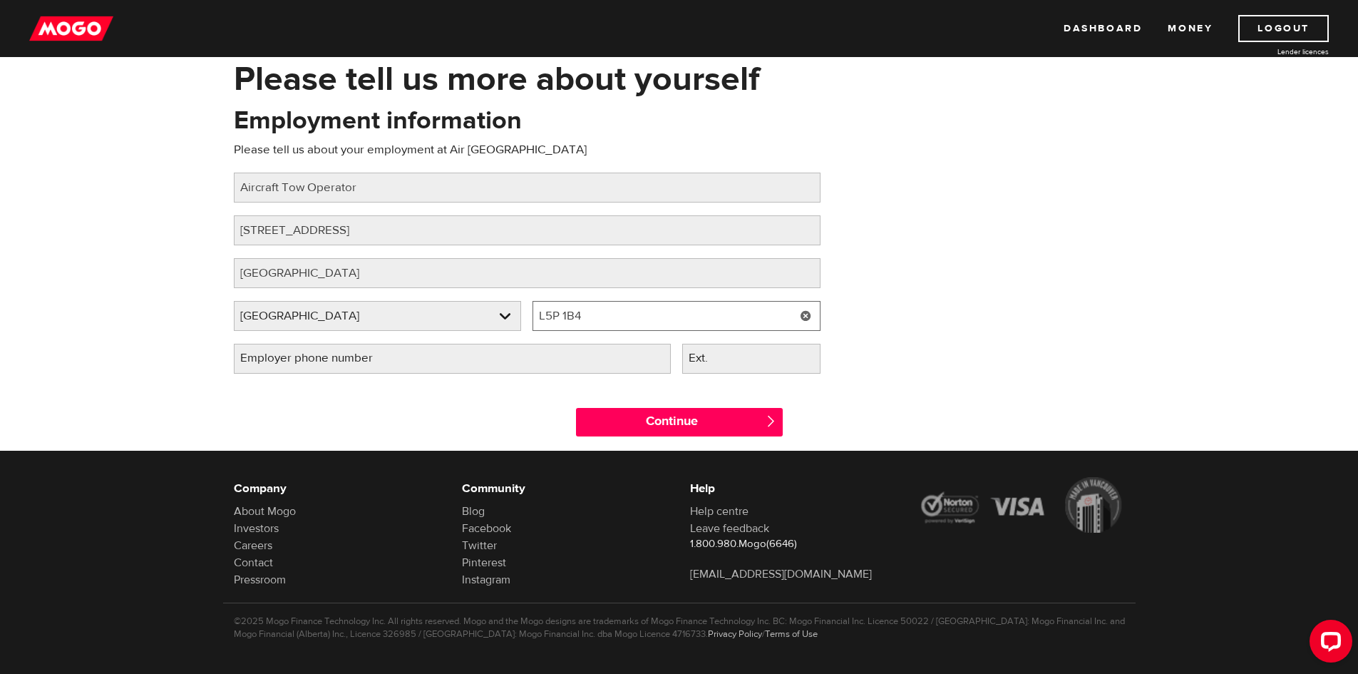
type input "L5P 1B4"
click at [414, 364] on input "Employer phone number" at bounding box center [452, 359] width 437 height 30
type input "[PHONE_NUMBER]"
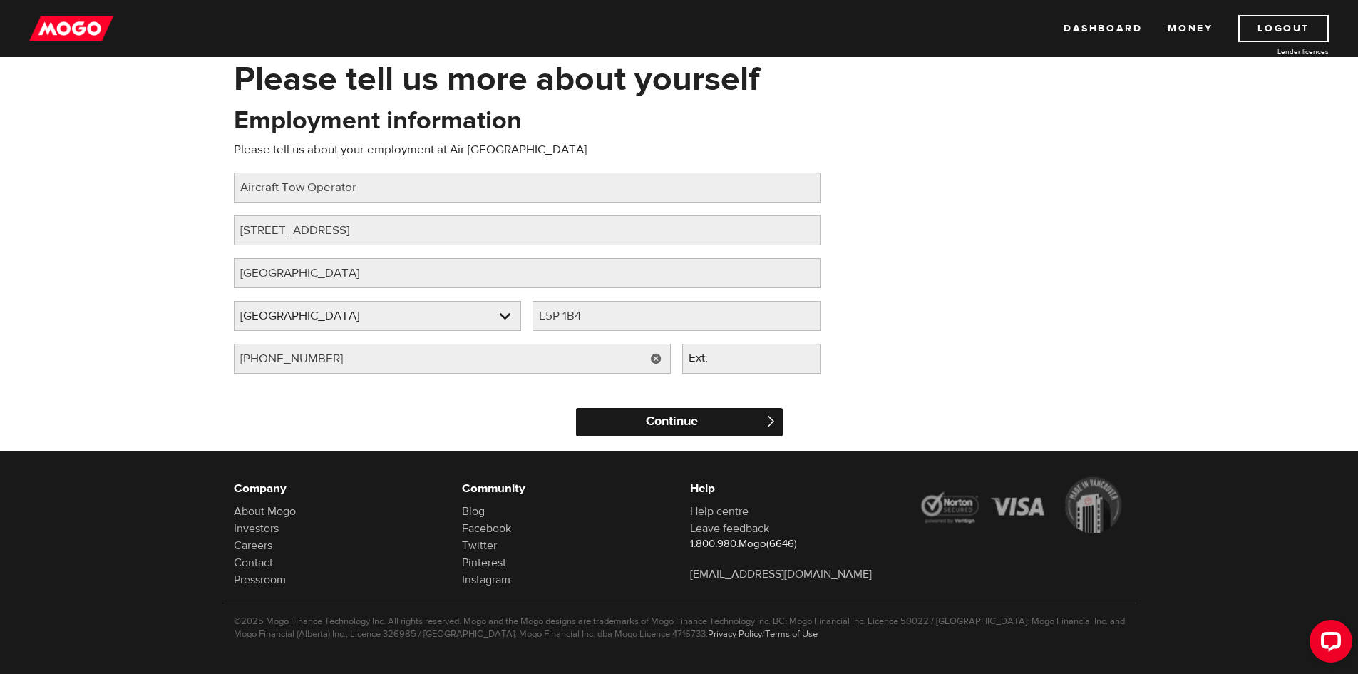
click at [669, 424] on input "Continue" at bounding box center [679, 422] width 207 height 29
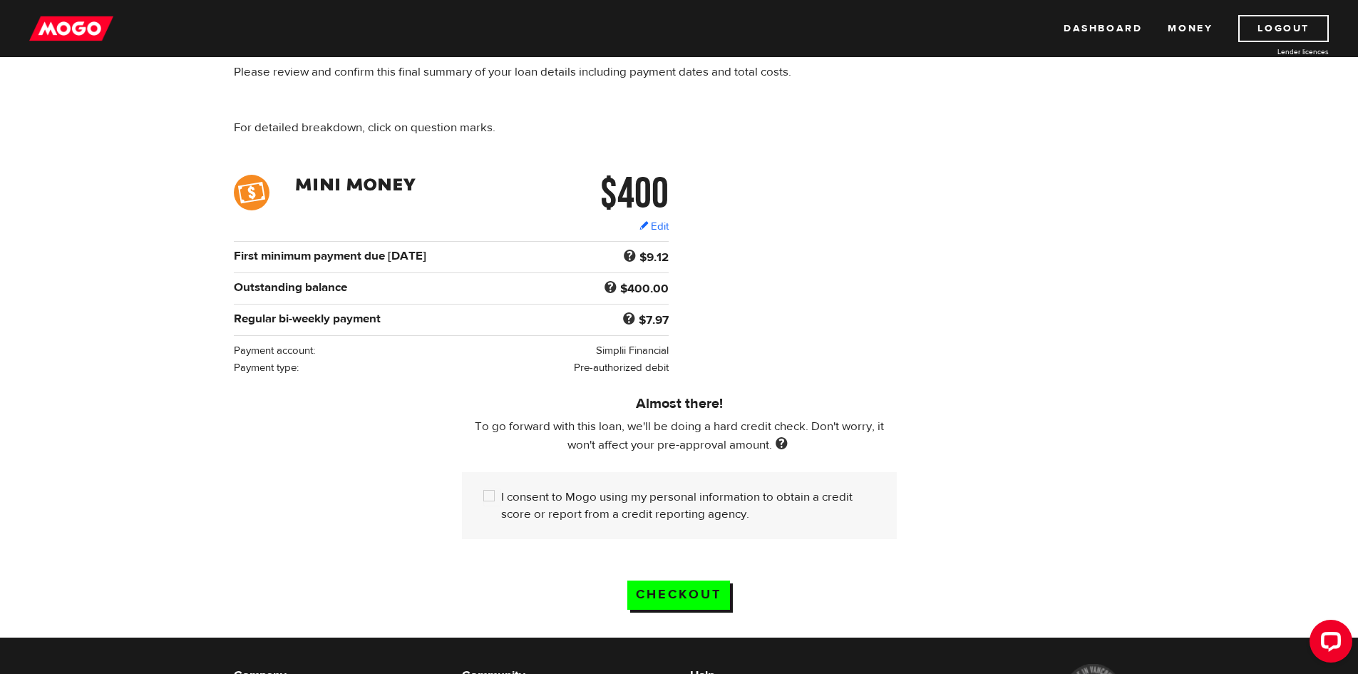
scroll to position [143, 0]
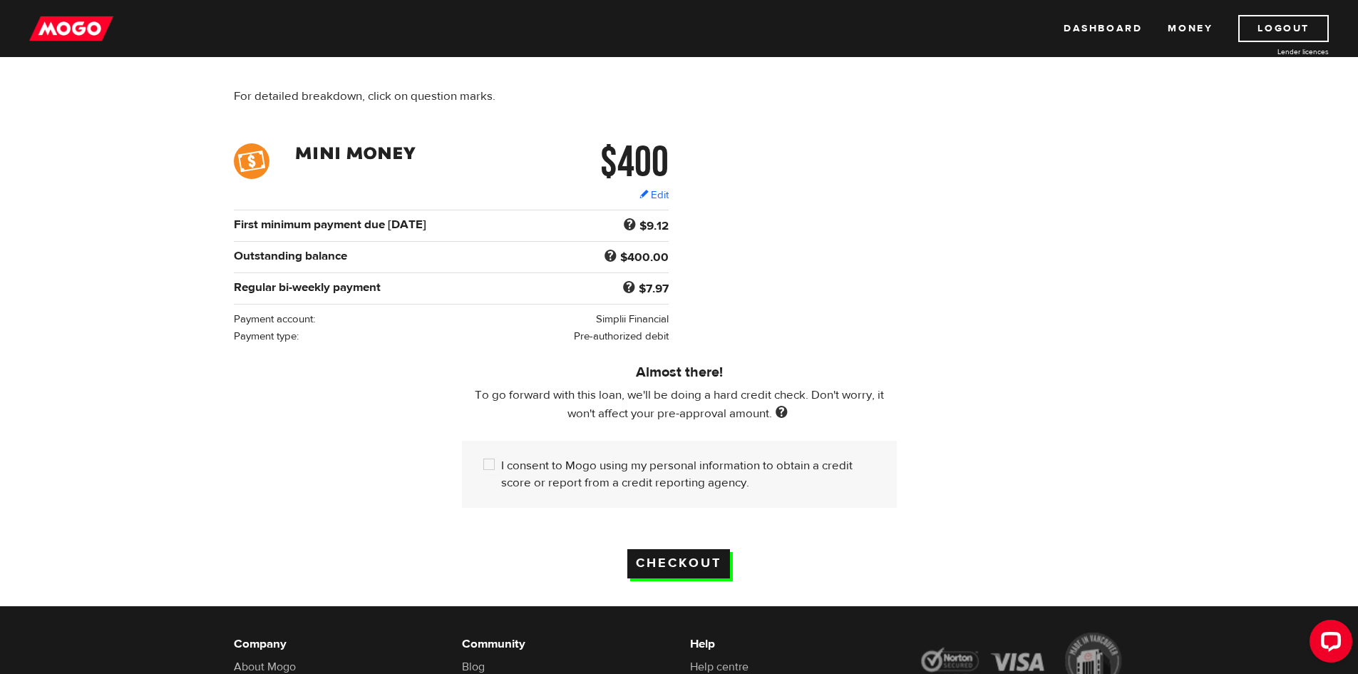
click at [679, 558] on input "Checkout" at bounding box center [678, 563] width 103 height 29
click at [492, 458] on input "I consent to Mogo using my personal information to obtain a credit score or rep…" at bounding box center [492, 466] width 18 height 18
checkbox input "true"
click at [674, 557] on input "Checkout" at bounding box center [678, 563] width 103 height 29
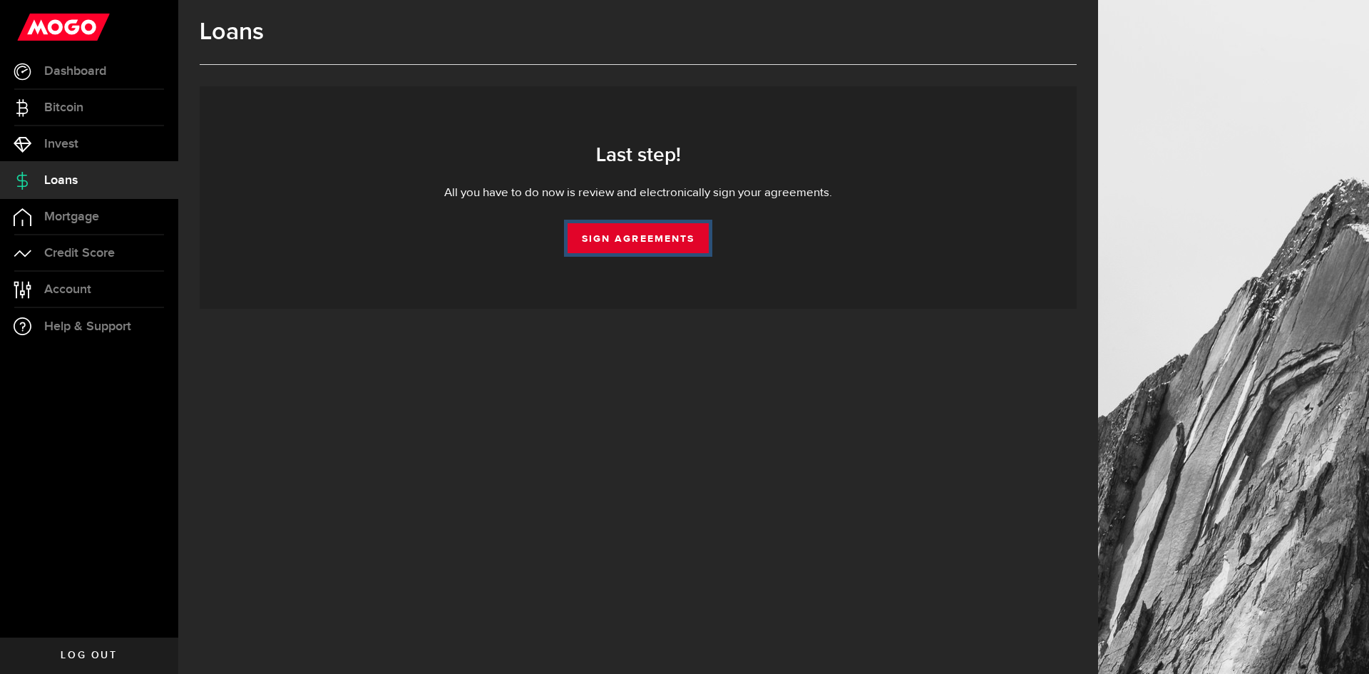
click at [661, 235] on link "Sign Agreements" at bounding box center [638, 238] width 141 height 30
